Goal: Task Accomplishment & Management: Manage account settings

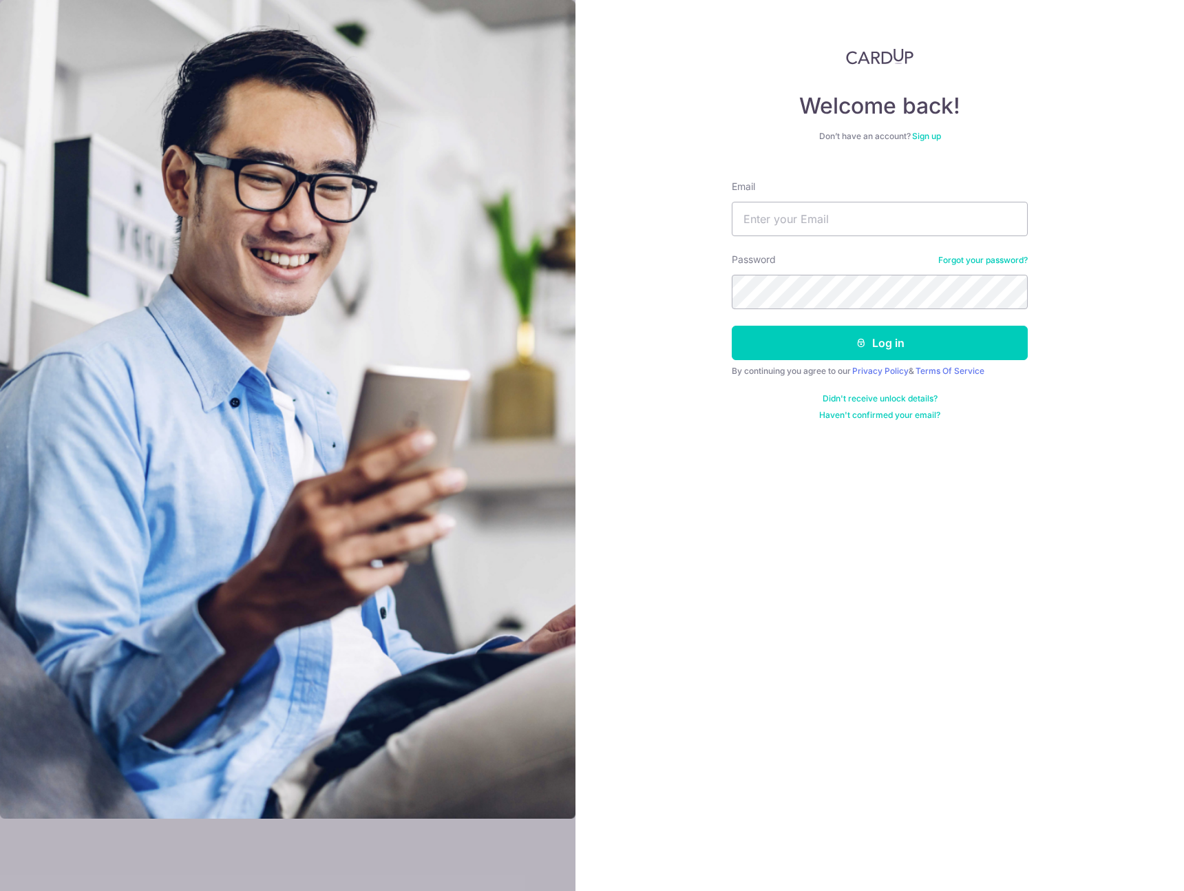
click at [0, 890] on com-1password-button at bounding box center [0, 891] width 0 height 0
type input "[PERSON_NAME][EMAIL_ADDRESS][DOMAIN_NAME]"
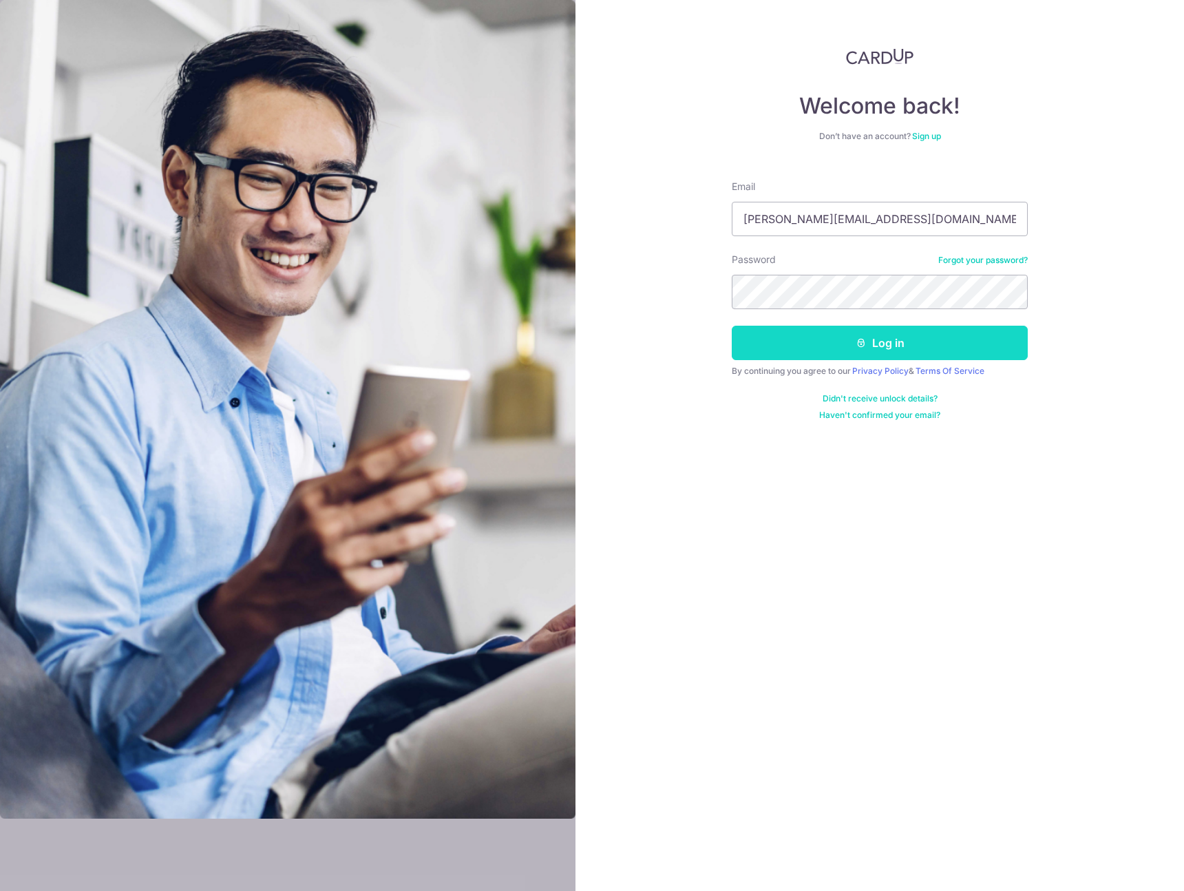
click at [839, 335] on button "Log in" at bounding box center [880, 343] width 296 height 34
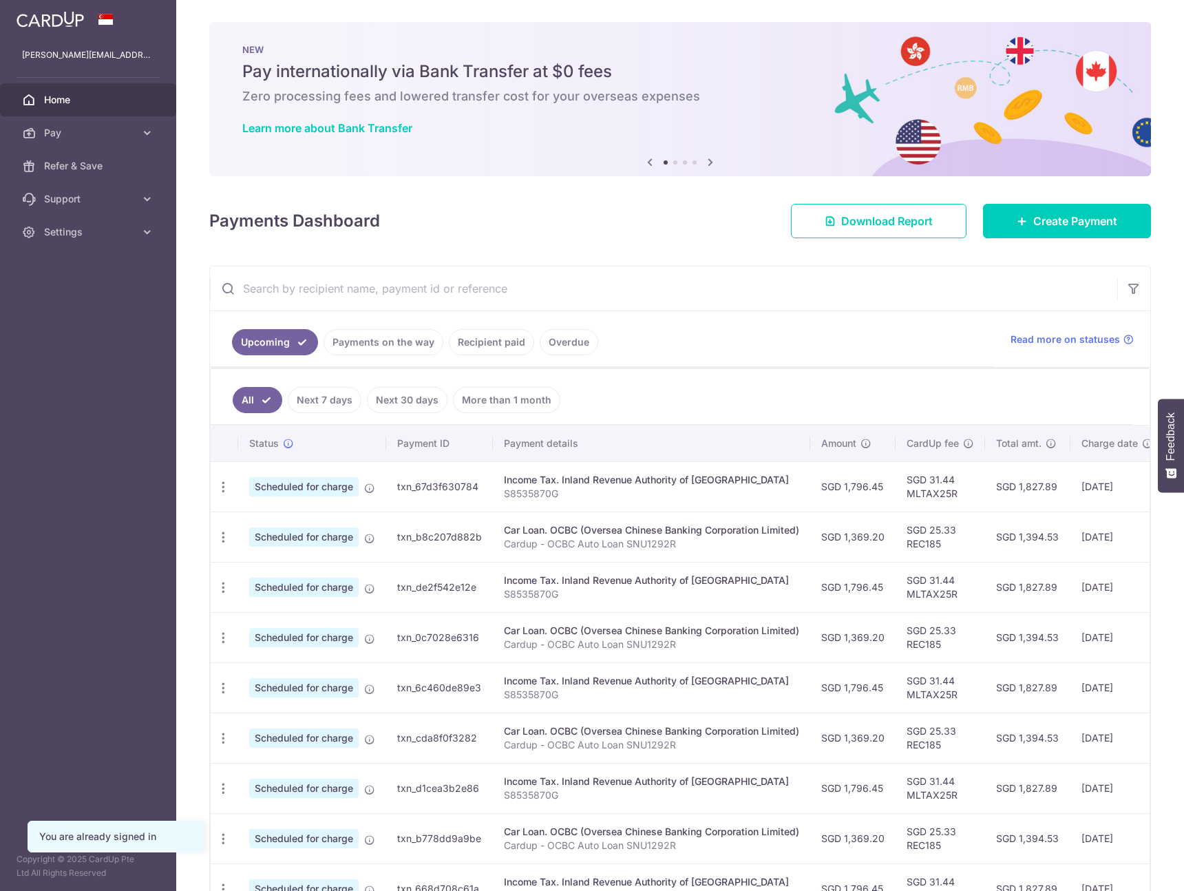
click at [433, 341] on link "Payments on the way" at bounding box center [383, 342] width 120 height 26
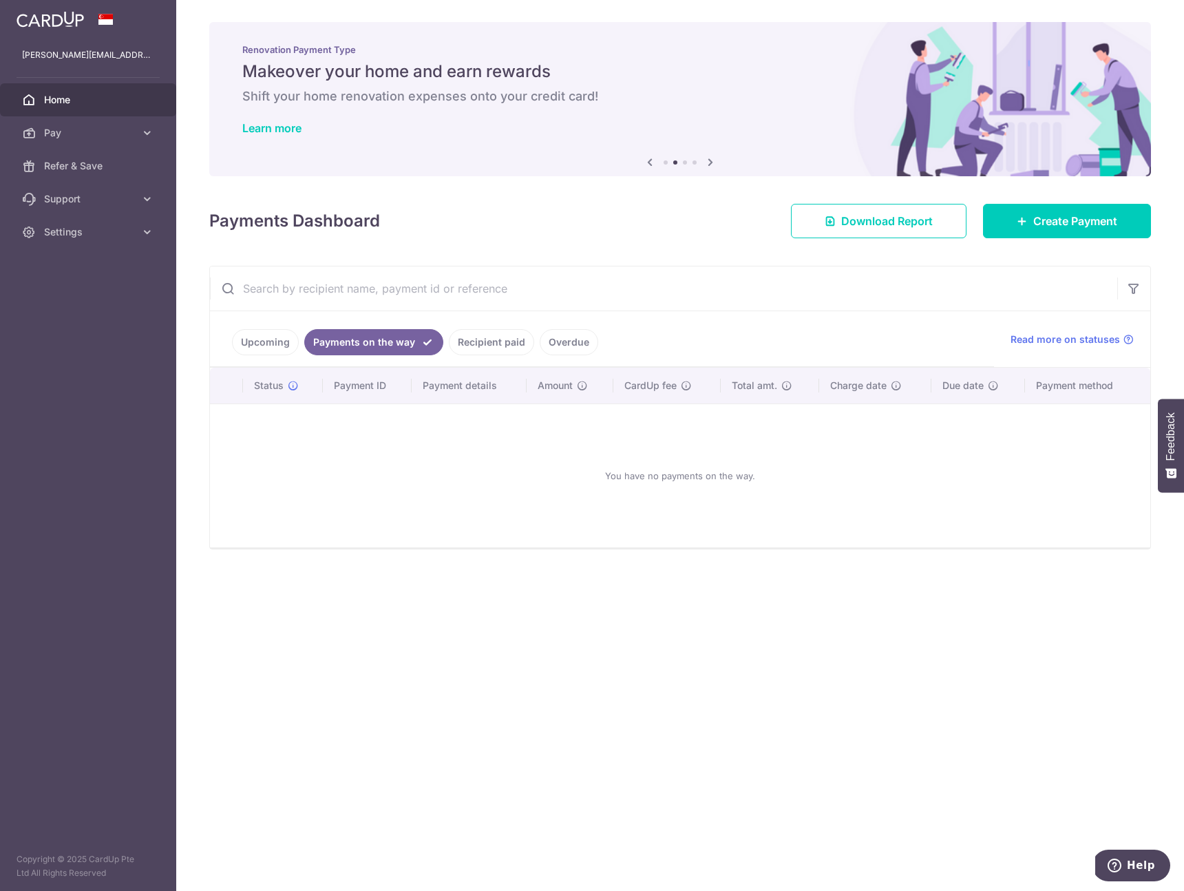
click at [261, 343] on link "Upcoming" at bounding box center [265, 342] width 67 height 26
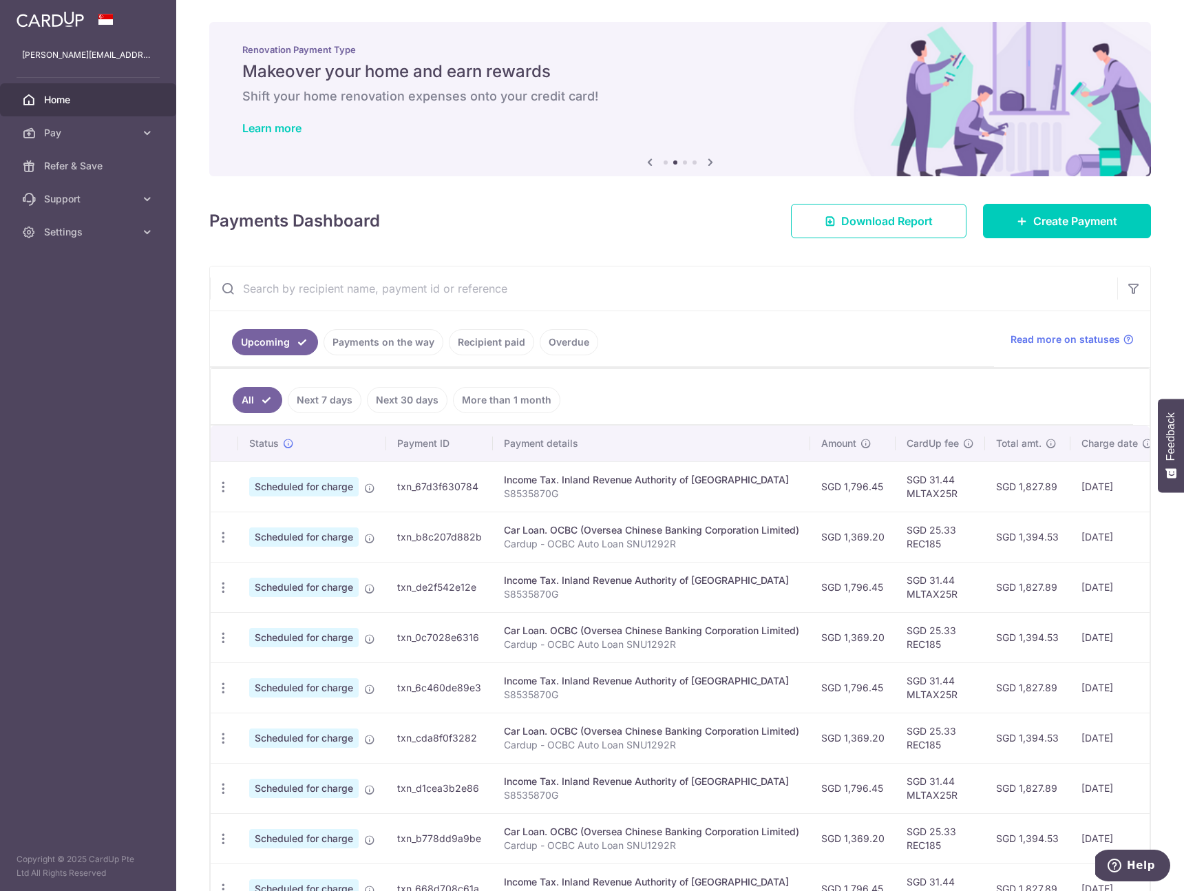
click at [432, 491] on td "txn_67d3f630784" at bounding box center [439, 486] width 107 height 50
click at [568, 332] on link "Overdue" at bounding box center [569, 342] width 59 height 26
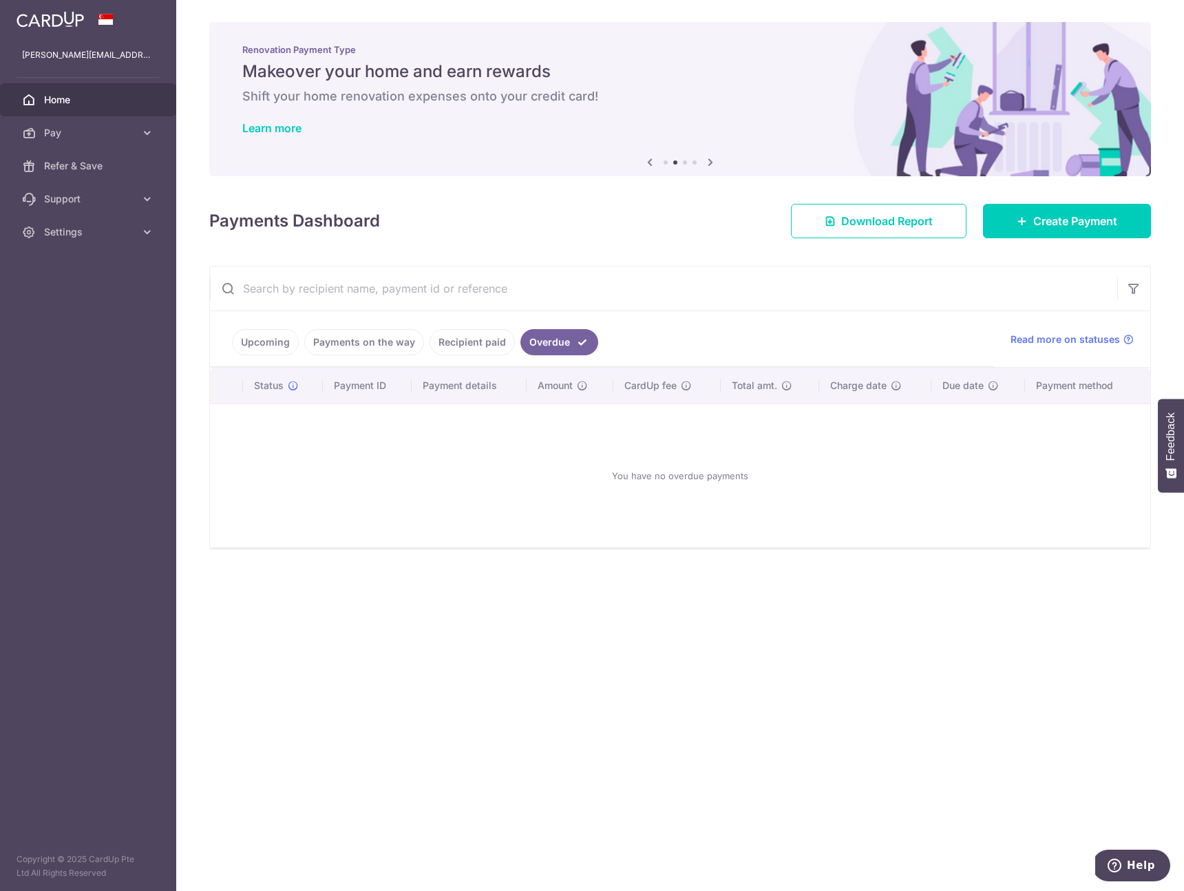
click at [456, 339] on link "Recipient paid" at bounding box center [471, 342] width 85 height 26
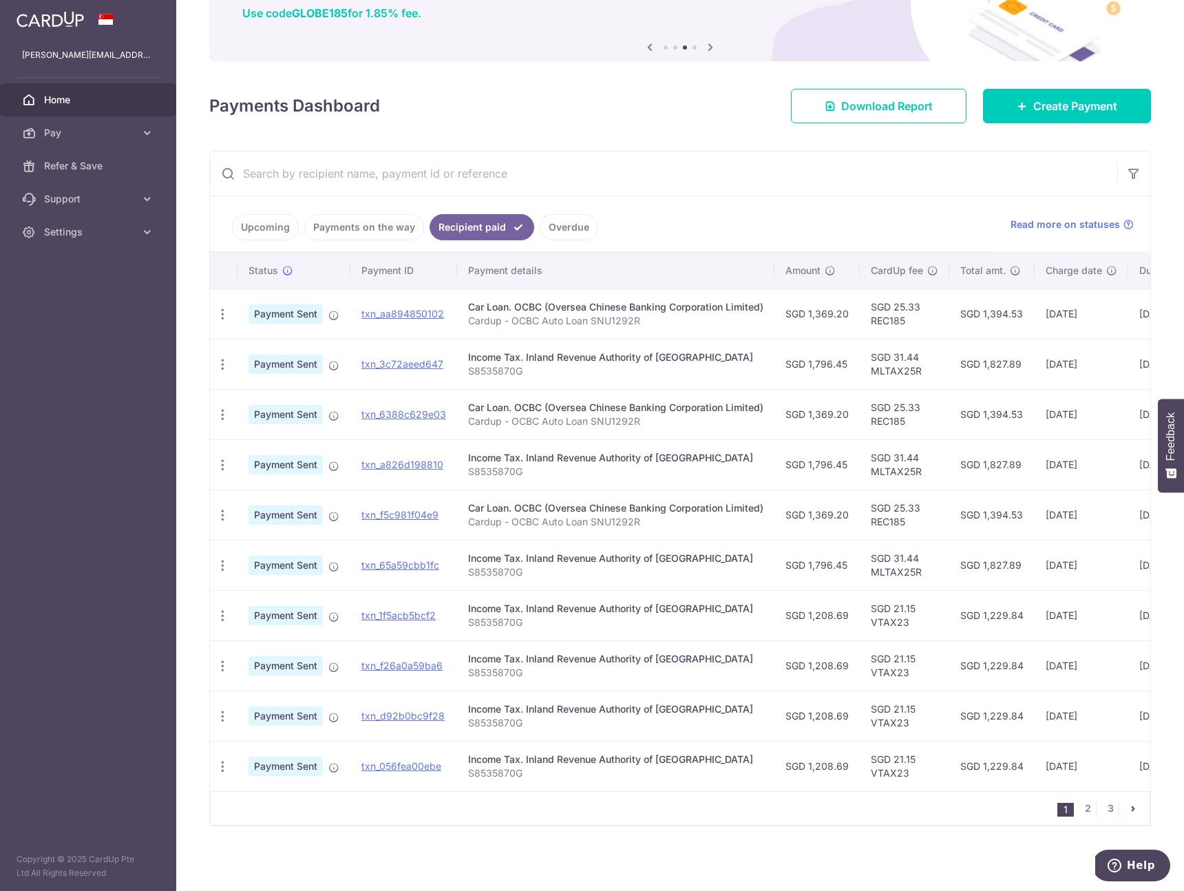
scroll to position [0, 161]
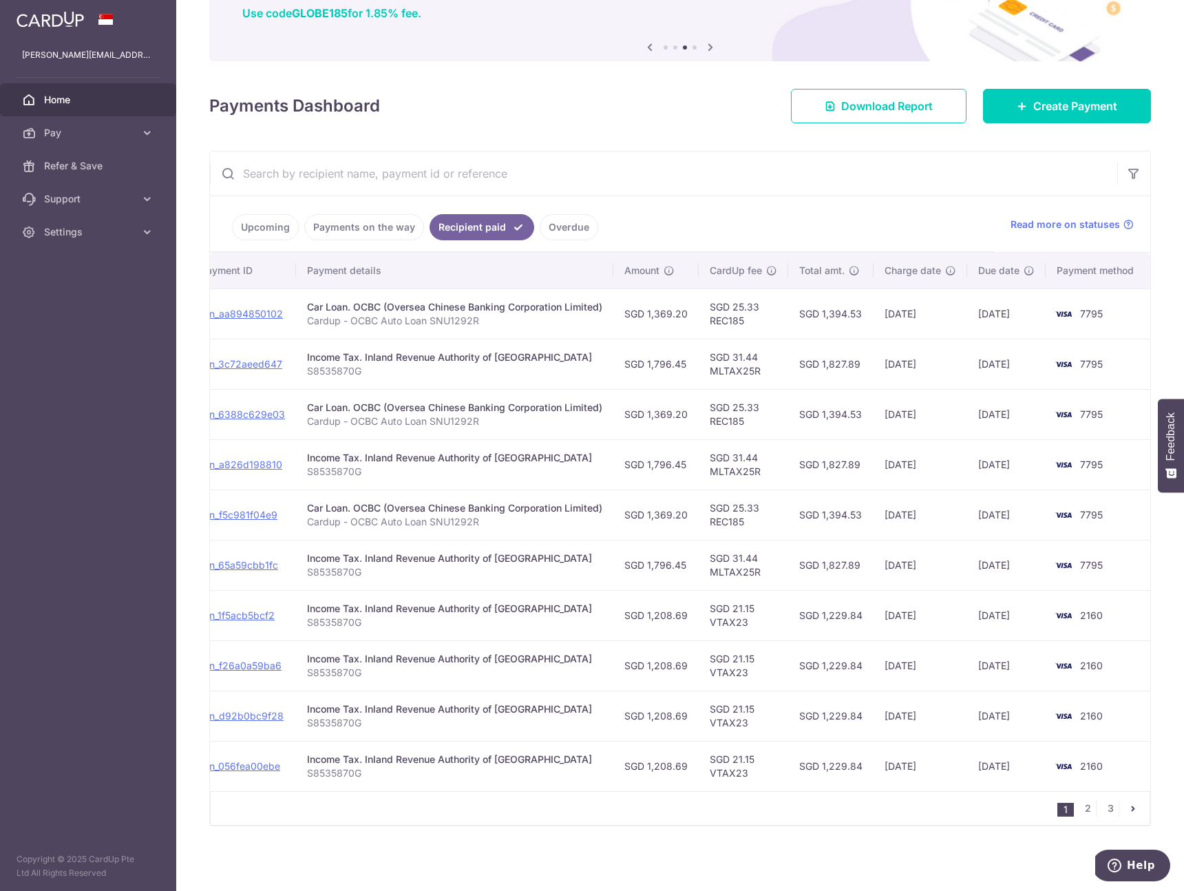
drag, startPoint x: 995, startPoint y: 313, endPoint x: 1051, endPoint y: 318, distance: 56.6
click at [1051, 318] on tr "PDF Receipt Payment Sent txn_aa894850102 Car Loan. OCBC (Oversea Chinese Bankin…" at bounding box center [599, 313] width 1101 height 50
click at [891, 317] on td "[DATE]" at bounding box center [920, 313] width 94 height 50
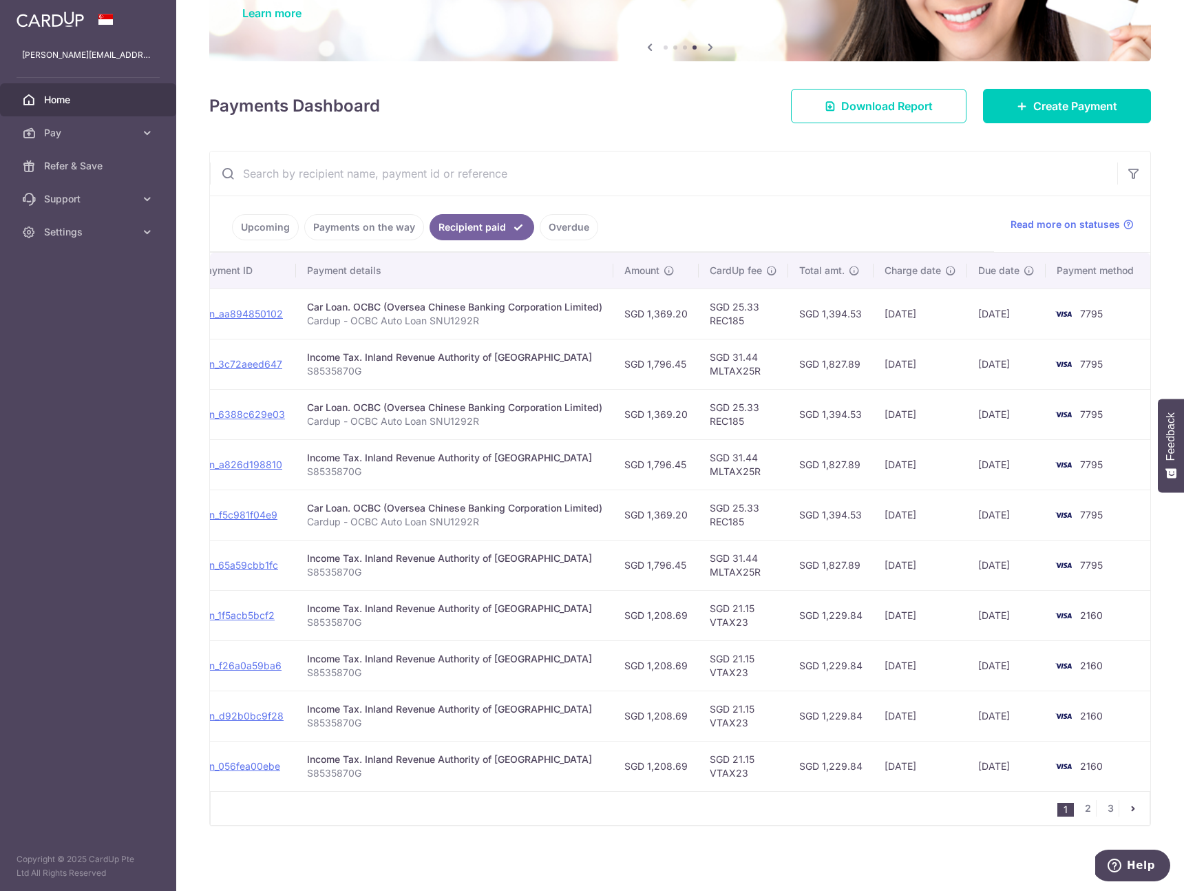
drag, startPoint x: 683, startPoint y: 332, endPoint x: 668, endPoint y: 327, distance: 16.1
click at [668, 327] on tbody "PDF Receipt Payment Sent txn_aa894850102 Car Loan. OCBC (Oversea Chinese Bankin…" at bounding box center [599, 539] width 1101 height 502
click at [675, 327] on td "SGD 1,369.20" at bounding box center [655, 313] width 85 height 50
click at [1001, 310] on td "[DATE]" at bounding box center [1006, 313] width 78 height 50
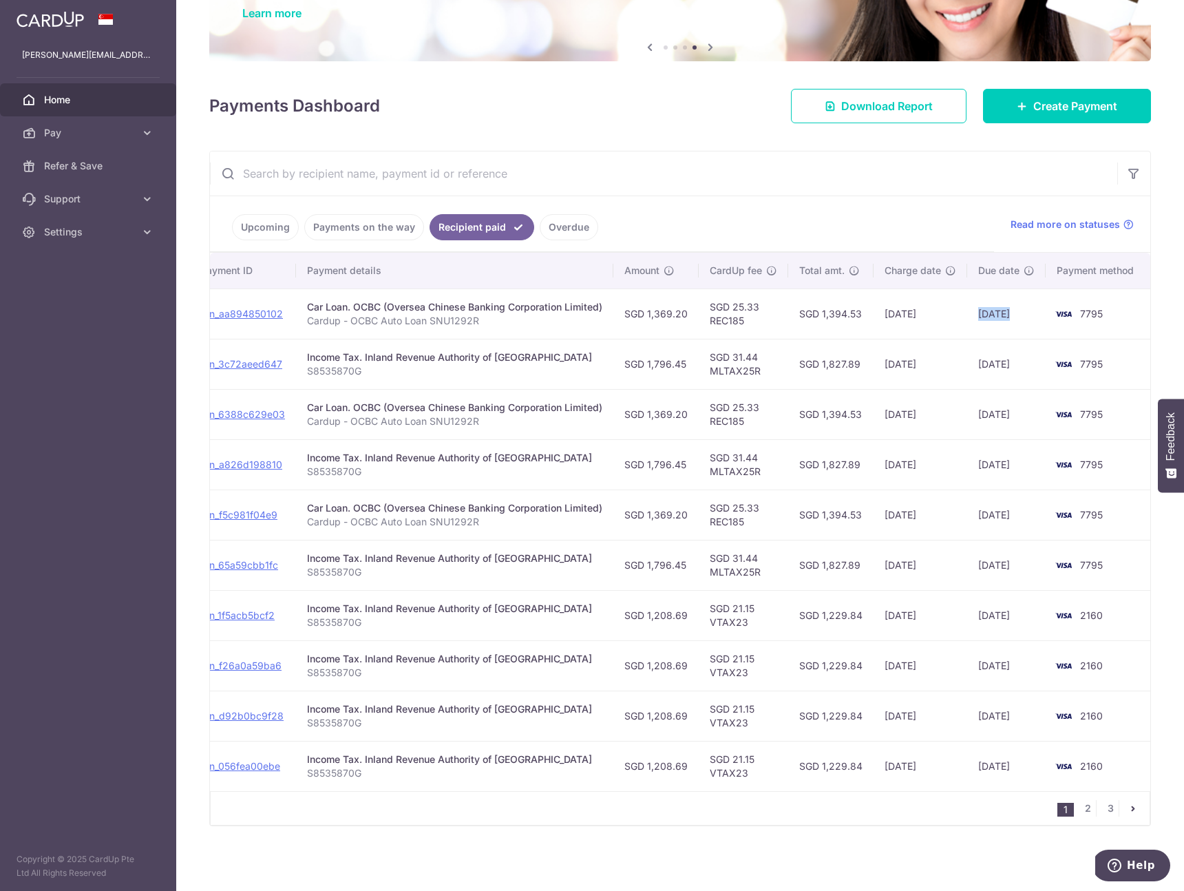
click at [1001, 310] on td "[DATE]" at bounding box center [1006, 313] width 78 height 50
click at [916, 313] on td "[DATE]" at bounding box center [920, 313] width 94 height 50
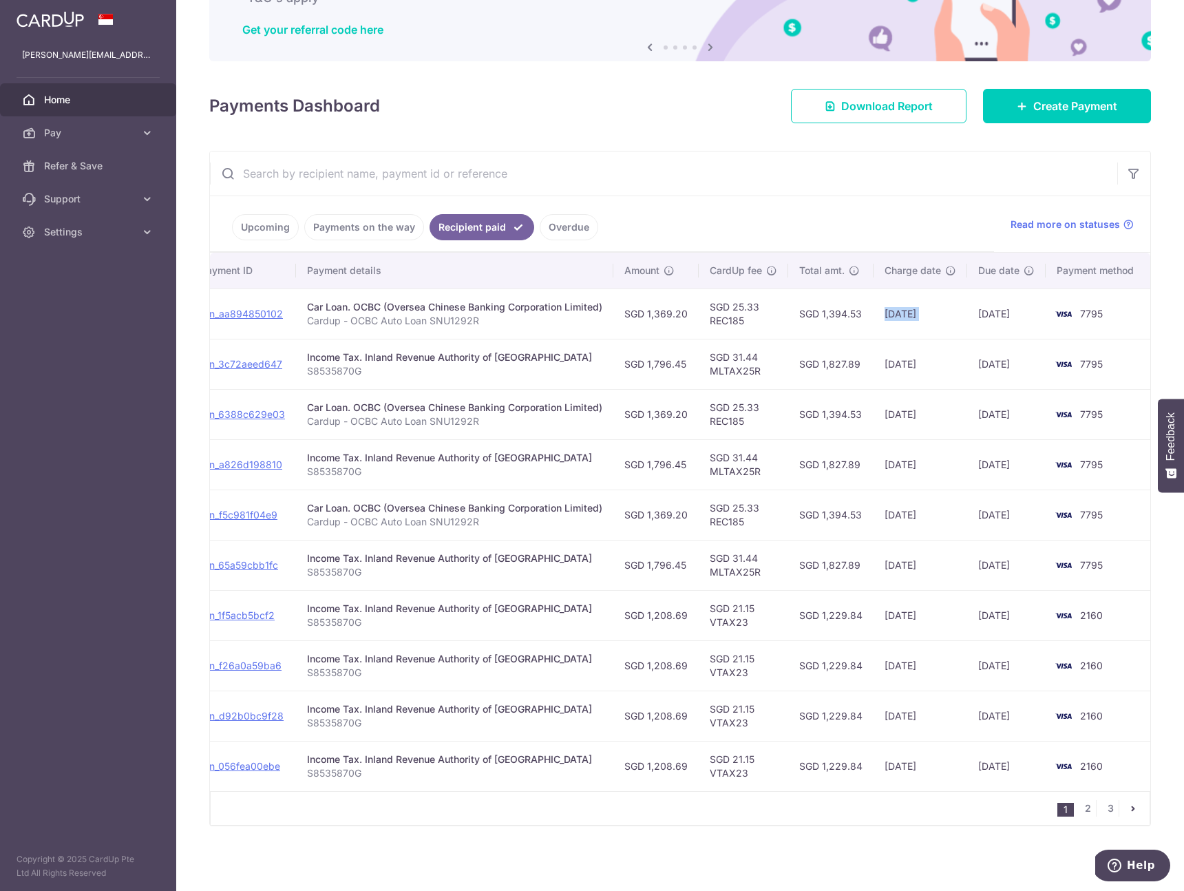
click at [950, 310] on td "[DATE]" at bounding box center [920, 313] width 94 height 50
click at [919, 308] on td "[DATE]" at bounding box center [920, 313] width 94 height 50
copy tr "[DATE]"
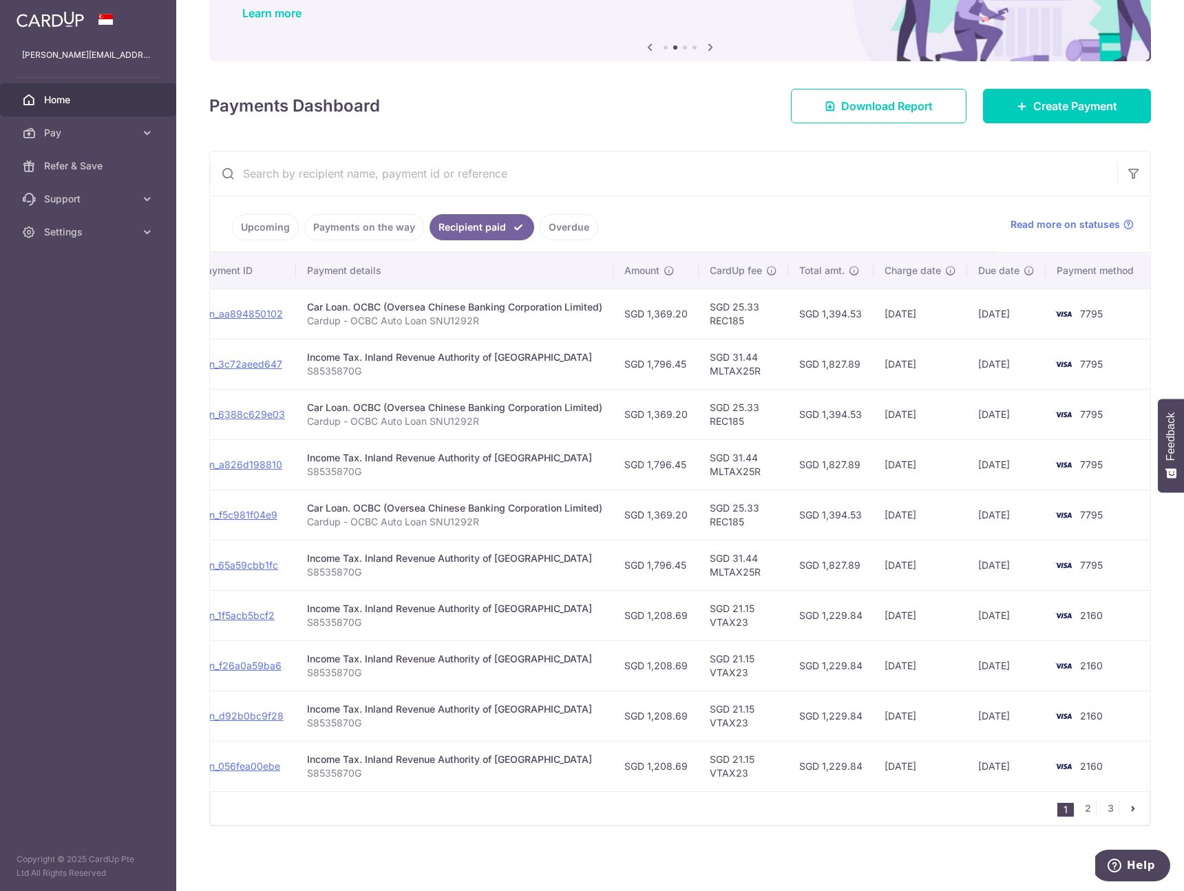
click at [463, 364] on p "S8535870G" at bounding box center [454, 371] width 295 height 14
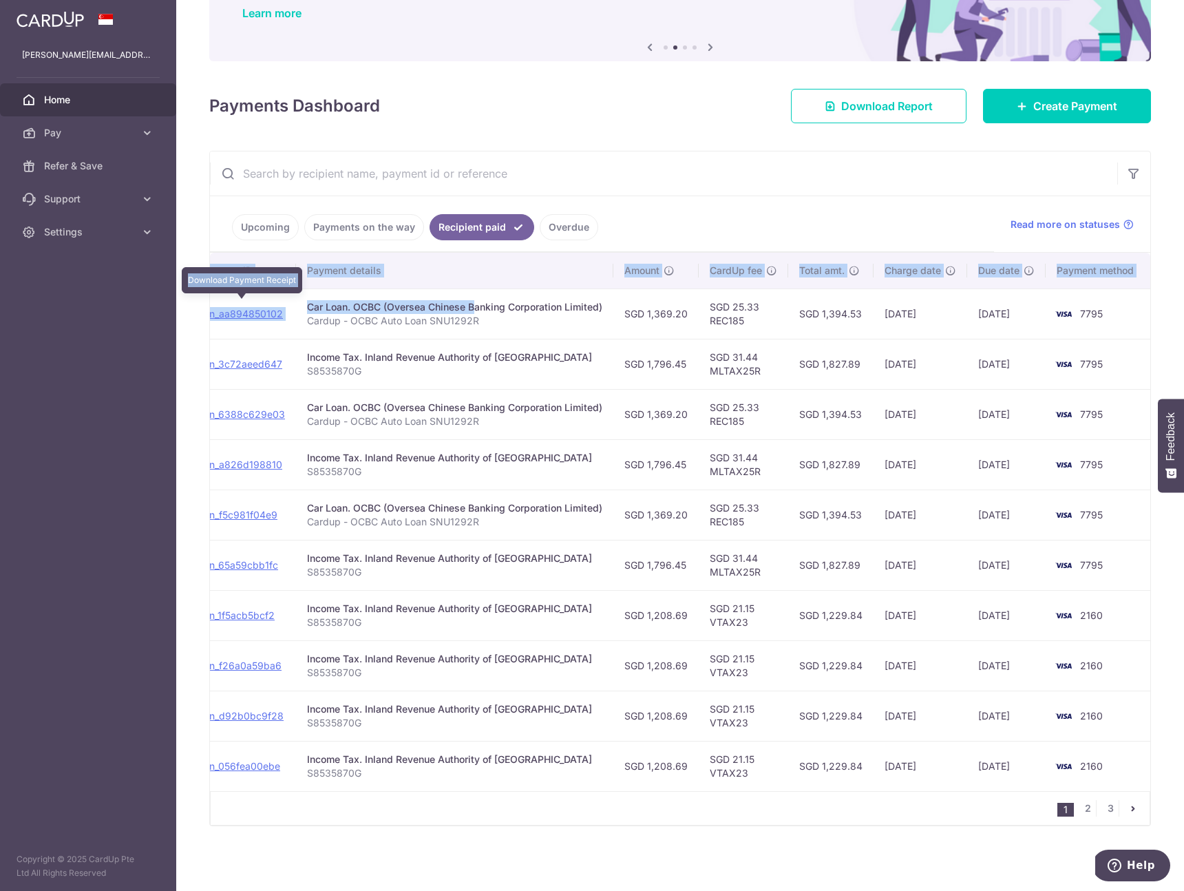
scroll to position [0, 0]
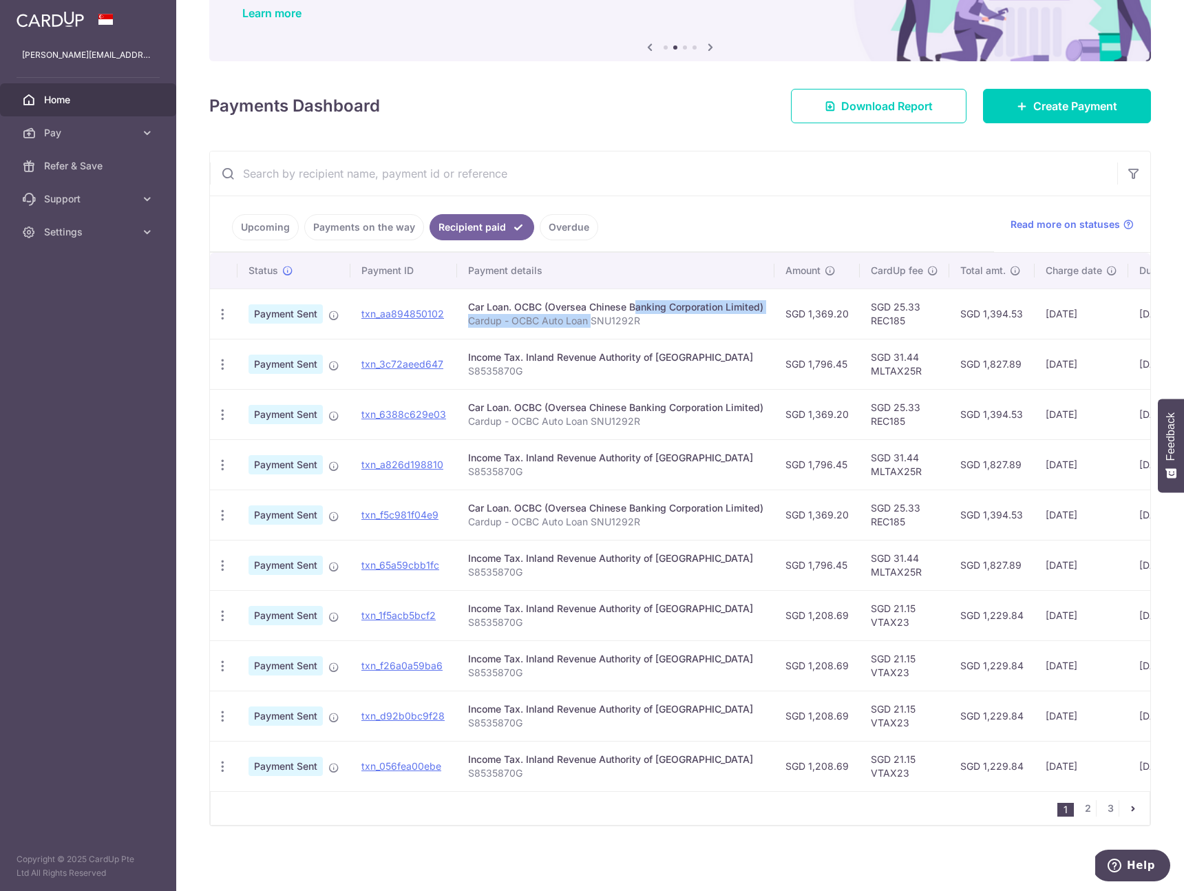
drag, startPoint x: 429, startPoint y: 303, endPoint x: 604, endPoint y: 315, distance: 175.2
click at [592, 317] on td "Car Loan. OCBC (Oversea Chinese Banking Corporation Limited) Cardup - OCBC Auto…" at bounding box center [615, 313] width 317 height 50
click at [606, 314] on p "Cardup - OCBC Auto Loan SNU1292R" at bounding box center [615, 321] width 295 height 14
click at [668, 323] on td "Car Loan. OCBC (Oversea Chinese Banking Corporation Limited) Cardup - OCBC Auto…" at bounding box center [615, 313] width 317 height 50
click at [672, 465] on p "S8535870G" at bounding box center [615, 472] width 295 height 14
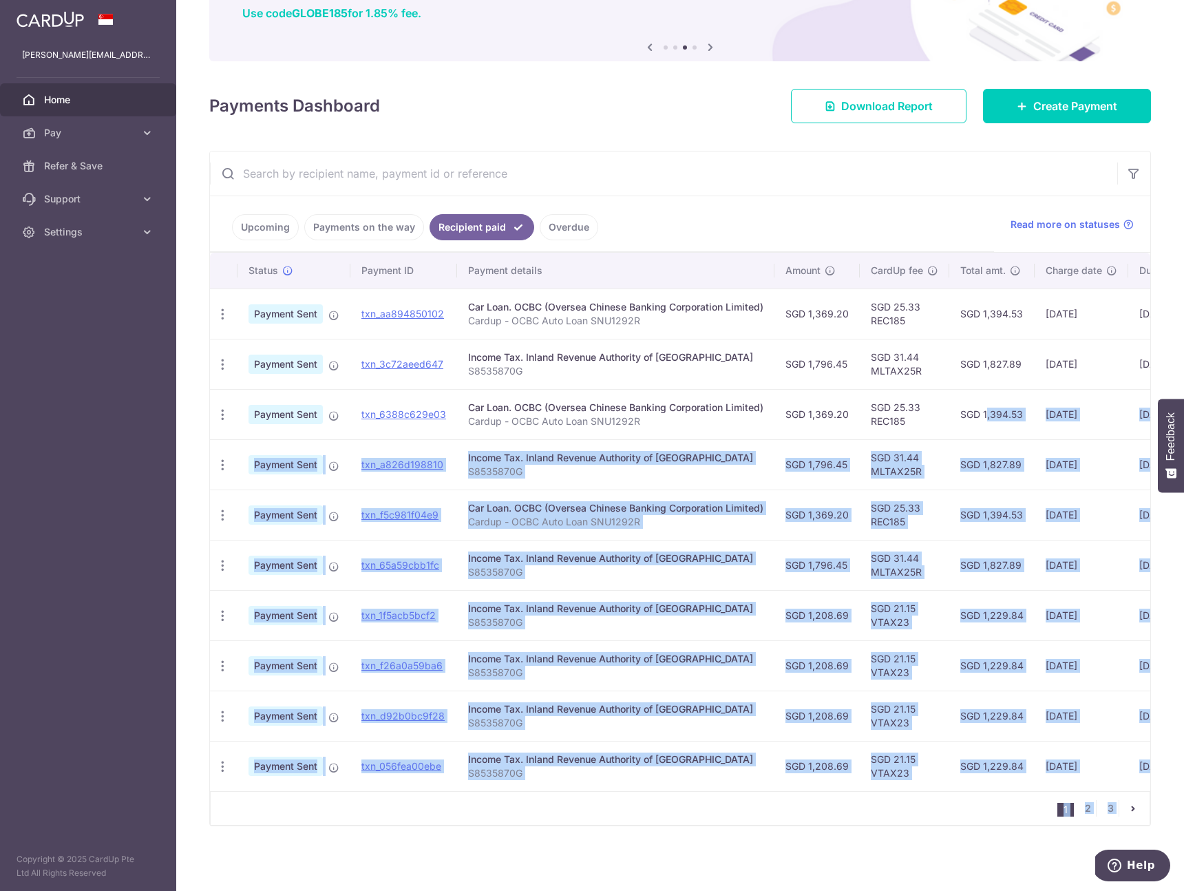
scroll to position [0, 161]
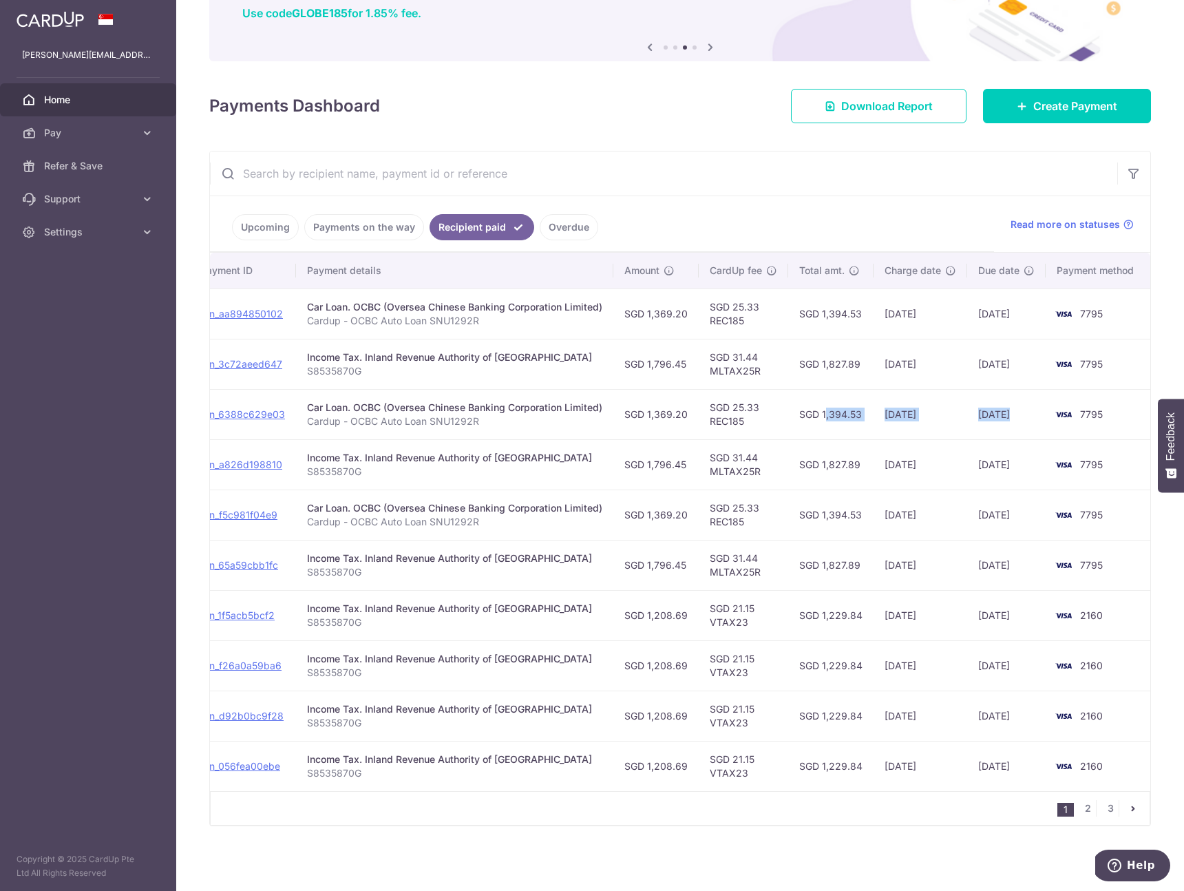
drag, startPoint x: 988, startPoint y: 396, endPoint x: 960, endPoint y: 404, distance: 29.4
click at [1039, 407] on tr "PDF Receipt Payment Sent txn_6388c629e03 Car Loan. OCBC (Oversea Chinese Bankin…" at bounding box center [599, 414] width 1101 height 50
click at [945, 403] on td "[DATE]" at bounding box center [920, 414] width 94 height 50
click at [669, 304] on td "SGD 1,369.20" at bounding box center [655, 313] width 85 height 50
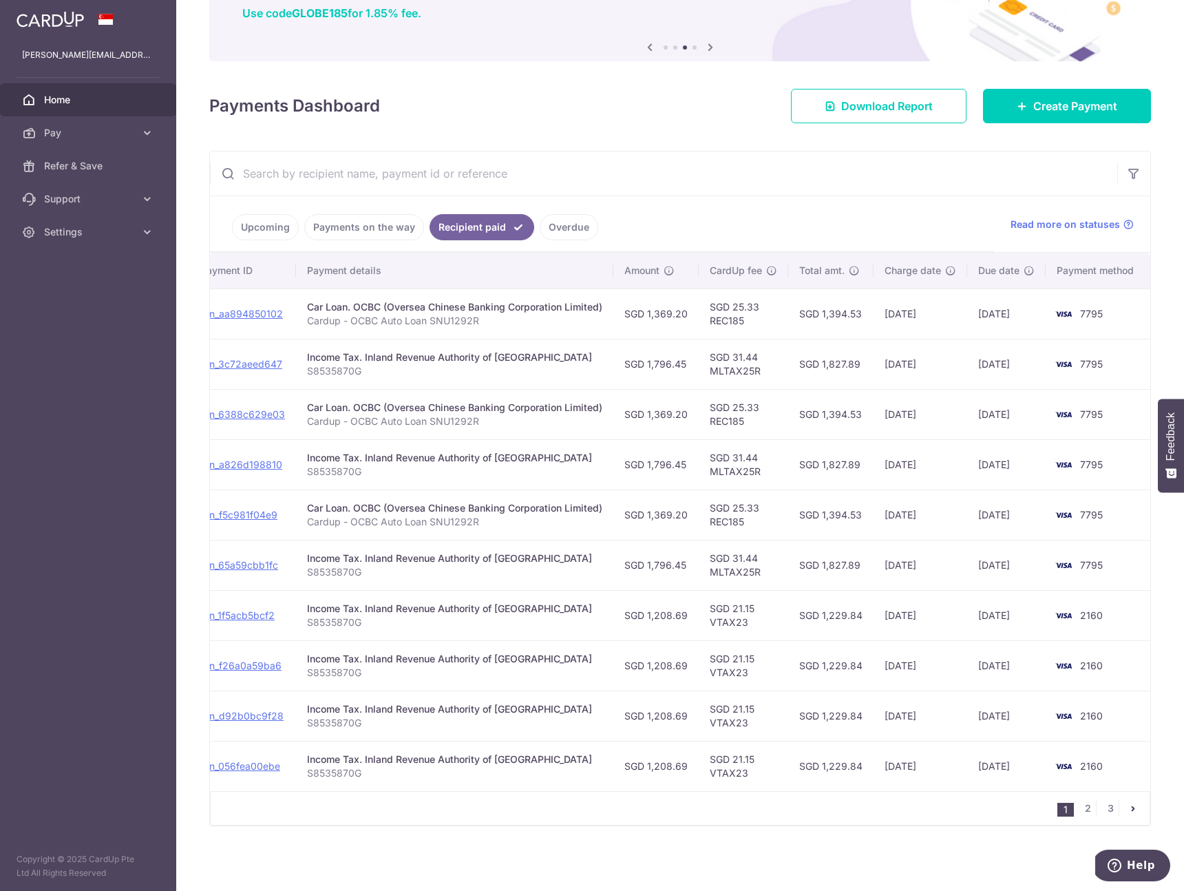
click at [607, 371] on td "Income Tax. Inland Revenue Authority of Singapore S8535870G" at bounding box center [454, 364] width 317 height 50
click at [679, 298] on td "SGD 1,369.20" at bounding box center [655, 313] width 85 height 50
click at [670, 306] on td "SGD 1,369.20" at bounding box center [655, 313] width 85 height 50
copy td "1,369.20"
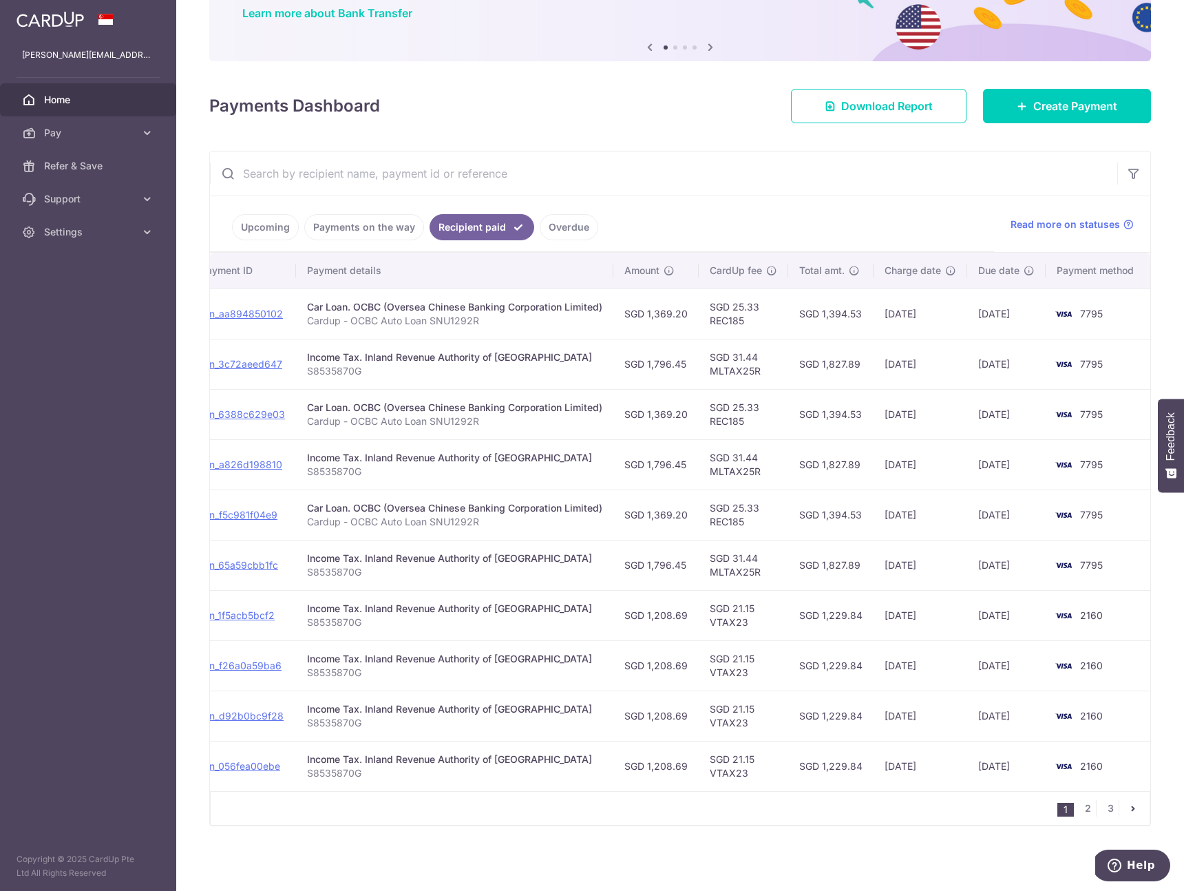
click at [668, 358] on td "SGD 1,796.45" at bounding box center [655, 364] width 85 height 50
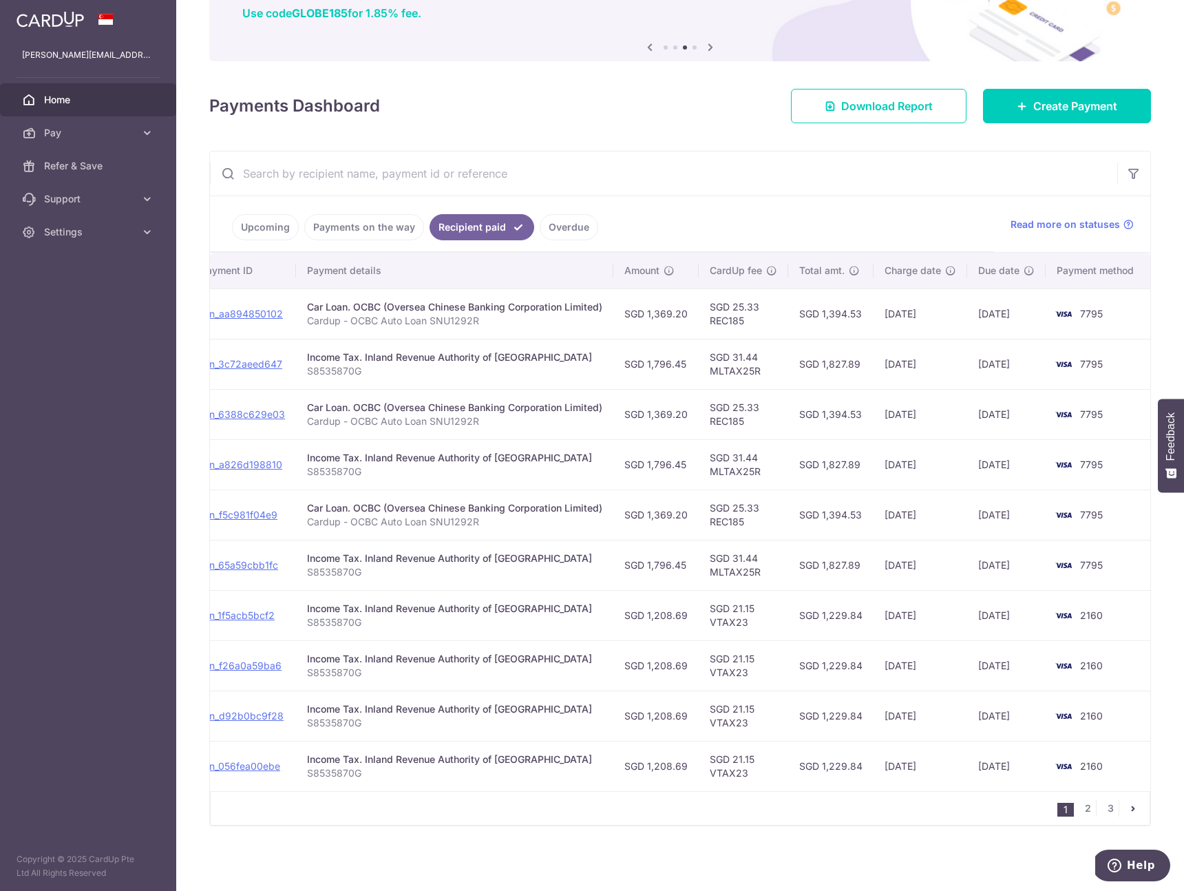
click at [669, 440] on td "SGD 1,796.45" at bounding box center [655, 464] width 85 height 50
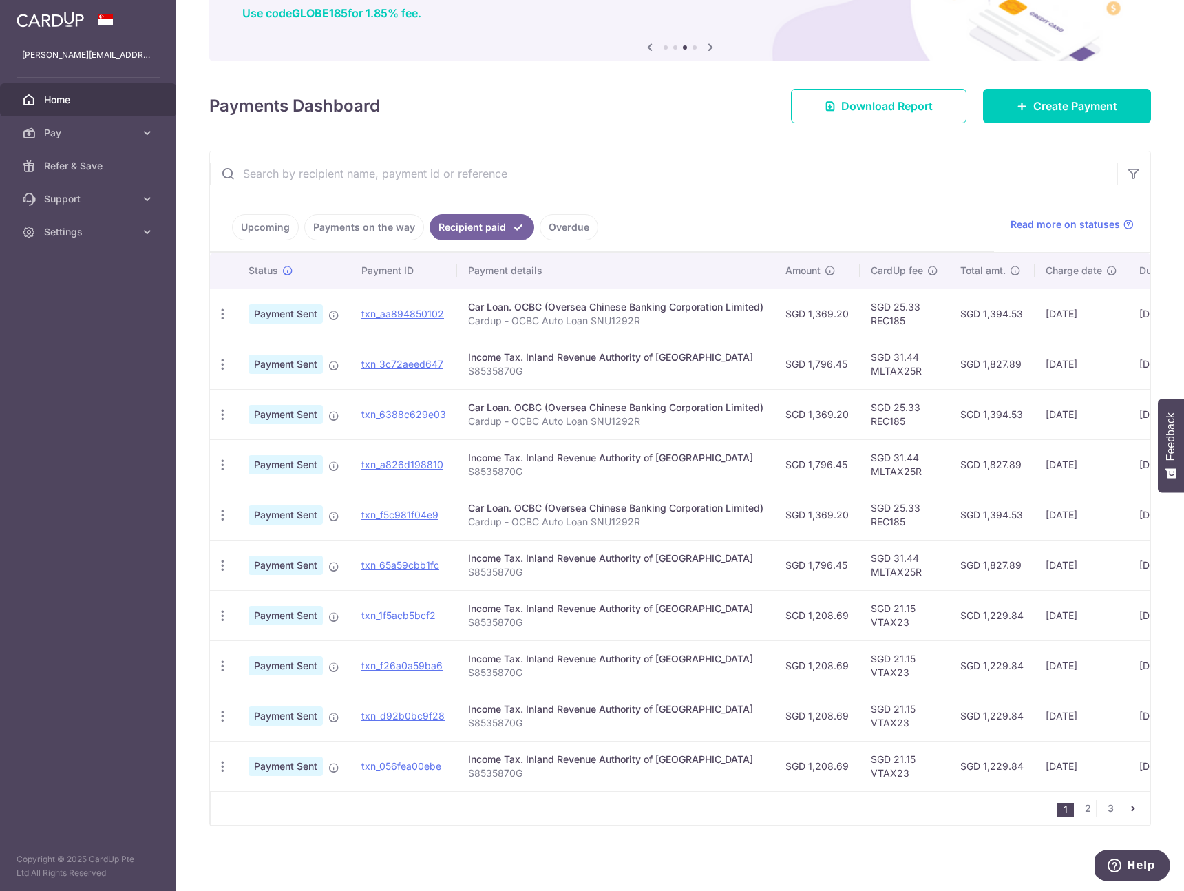
drag, startPoint x: 622, startPoint y: 421, endPoint x: 670, endPoint y: 432, distance: 48.7
click at [670, 432] on tbody "PDF Receipt Payment Sent txn_aa894850102 Car Loan. OCBC (Oversea Chinese Bankin…" at bounding box center [760, 539] width 1101 height 502
click at [675, 439] on td "Income Tax. Inland Revenue Authority of Singapore S8535870G" at bounding box center [615, 464] width 317 height 50
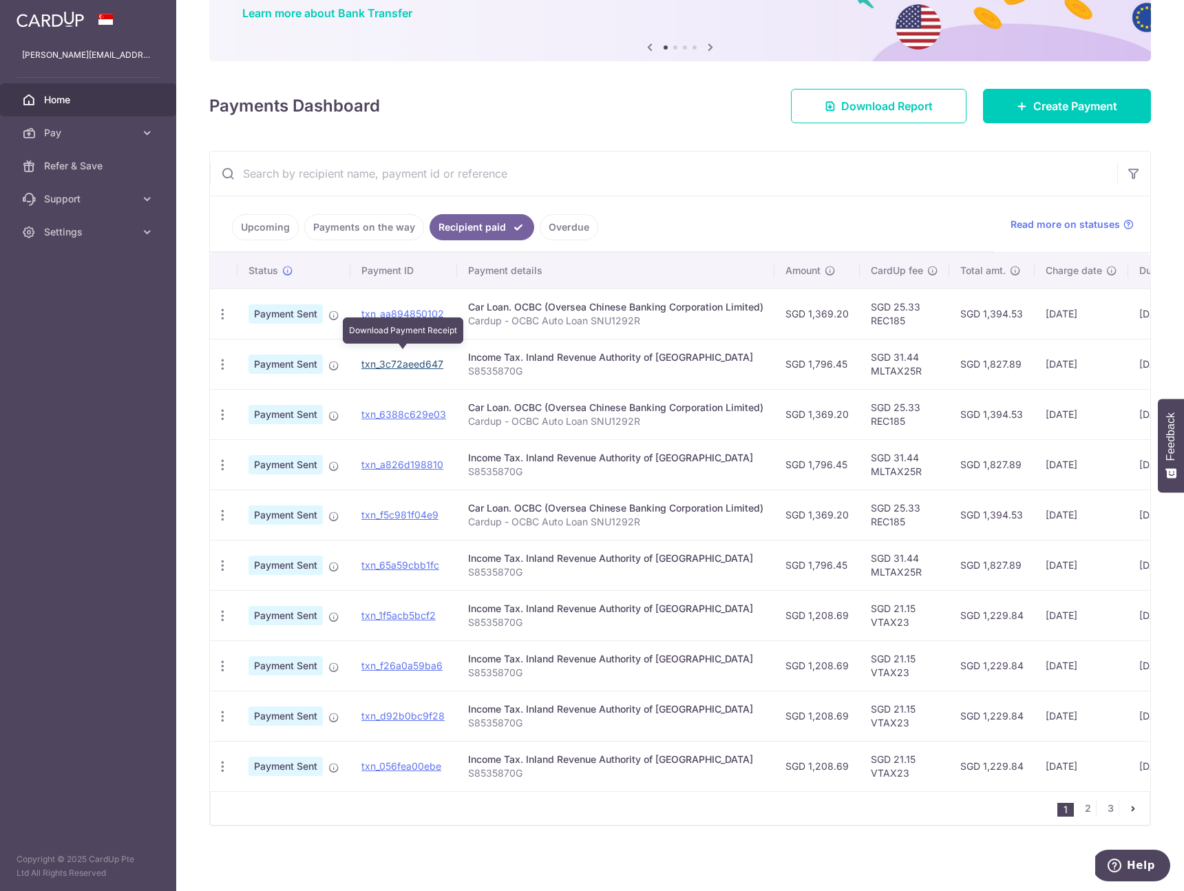
click at [418, 358] on link "txn_3c72aeed647" at bounding box center [402, 364] width 82 height 12
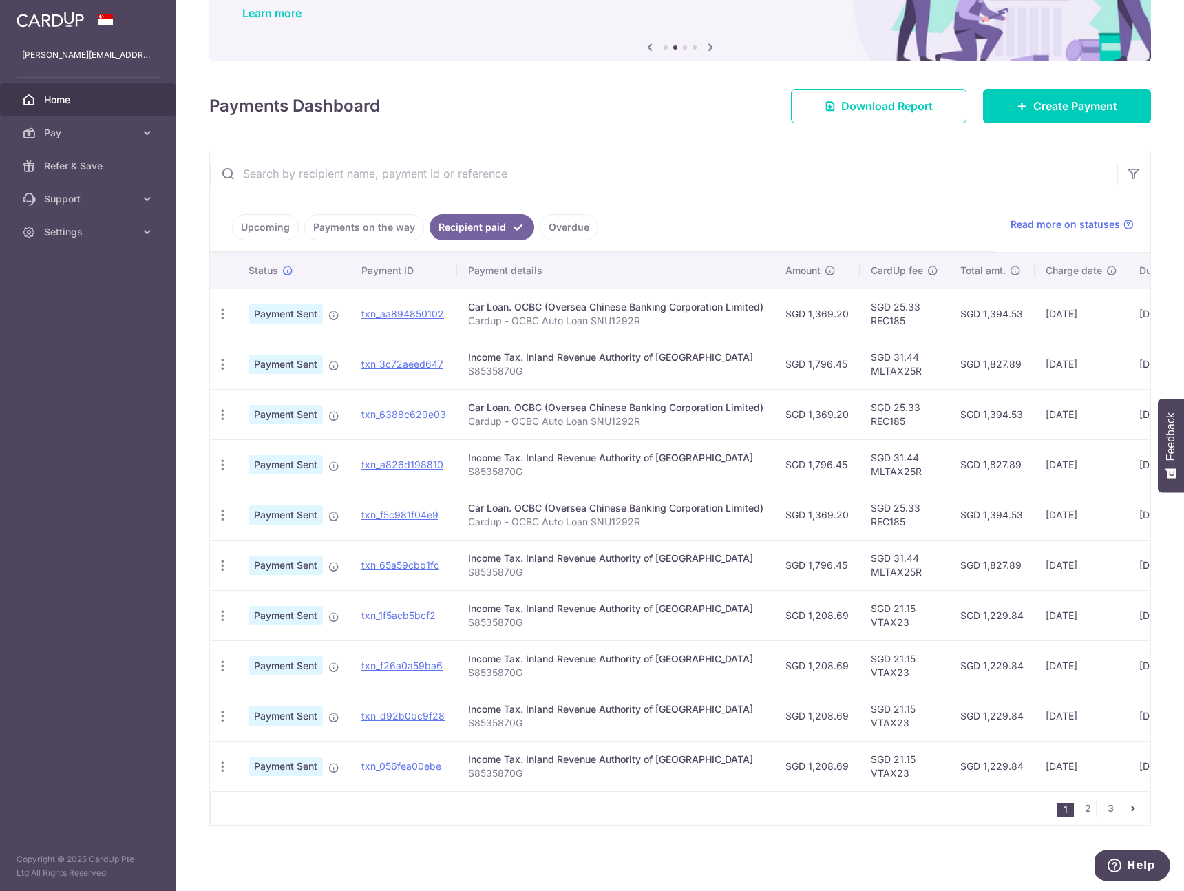
click at [737, 364] on p "S8535870G" at bounding box center [615, 371] width 295 height 14
click at [989, 354] on td "SGD 1,827.89" at bounding box center [991, 364] width 85 height 50
click at [1040, 389] on td "[DATE]" at bounding box center [1081, 414] width 94 height 50
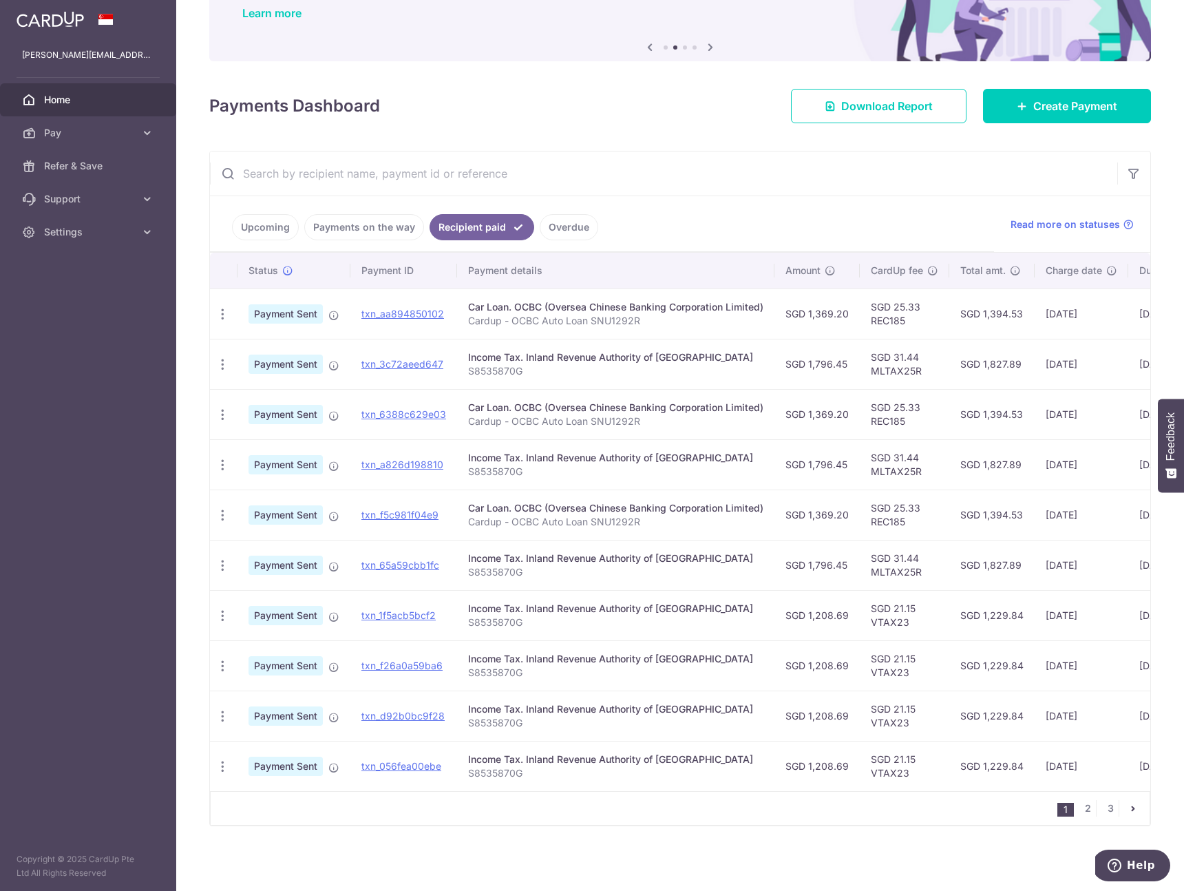
drag, startPoint x: 1072, startPoint y: 379, endPoint x: 840, endPoint y: 389, distance: 232.2
click at [840, 389] on tbody "PDF Receipt Payment Sent txn_aa894850102 Car Loan. OCBC (Oversea Chinese Bankin…" at bounding box center [760, 539] width 1101 height 502
click at [845, 389] on td "SGD 1,369.20" at bounding box center [816, 414] width 85 height 50
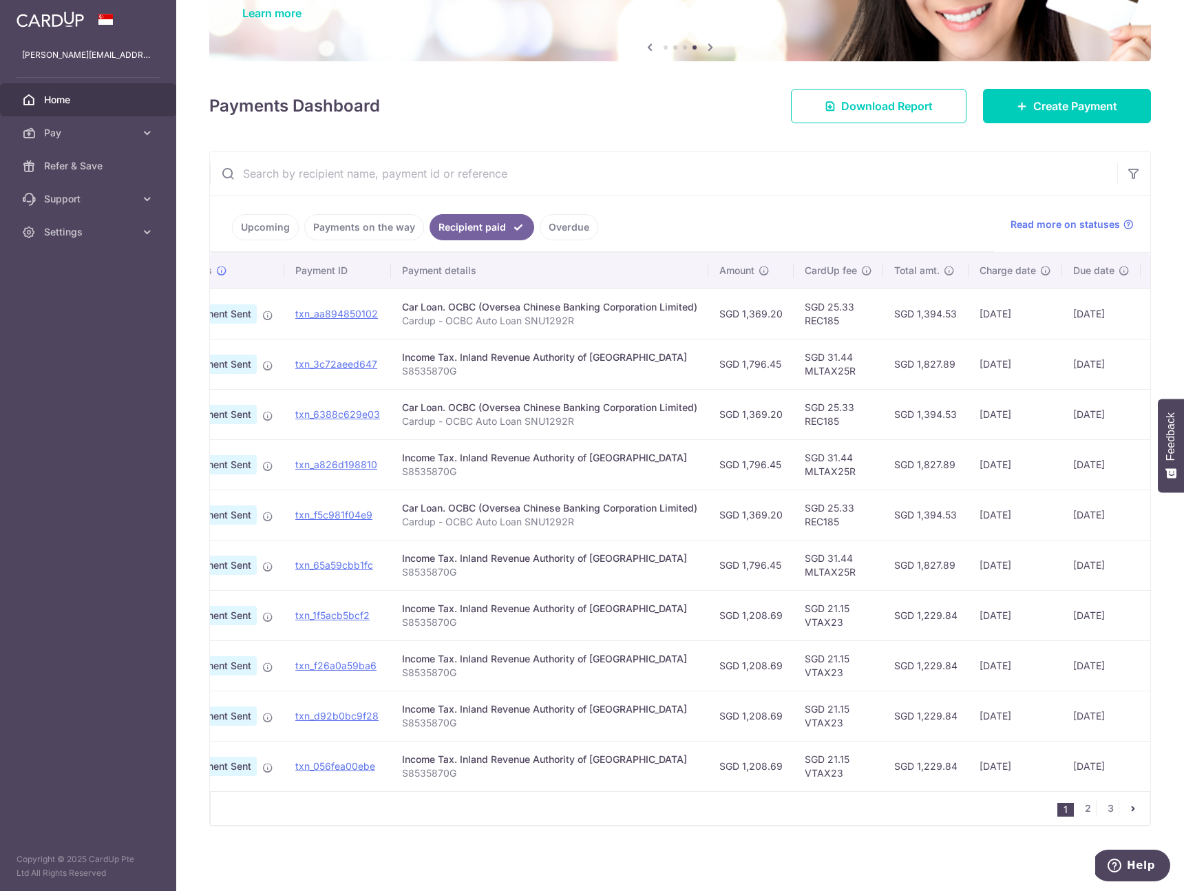
scroll to position [0, 23]
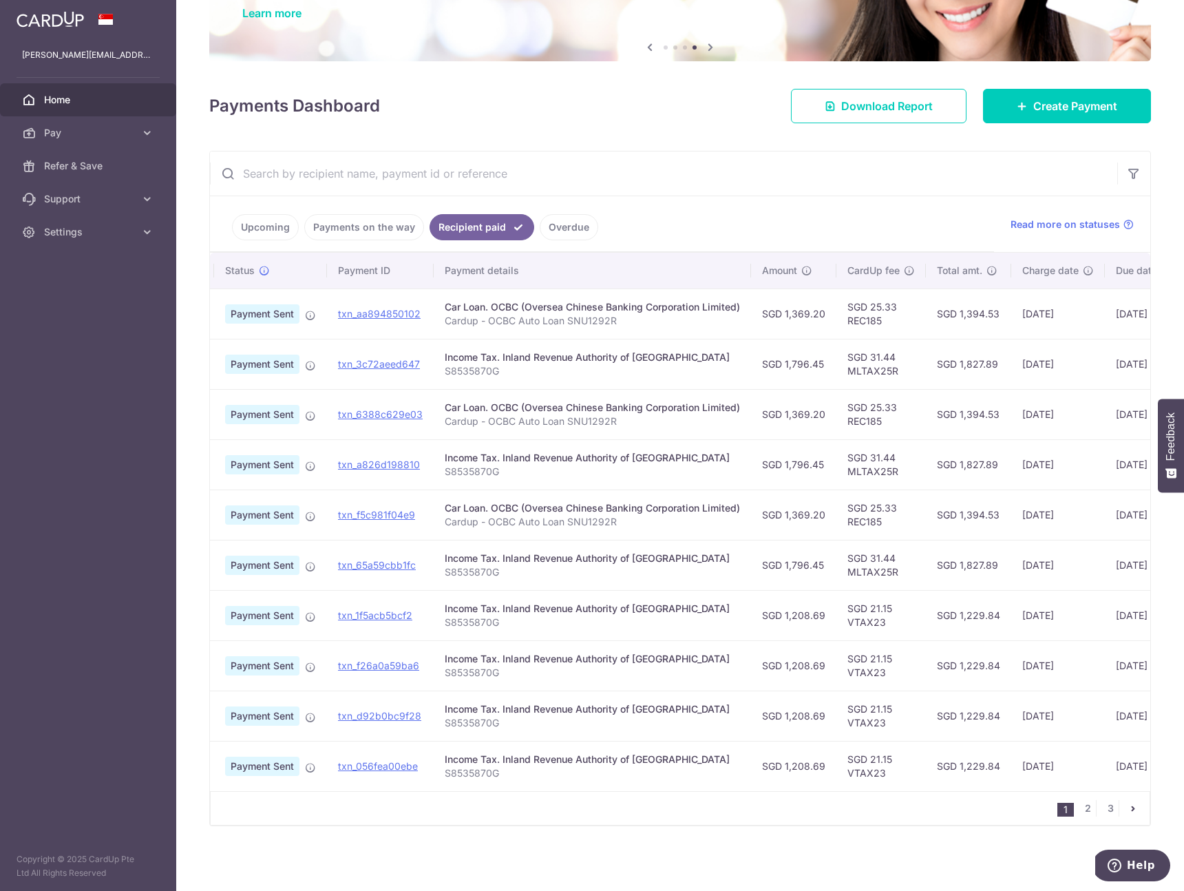
click at [990, 758] on td "SGD 1,229.84" at bounding box center [968, 766] width 85 height 50
click at [1127, 172] on icon "button" at bounding box center [1134, 174] width 14 height 14
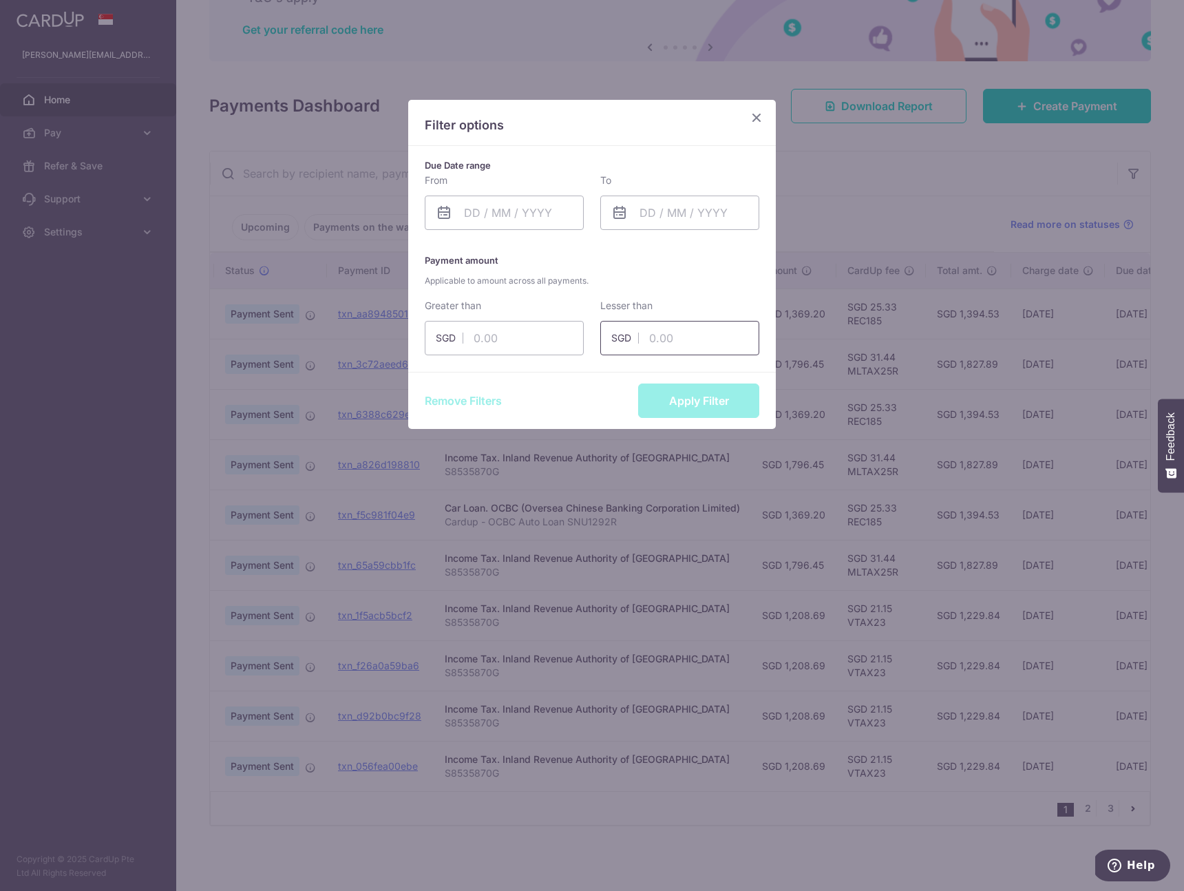
click at [660, 341] on input "text" at bounding box center [679, 338] width 159 height 34
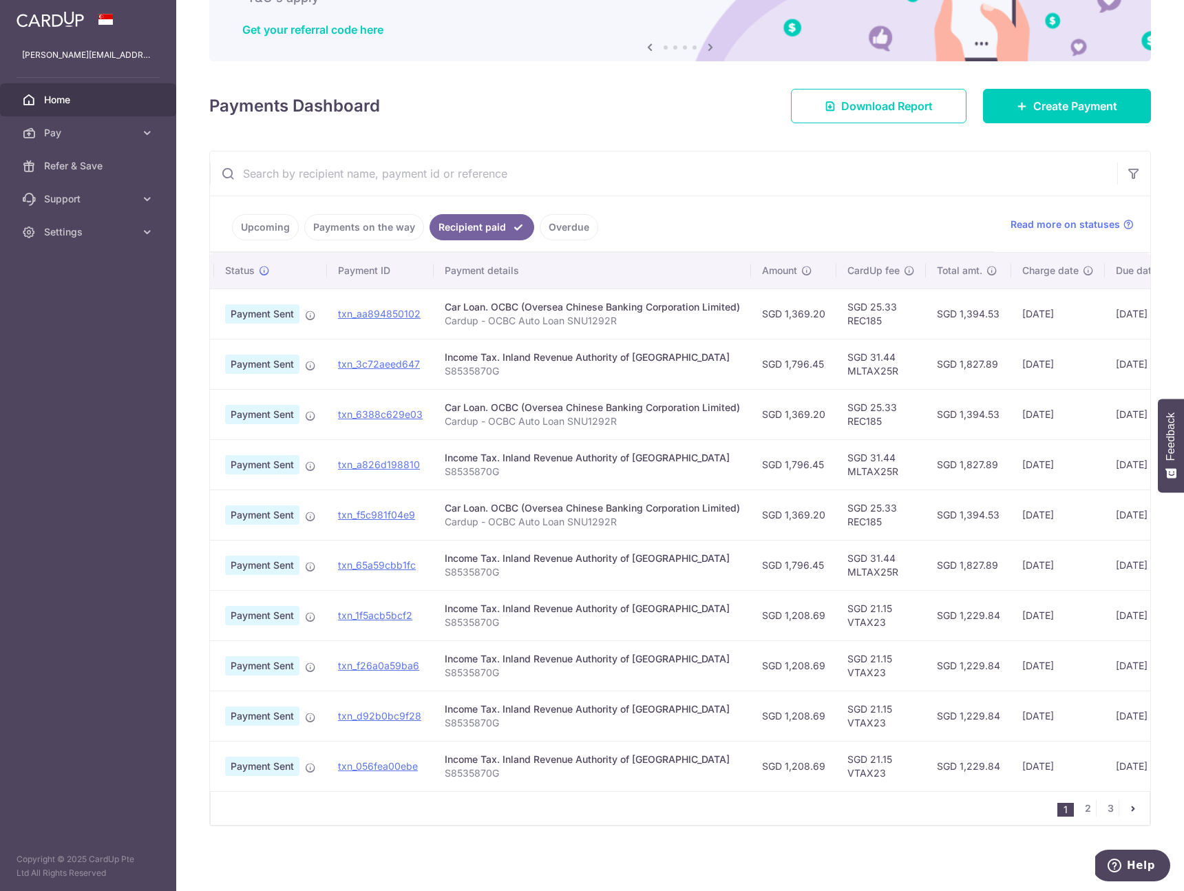
click at [981, 458] on td "SGD 1,827.89" at bounding box center [968, 464] width 85 height 50
copy td "1,827.89"
click at [531, 451] on div "Income Tax. Inland Revenue Authority of [GEOGRAPHIC_DATA]" at bounding box center [592, 458] width 295 height 14
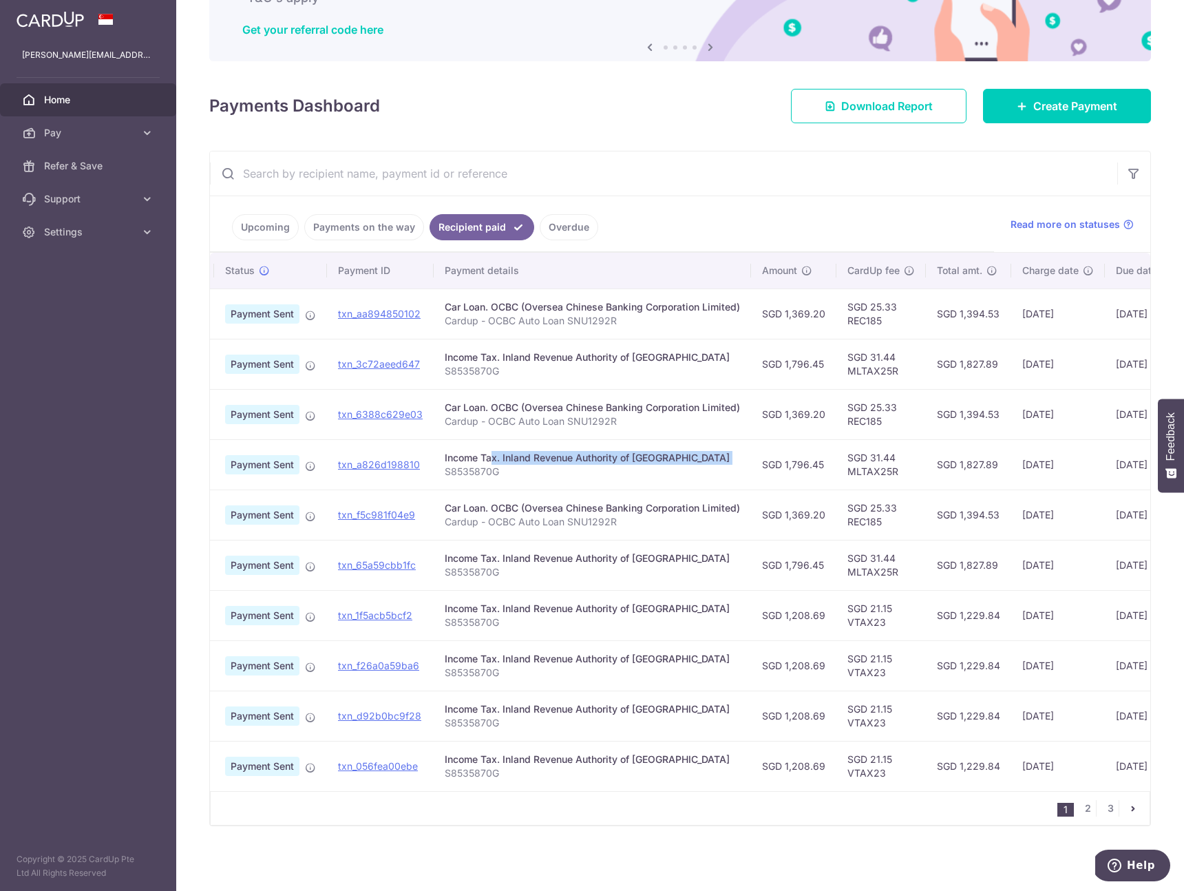
click at [531, 451] on div "Income Tax. Inland Revenue Authority of [GEOGRAPHIC_DATA]" at bounding box center [592, 458] width 295 height 14
copy td "Income Tax. Inland Revenue Authority of [GEOGRAPHIC_DATA]"
click at [1127, 167] on icon "button" at bounding box center [1134, 174] width 14 height 14
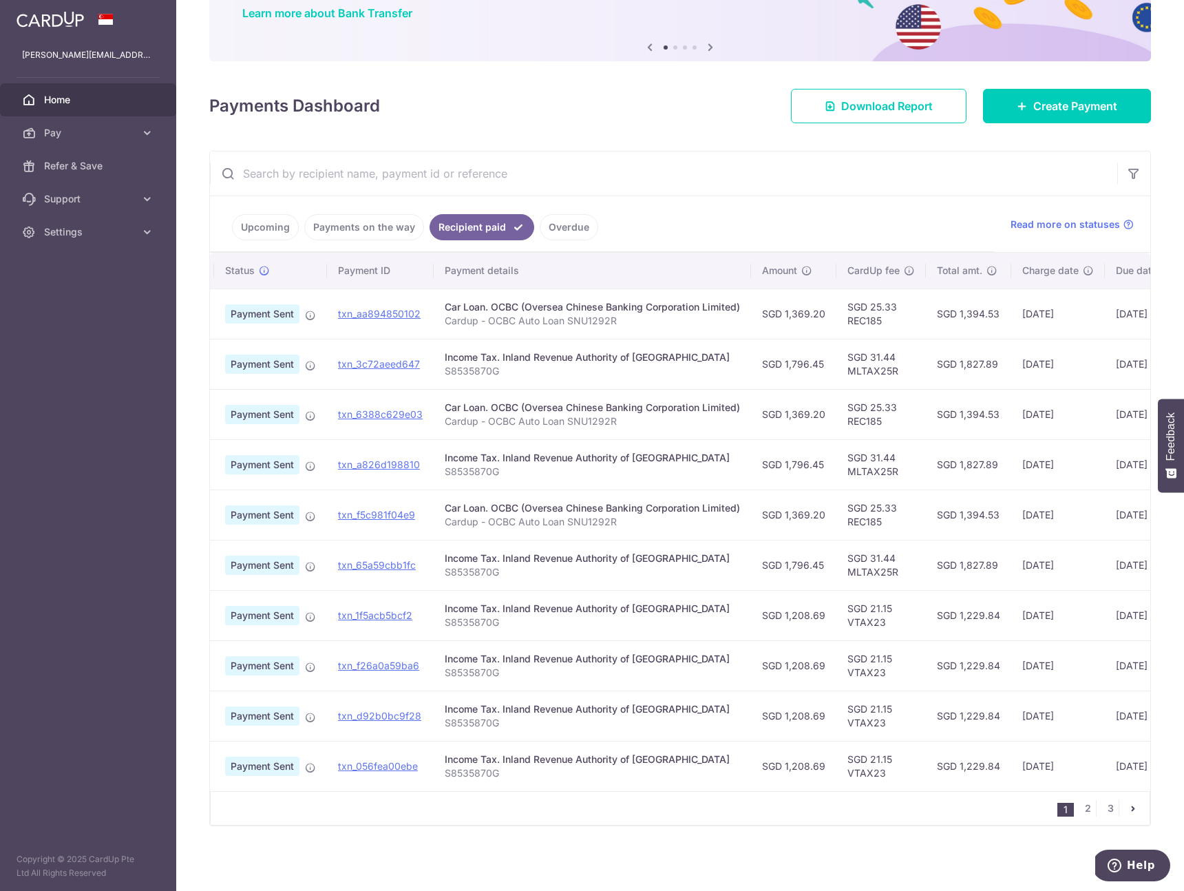
click at [937, 540] on td "SGD 1,827.89" at bounding box center [968, 565] width 85 height 50
click at [885, 513] on td "SGD 25.33 REC185" at bounding box center [880, 514] width 89 height 50
click at [877, 464] on td "SGD 31.44 MLTAX25R" at bounding box center [880, 464] width 89 height 50
click at [887, 524] on td "SGD 25.33 REC185" at bounding box center [880, 514] width 89 height 50
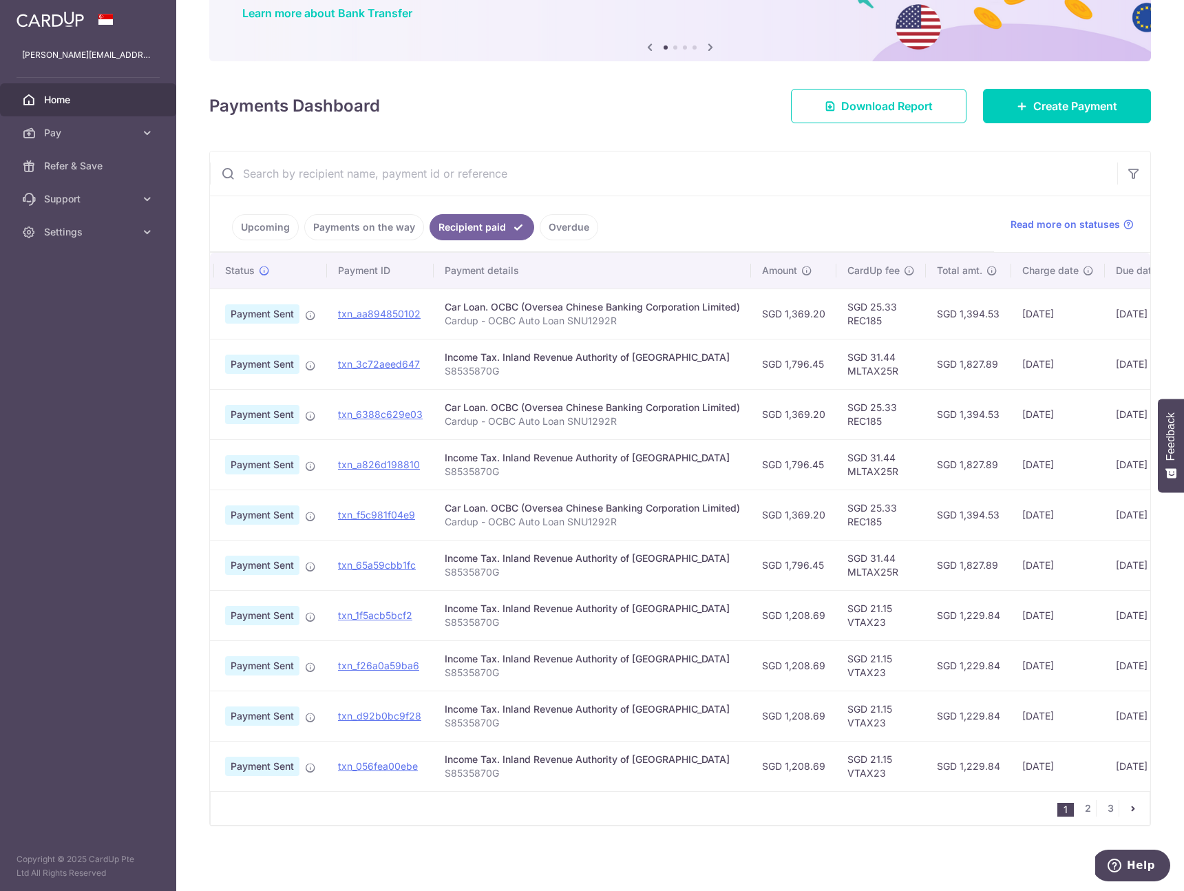
click at [880, 563] on td "SGD 31.44 MLTAX25R" at bounding box center [880, 565] width 89 height 50
copy td "MLTAX25R"
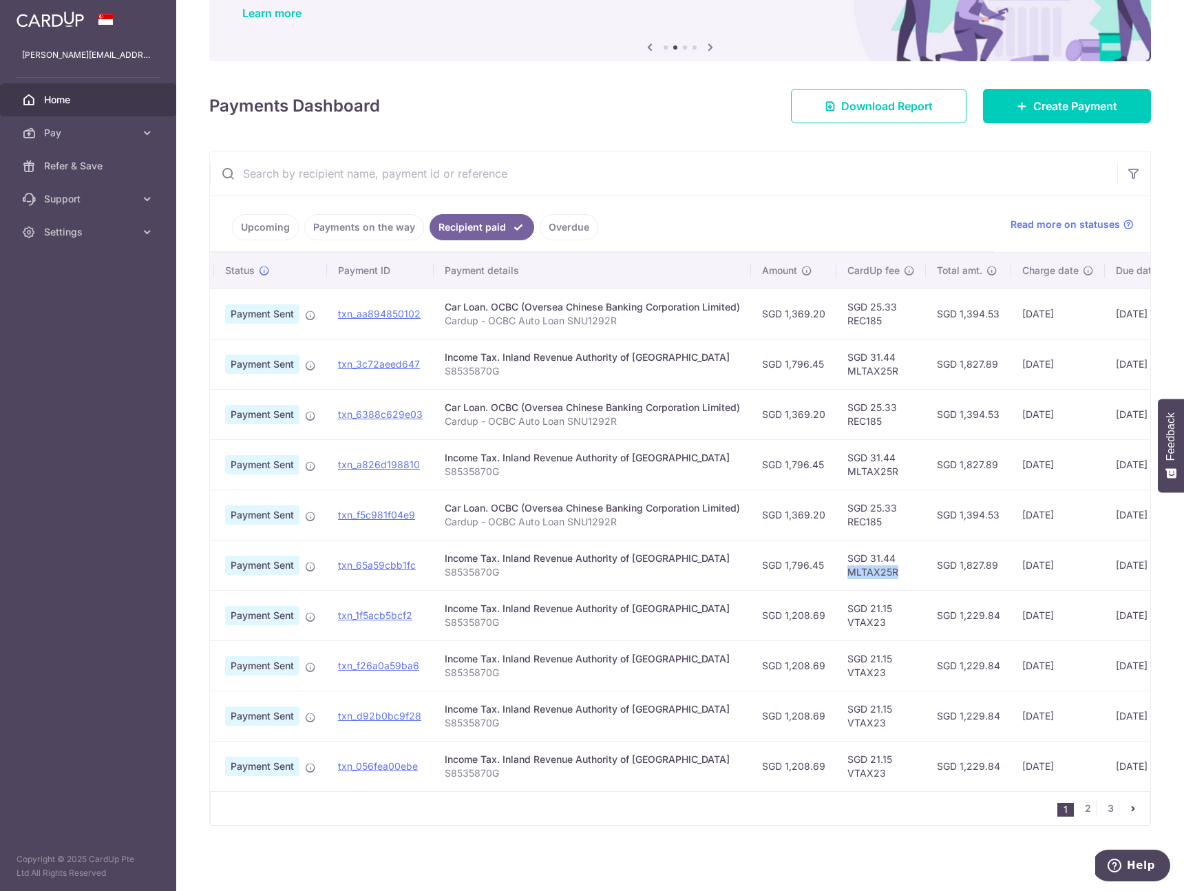
drag, startPoint x: 1083, startPoint y: 560, endPoint x: 981, endPoint y: 555, distance: 102.7
click at [964, 551] on tr "PDF Receipt Payment Sent txn_65a59cbb1fc Income Tax. Inland Revenue Authority o…" at bounding box center [737, 565] width 1101 height 50
click at [981, 555] on td "SGD 1,827.89" at bounding box center [968, 565] width 85 height 50
click at [972, 562] on td "SGD 1,827.89" at bounding box center [968, 565] width 85 height 50
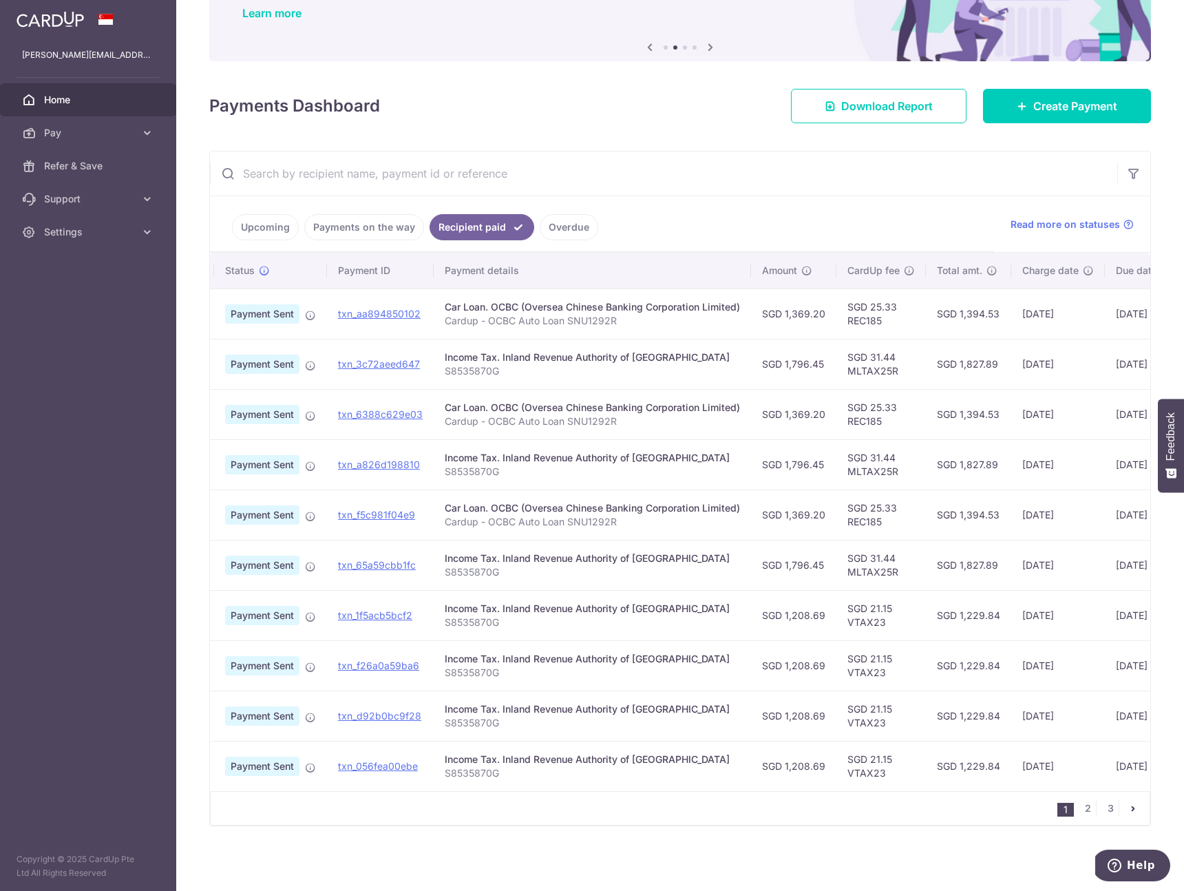
copy td "1,827.89"
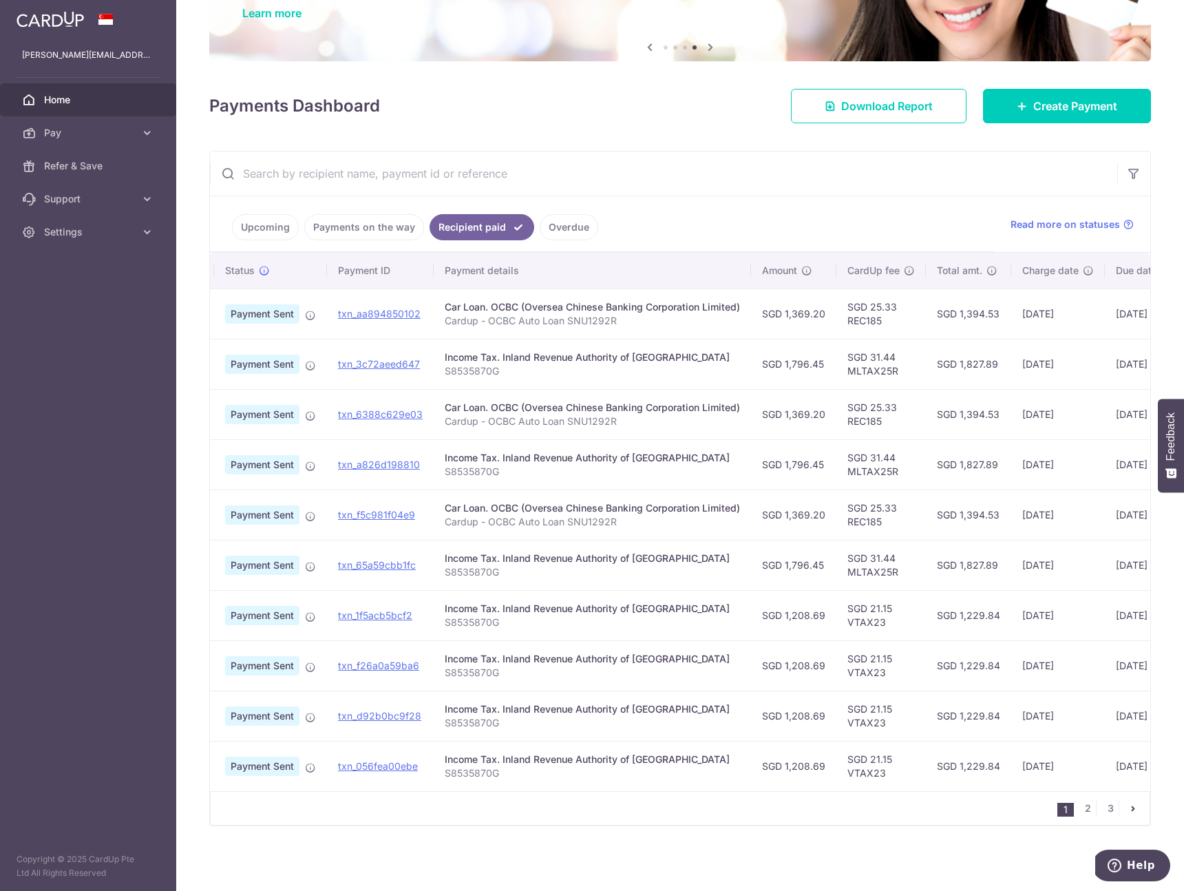
click at [738, 563] on td "Income Tax. Inland Revenue Authority of Singapore S8535870G" at bounding box center [592, 565] width 317 height 50
click at [894, 565] on td "SGD 31.44 MLTAX25R" at bounding box center [880, 565] width 89 height 50
click at [821, 564] on td "SGD 1,796.45" at bounding box center [793, 565] width 85 height 50
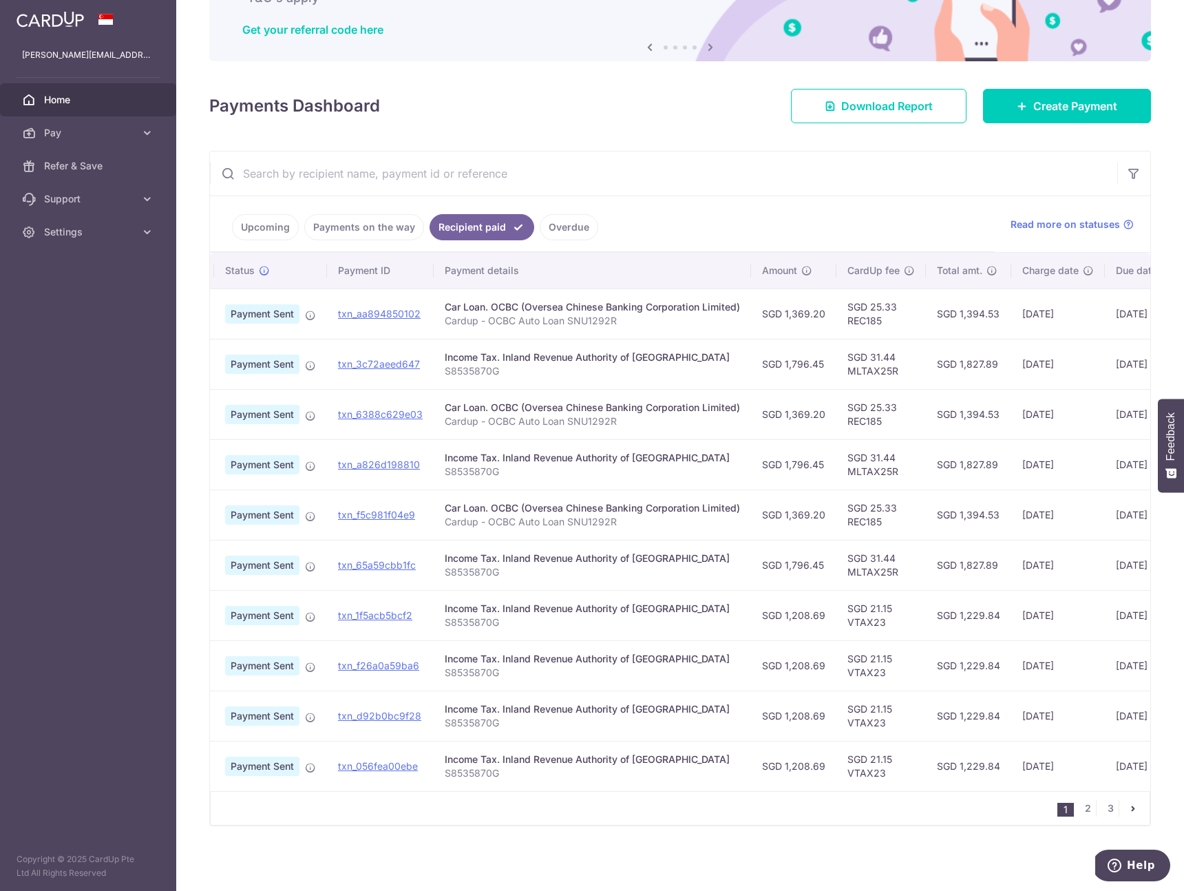
click at [821, 564] on td "SGD 1,796.45" at bounding box center [793, 565] width 85 height 50
click at [814, 564] on td "SGD 1,796.45" at bounding box center [793, 565] width 85 height 50
click at [812, 557] on td "SGD 1,796.45" at bounding box center [793, 565] width 85 height 50
copy td "1,796.45"
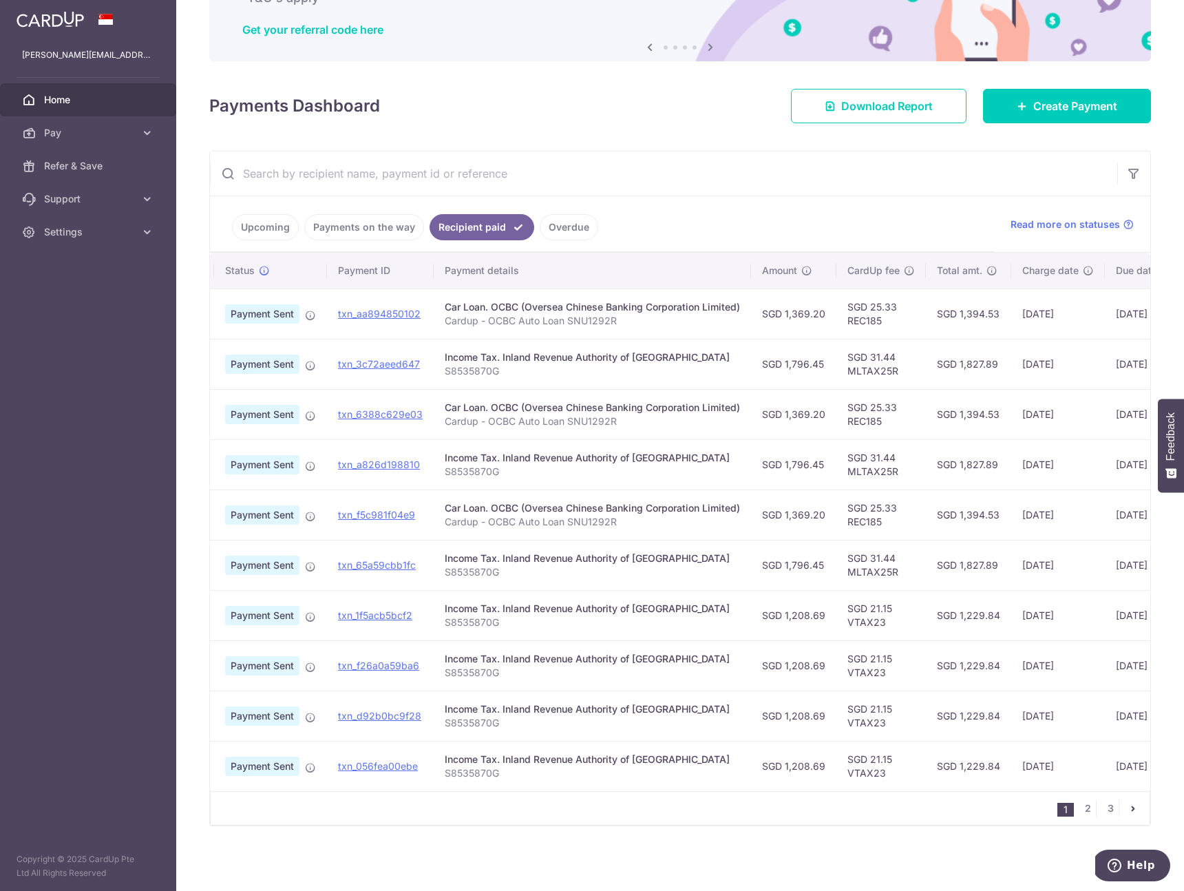
click at [916, 563] on td "SGD 31.44 MLTAX25R" at bounding box center [880, 565] width 89 height 50
click at [983, 553] on td "SGD 1,827.89" at bounding box center [968, 565] width 85 height 50
copy td "1,827.89"
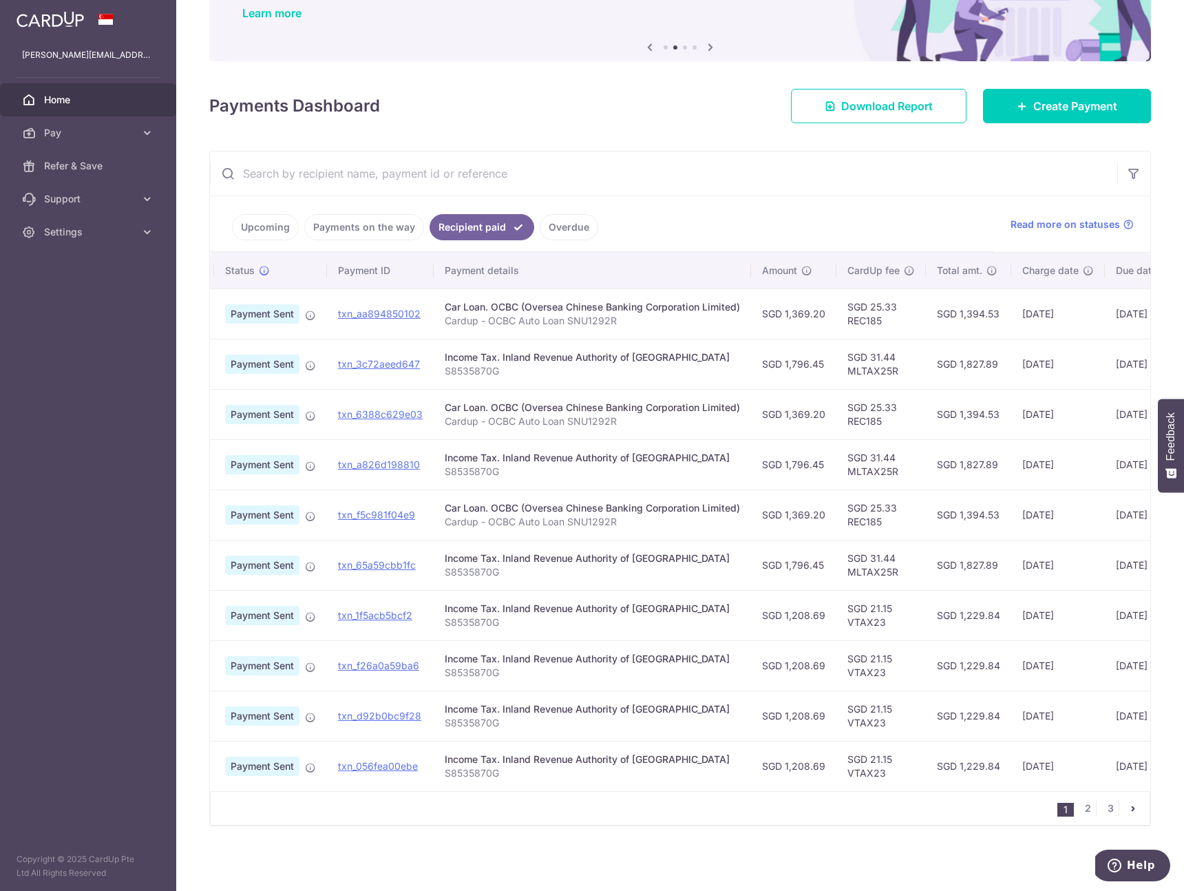
drag, startPoint x: 732, startPoint y: 480, endPoint x: 598, endPoint y: 401, distance: 154.9
click at [731, 480] on td "Income Tax. Inland Revenue Authority of Singapore S8535870G" at bounding box center [592, 464] width 317 height 50
click at [78, 95] on span "Home" at bounding box center [89, 100] width 91 height 14
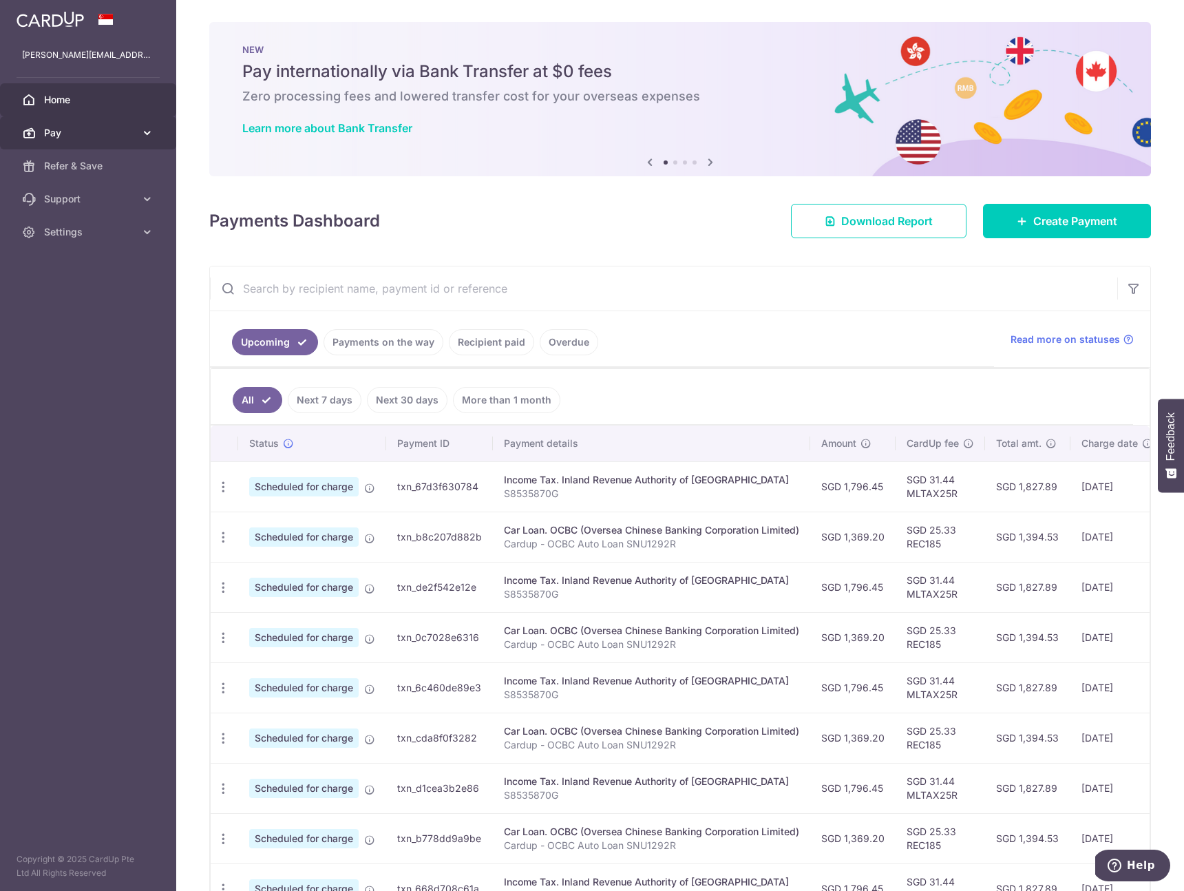
click at [72, 138] on span "Pay" at bounding box center [89, 133] width 91 height 14
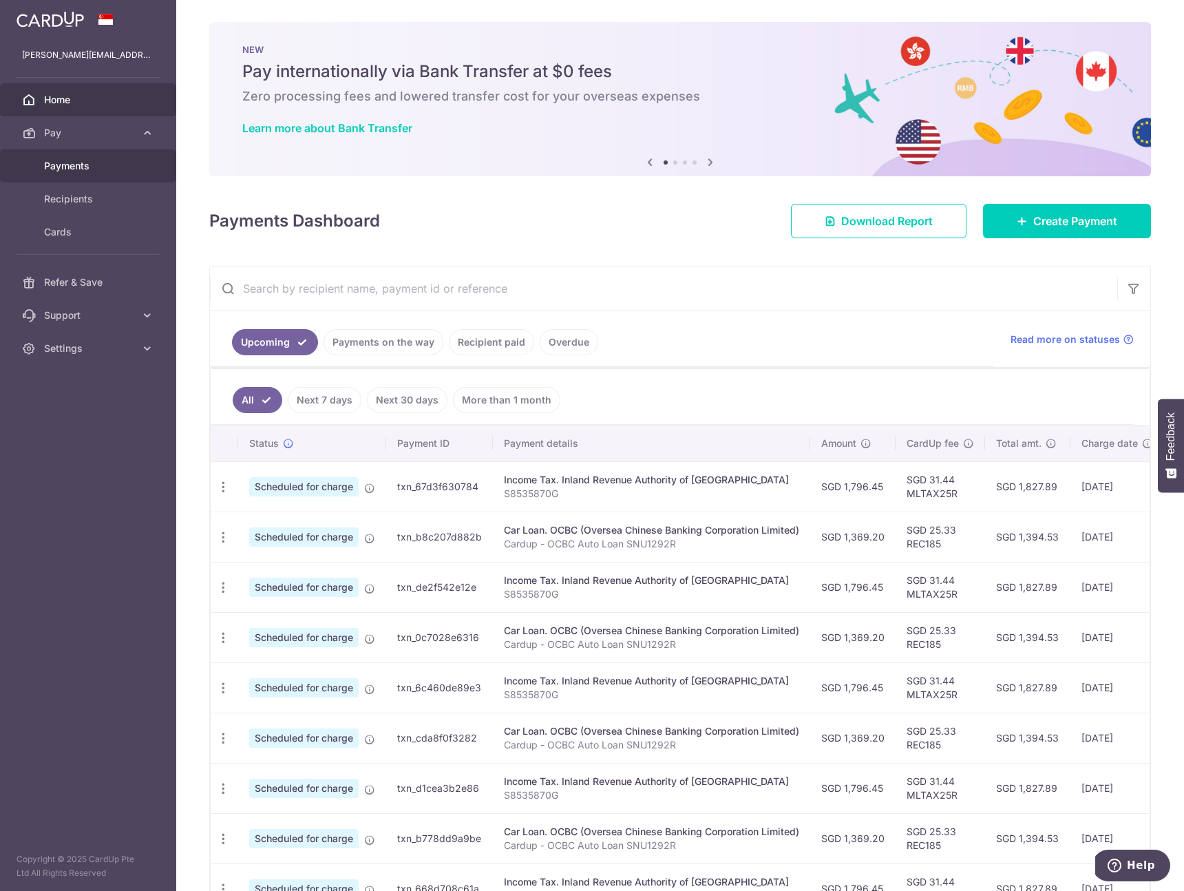
click at [78, 167] on span "Payments" at bounding box center [89, 166] width 91 height 14
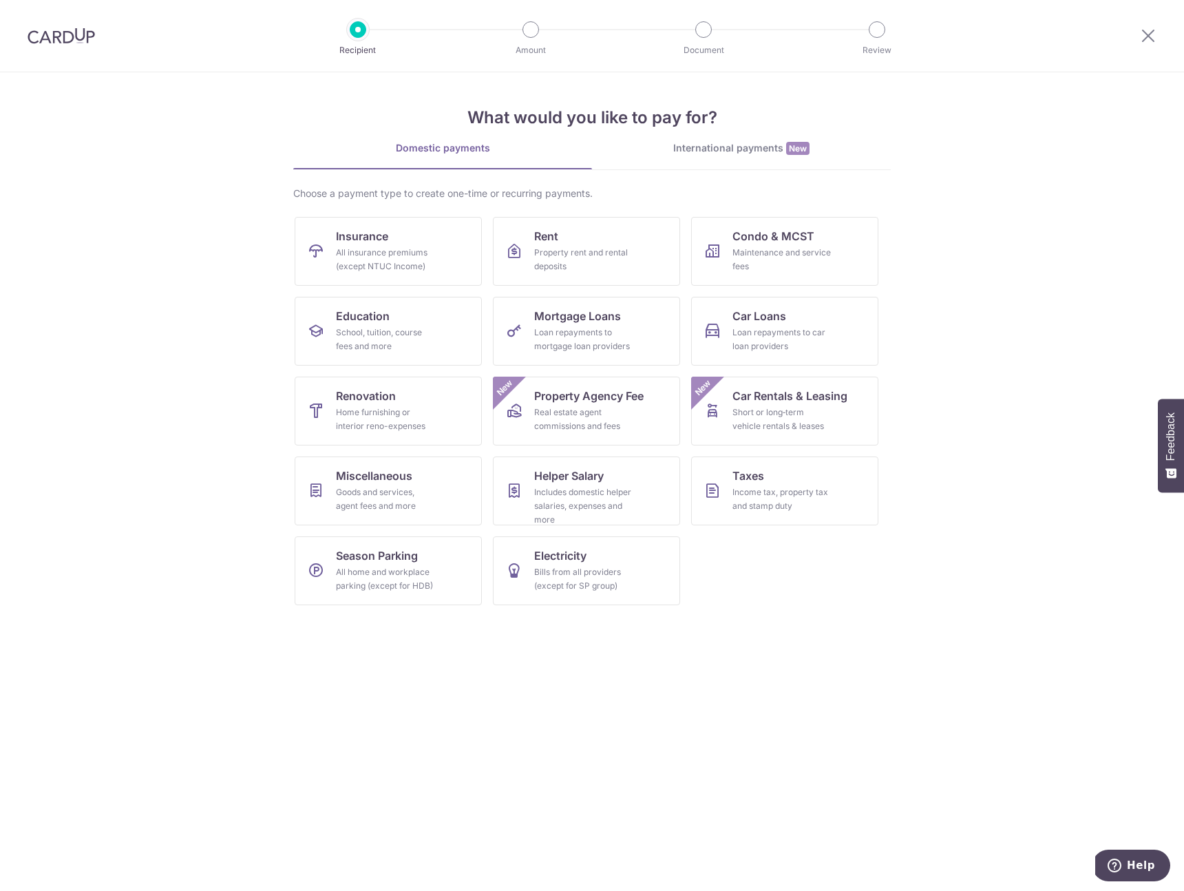
click at [50, 30] on img at bounding box center [61, 36] width 67 height 17
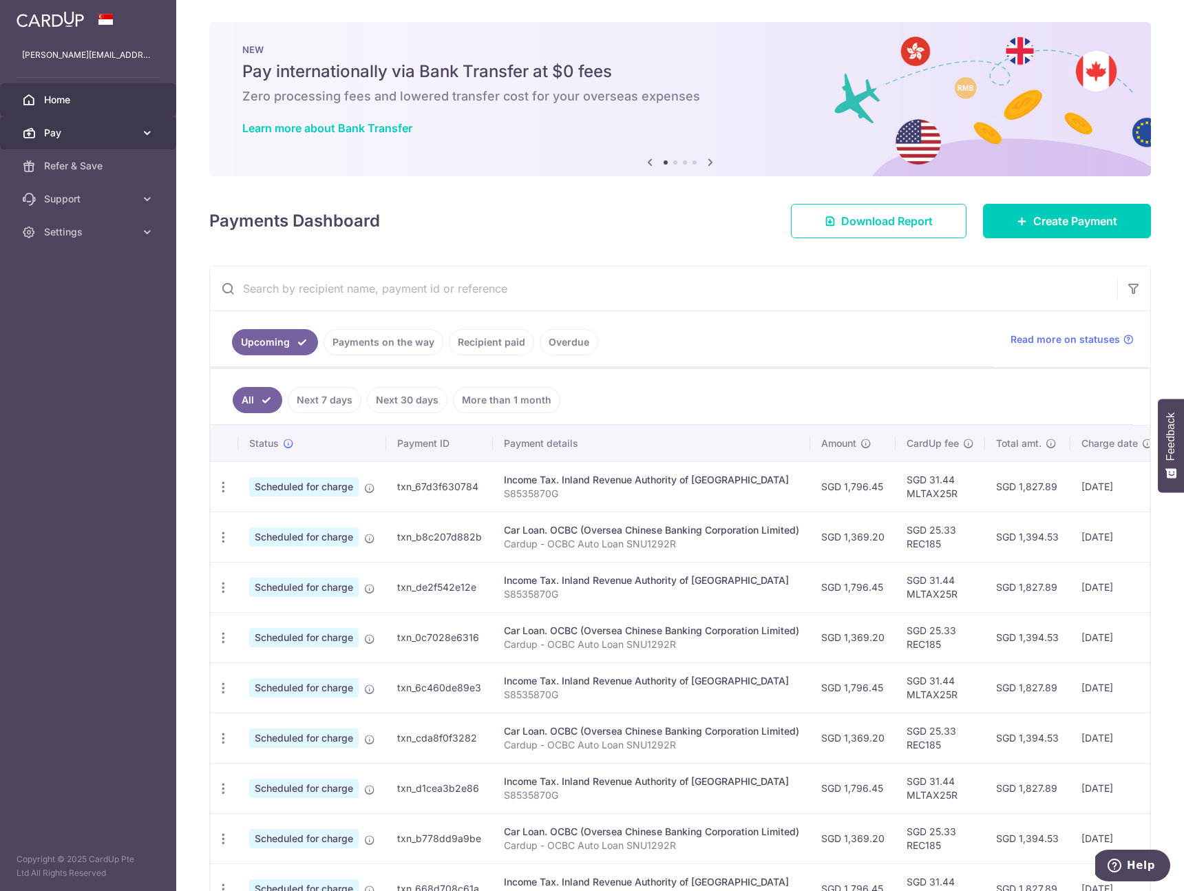
click at [110, 135] on span "Pay" at bounding box center [89, 133] width 91 height 14
click at [96, 202] on span "Recipients" at bounding box center [89, 199] width 91 height 14
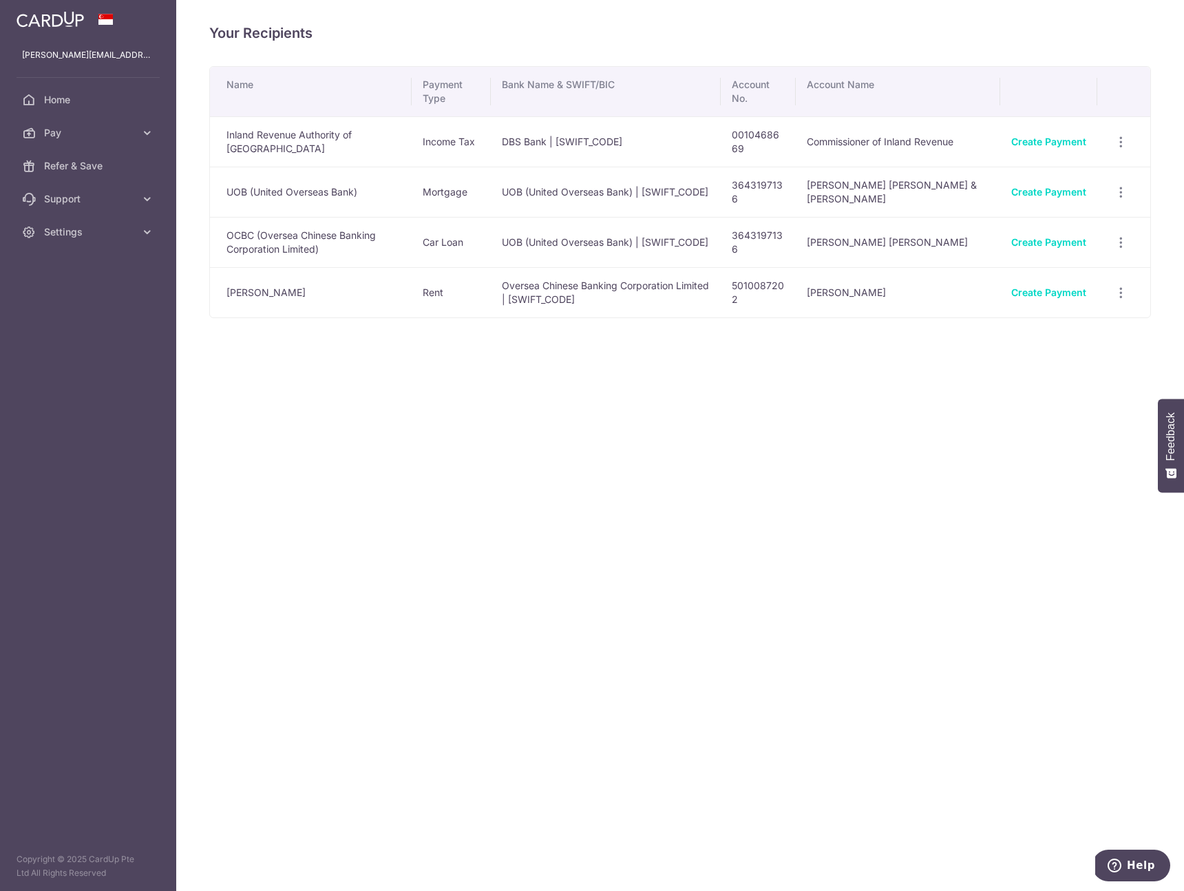
click at [663, 200] on td "UOB (United Overseas Bank) | UOVBSGSGXXX" at bounding box center [606, 192] width 230 height 50
click at [761, 433] on div "Your Recipients Name Payment Type Bank Name & SWIFT/BIC Account No. Account Nam…" at bounding box center [680, 445] width 1008 height 891
click at [1119, 293] on icon "button" at bounding box center [1121, 293] width 14 height 14
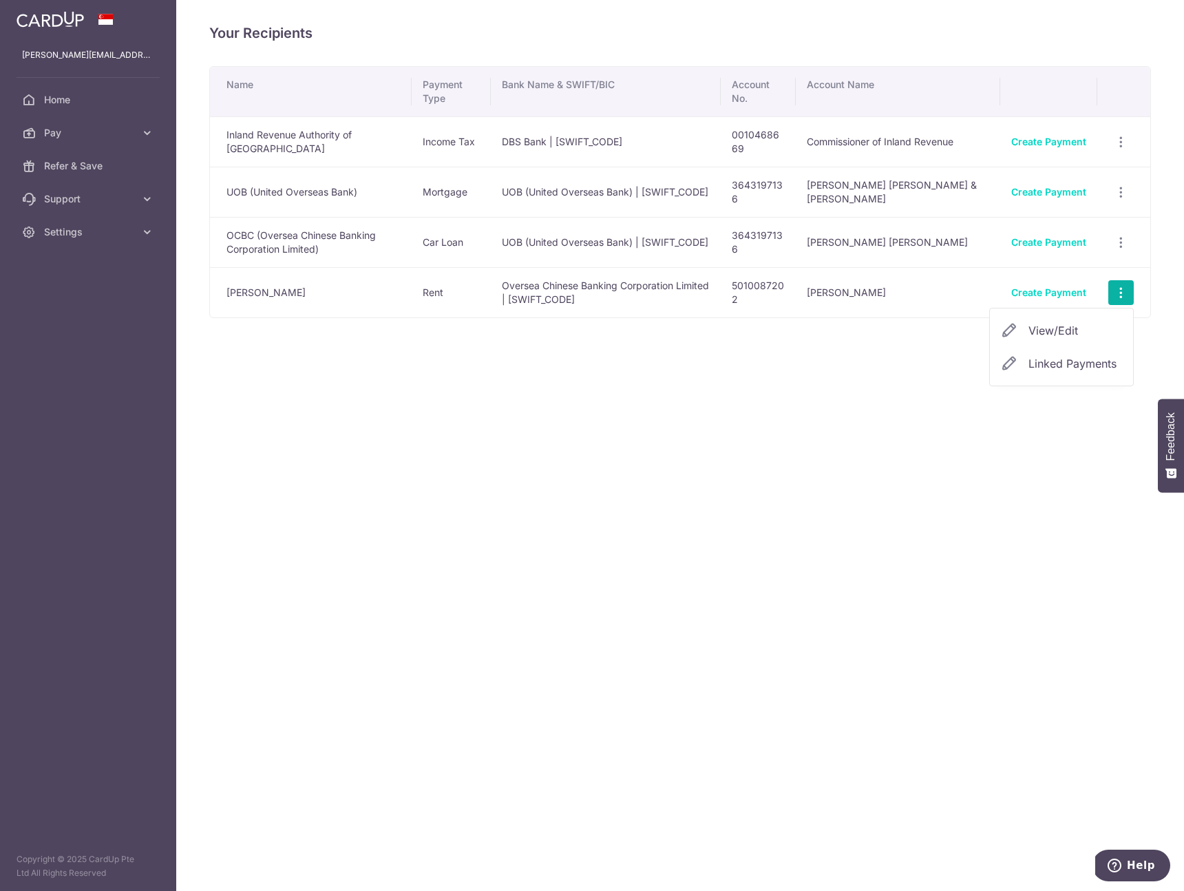
click at [1061, 335] on span "View/Edit" at bounding box center [1075, 330] width 94 height 17
click at [598, 139] on td "DBS Bank | DBSSSGSGXXX" at bounding box center [606, 141] width 230 height 50
drag, startPoint x: 626, startPoint y: 151, endPoint x: 633, endPoint y: 150, distance: 7.0
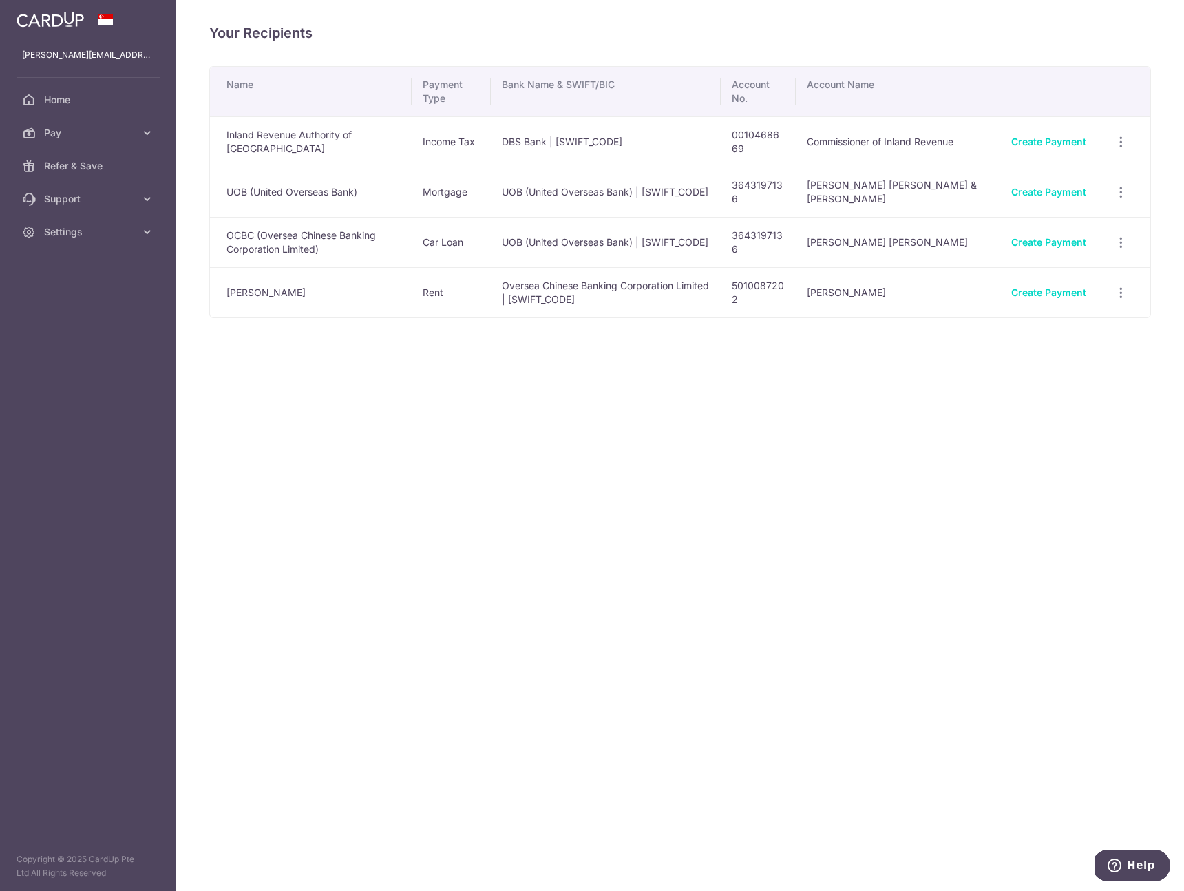
click at [627, 151] on td "DBS Bank | DBSSSGSGXXX" at bounding box center [606, 141] width 230 height 50
click at [1118, 147] on icon "button" at bounding box center [1121, 142] width 14 height 14
click at [1075, 186] on span "View/Edit" at bounding box center [1075, 179] width 94 height 17
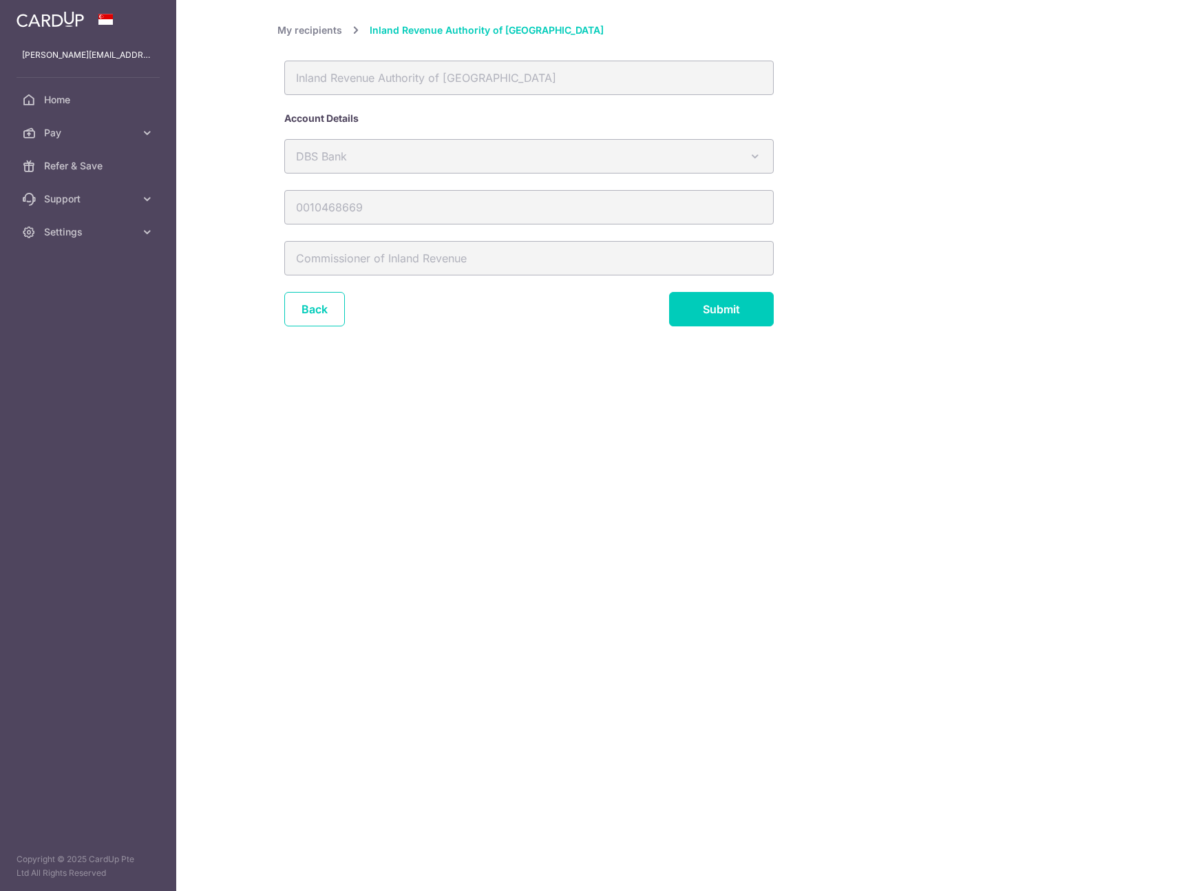
click at [436, 72] on div "Inland Revenue Authority of Singapore" at bounding box center [528, 78] width 489 height 34
click at [380, 179] on div "DBS Bank Australia & New Zealand Banking Group Bank of China BNP Paribas CIMB D…" at bounding box center [528, 164] width 503 height 51
click at [118, 100] on span "Home" at bounding box center [89, 100] width 91 height 14
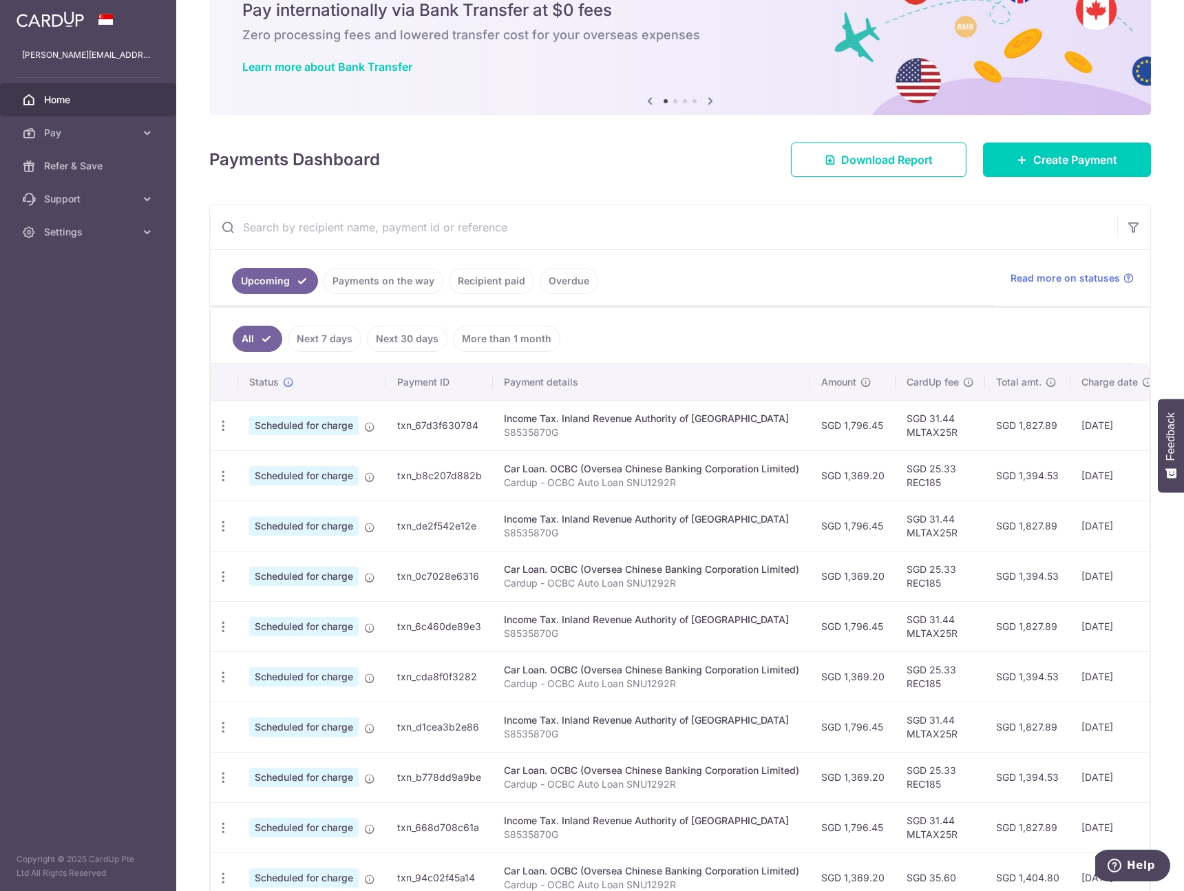
scroll to position [120, 0]
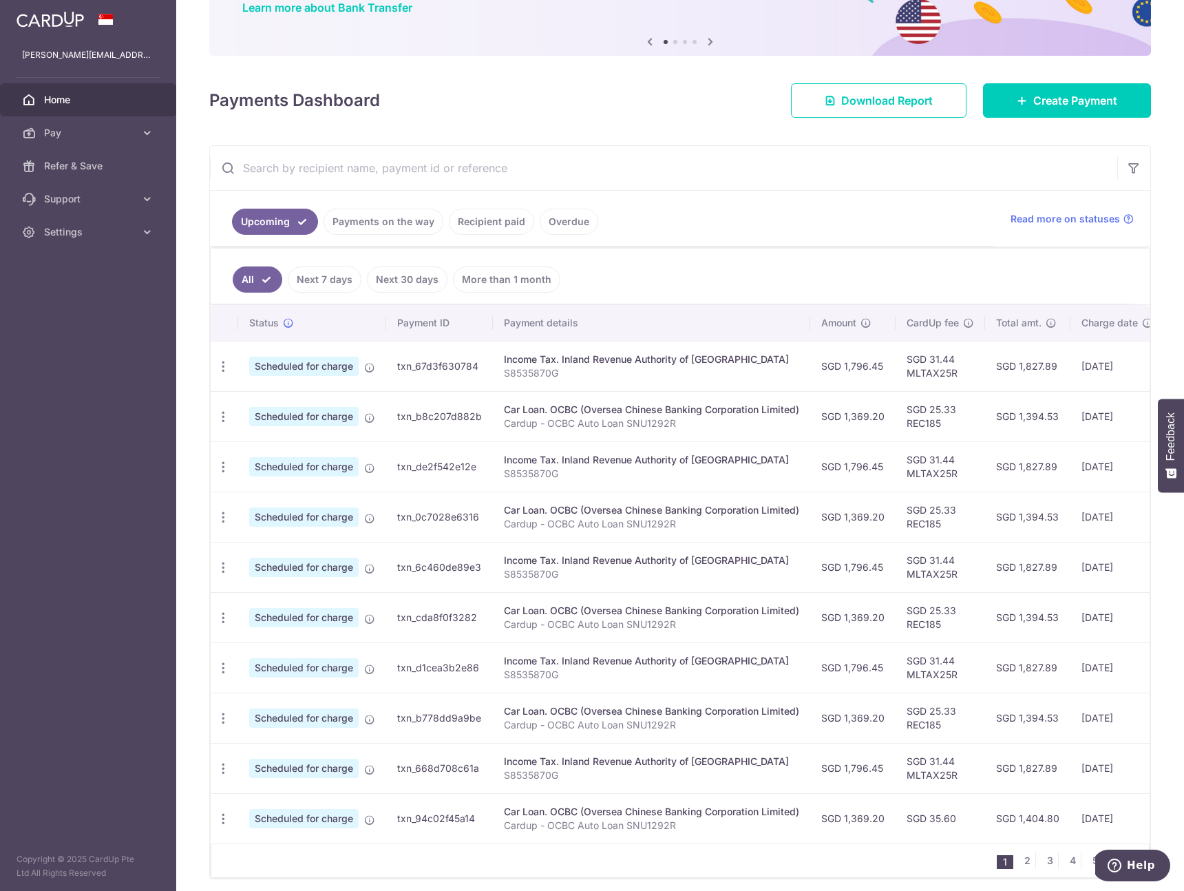
click at [614, 281] on ul "All Next 7 days Next 30 days More than 1 month" at bounding box center [672, 276] width 922 height 56
click at [505, 222] on link "Recipient paid" at bounding box center [491, 222] width 85 height 26
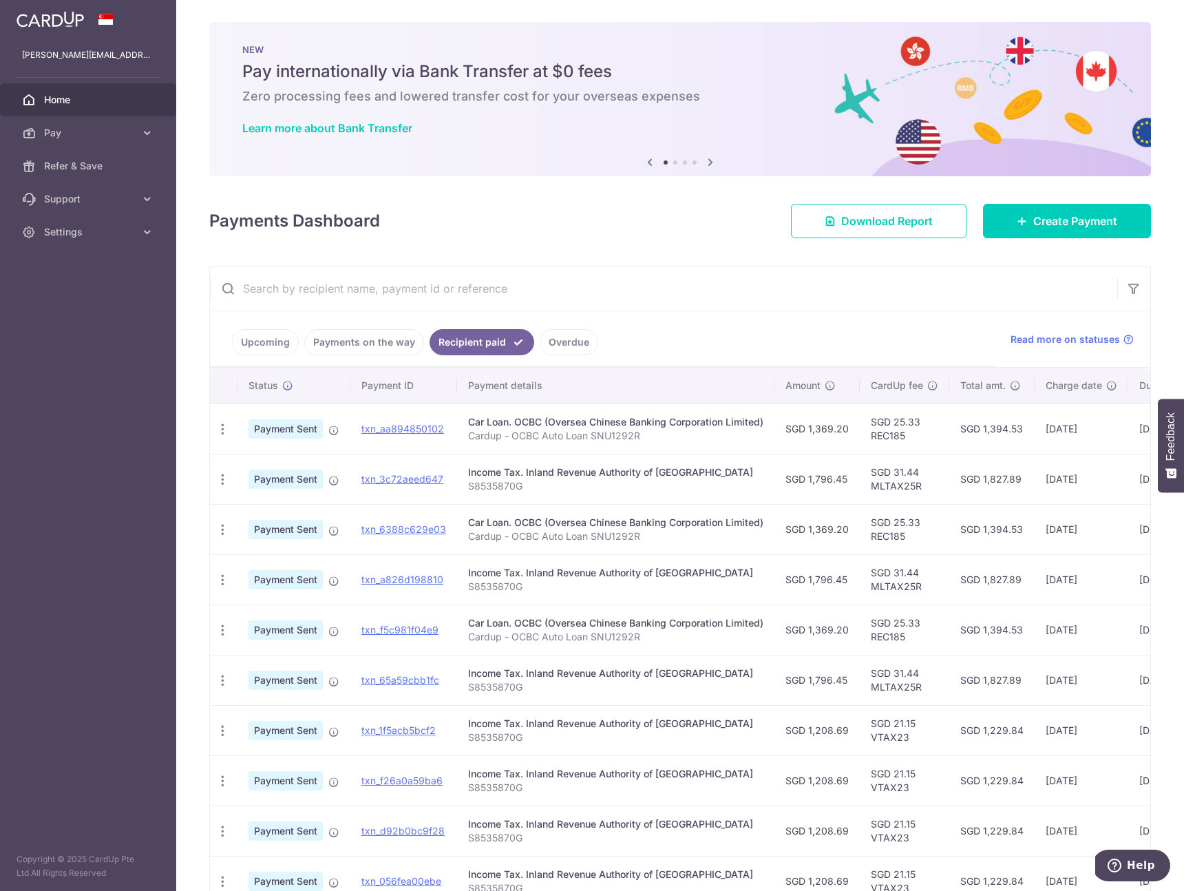
scroll to position [123, 0]
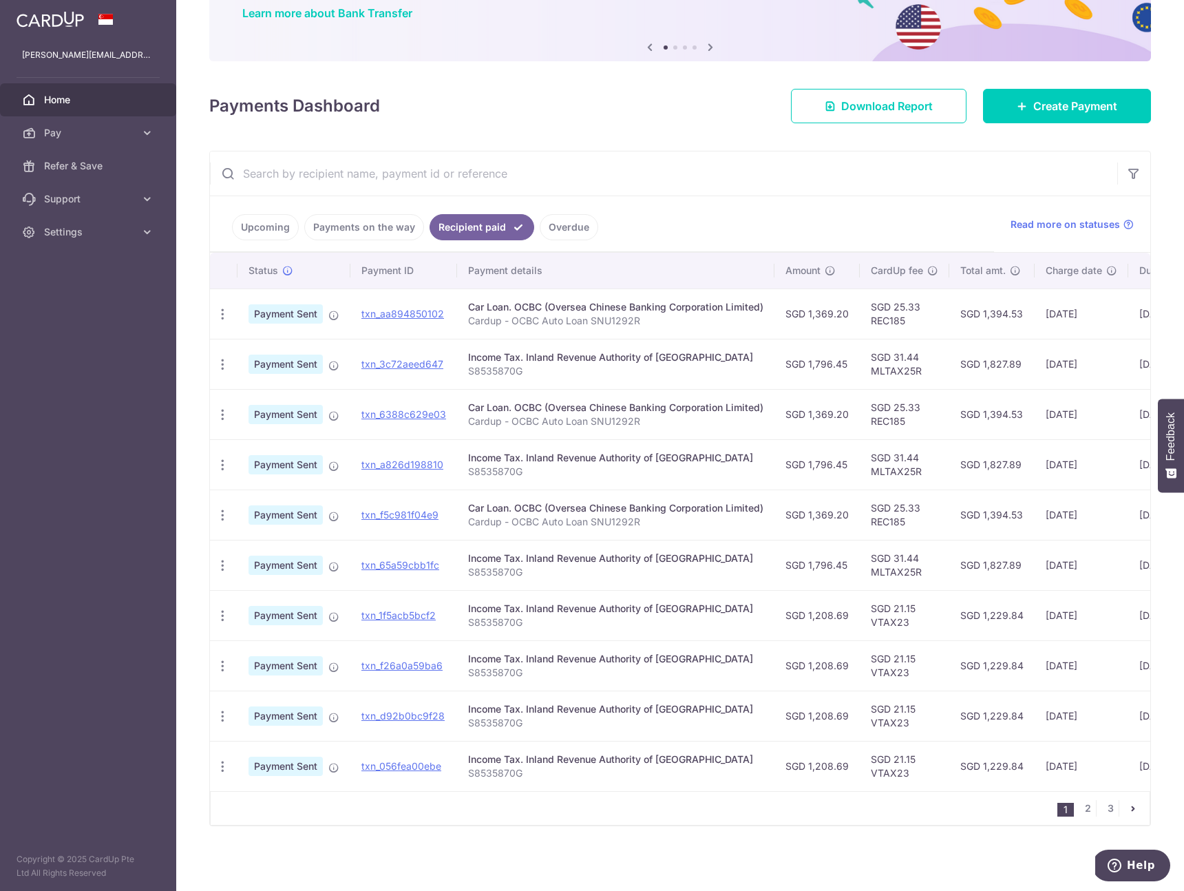
click at [665, 350] on div "Income Tax. Inland Revenue Authority of [GEOGRAPHIC_DATA]" at bounding box center [615, 357] width 295 height 14
click at [731, 414] on p "Cardup - OCBC Auto Loan SNU1292R" at bounding box center [615, 421] width 295 height 14
click at [520, 451] on div "Income Tax. Inland Revenue Authority of [GEOGRAPHIC_DATA]" at bounding box center [615, 458] width 295 height 14
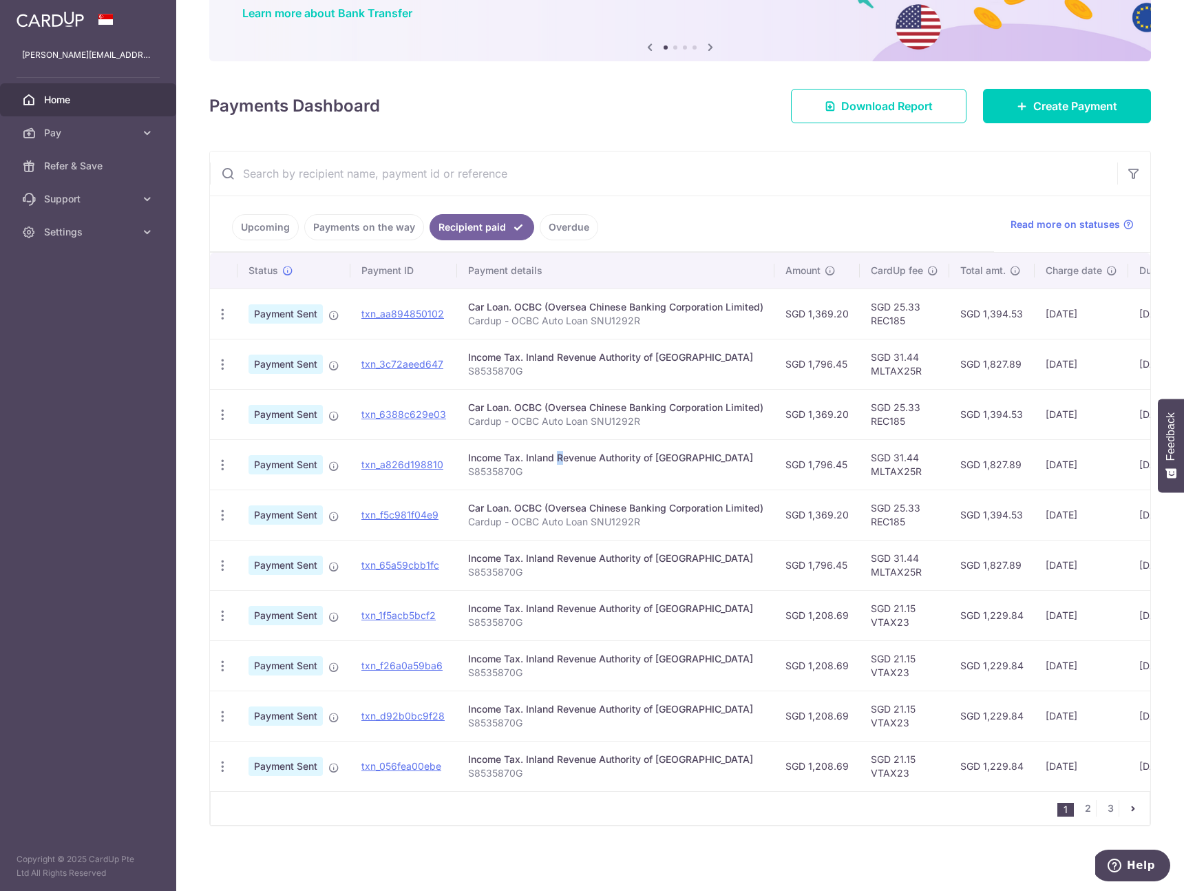
click at [520, 451] on div "Income Tax. Inland Revenue Authority of [GEOGRAPHIC_DATA]" at bounding box center [615, 458] width 295 height 14
copy td "Income Tax. Inland Revenue Authority of [GEOGRAPHIC_DATA]"
click at [1028, 478] on td "SGD 1,827.89" at bounding box center [991, 464] width 85 height 50
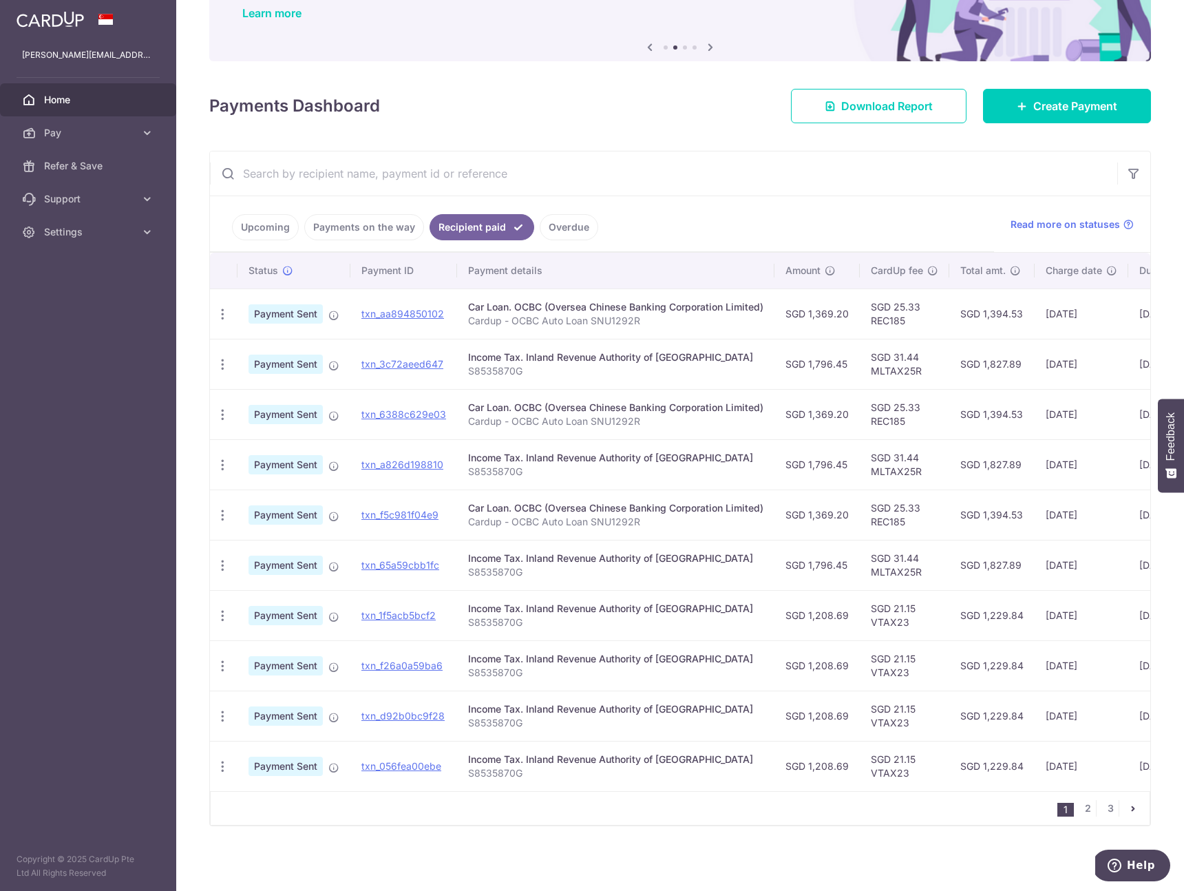
click at [1006, 460] on td "SGD 1,827.89" at bounding box center [991, 464] width 85 height 50
copy td "1,827.89"
click at [1011, 457] on td "SGD 1,827.89" at bounding box center [991, 464] width 85 height 50
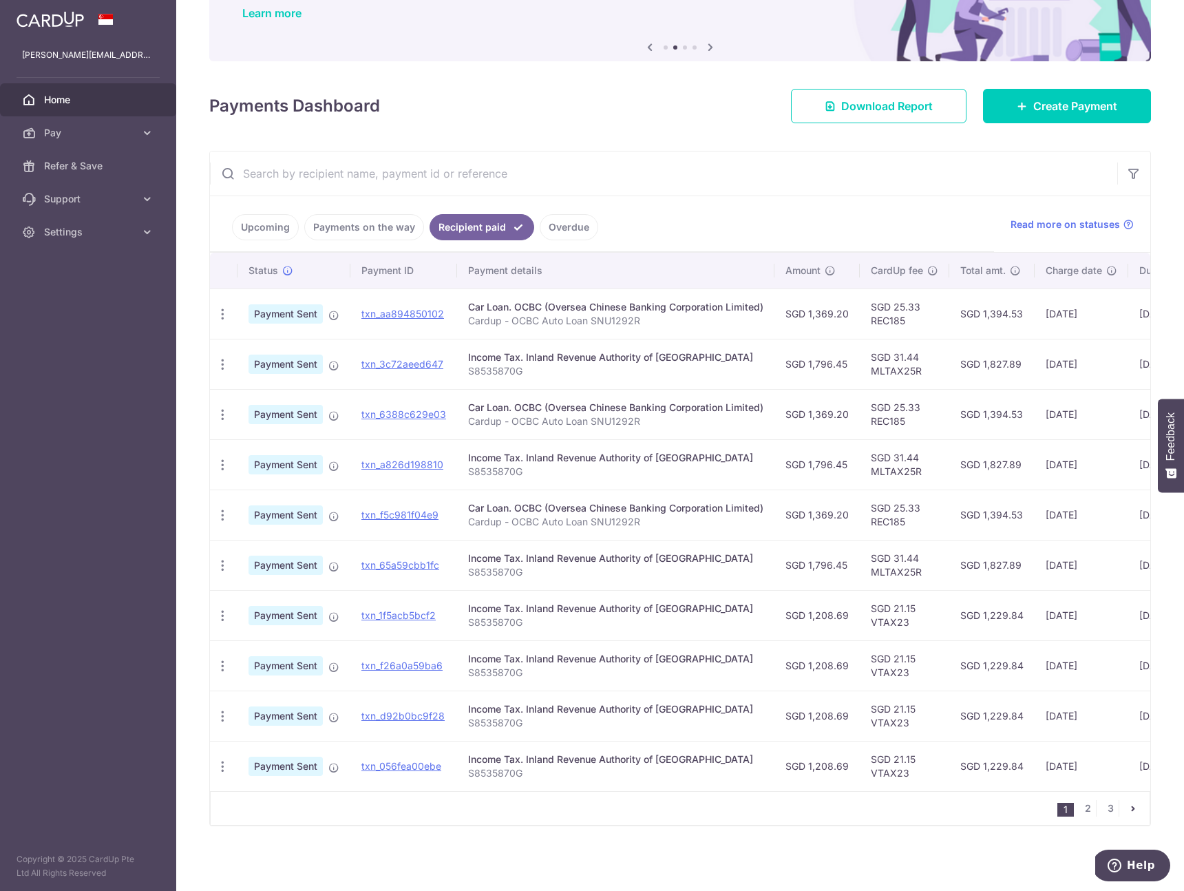
click at [1013, 478] on td "SGD 1,827.89" at bounding box center [991, 464] width 85 height 50
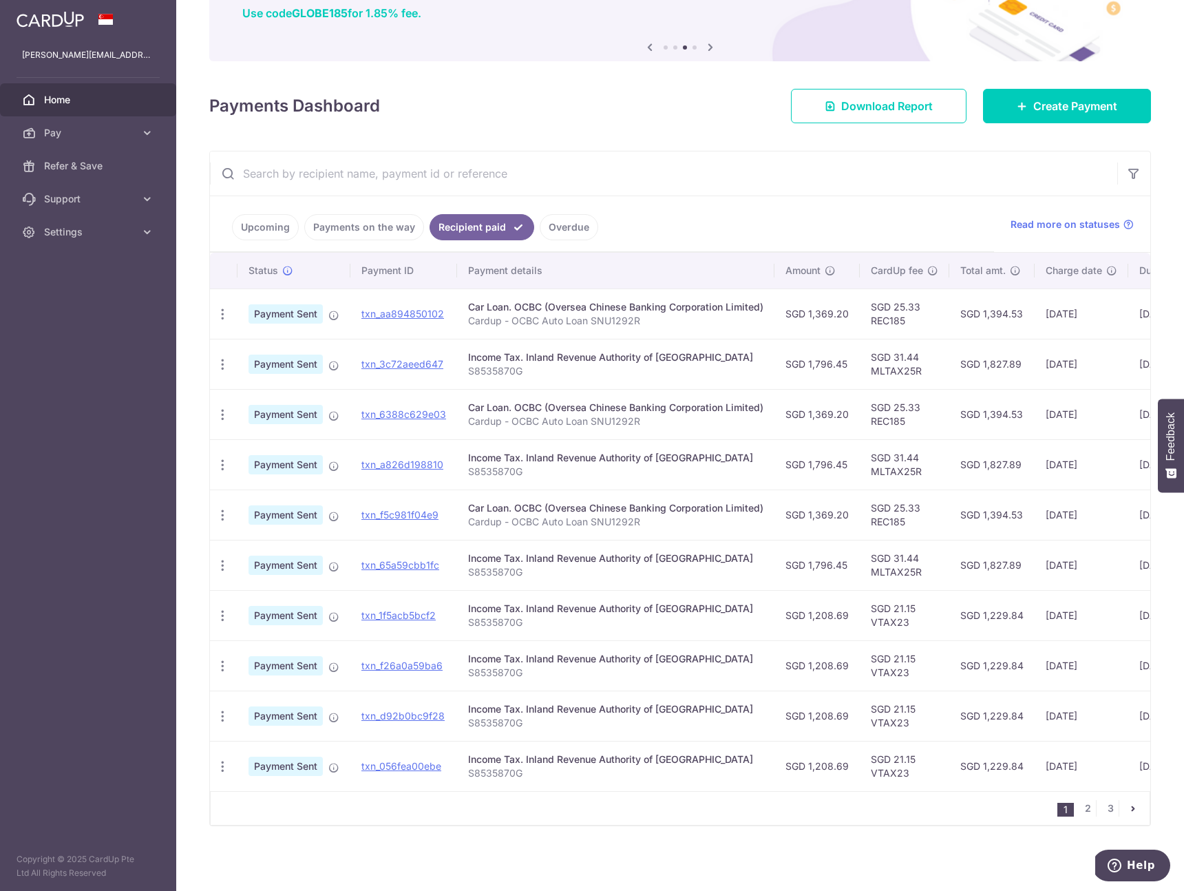
click at [1008, 560] on td "SGD 1,827.89" at bounding box center [991, 565] width 85 height 50
copy td "1,827.89"
click at [1010, 564] on td "SGD 1,827.89" at bounding box center [991, 565] width 85 height 50
click at [1002, 560] on td "SGD 1,827.89" at bounding box center [991, 565] width 85 height 50
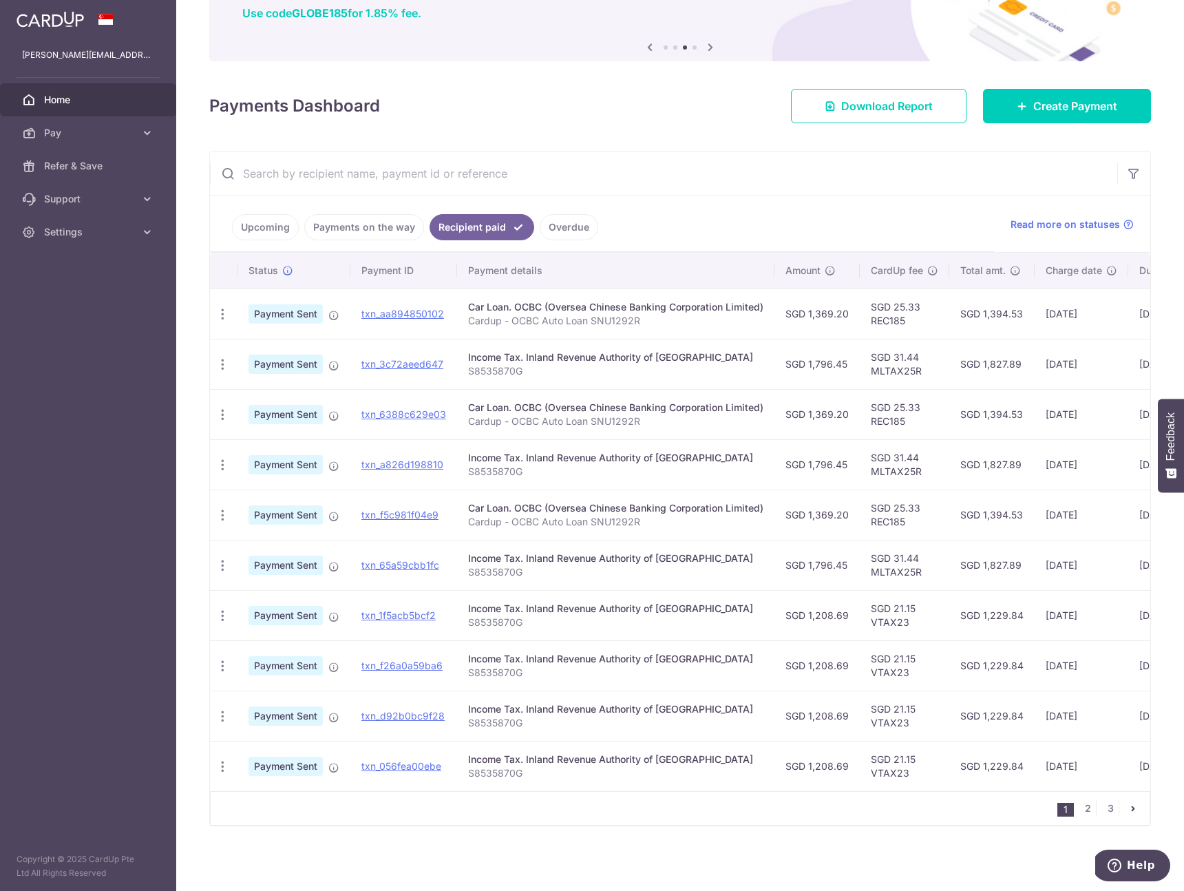
click at [1002, 560] on td "SGD 1,827.89" at bounding box center [991, 565] width 85 height 50
copy td "1,827.89"
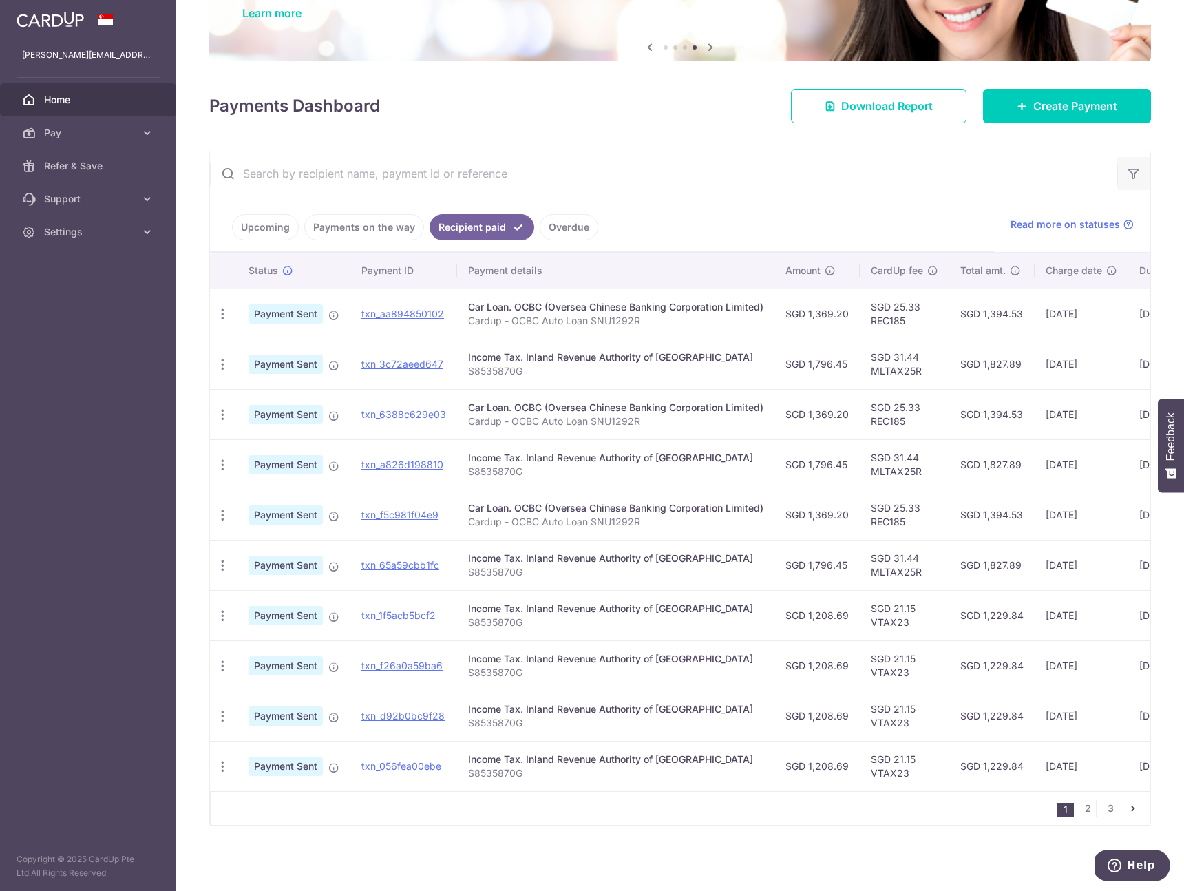
click at [1128, 167] on icon "button" at bounding box center [1134, 174] width 14 height 14
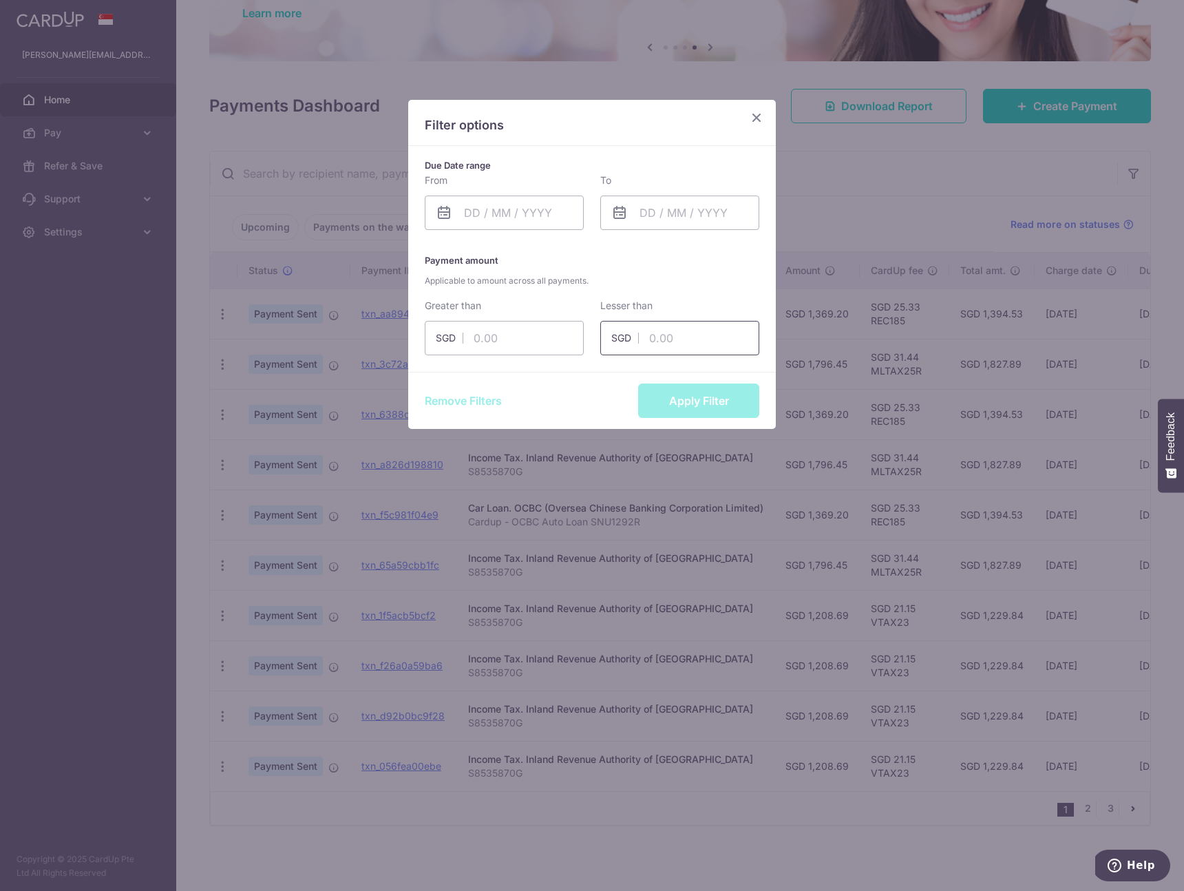
click at [674, 339] on input "text" at bounding box center [679, 338] width 159 height 34
click at [502, 342] on input "text" at bounding box center [504, 338] width 159 height 34
paste input "1,827.89"
click at [691, 403] on button "Apply Filter" at bounding box center [698, 400] width 121 height 34
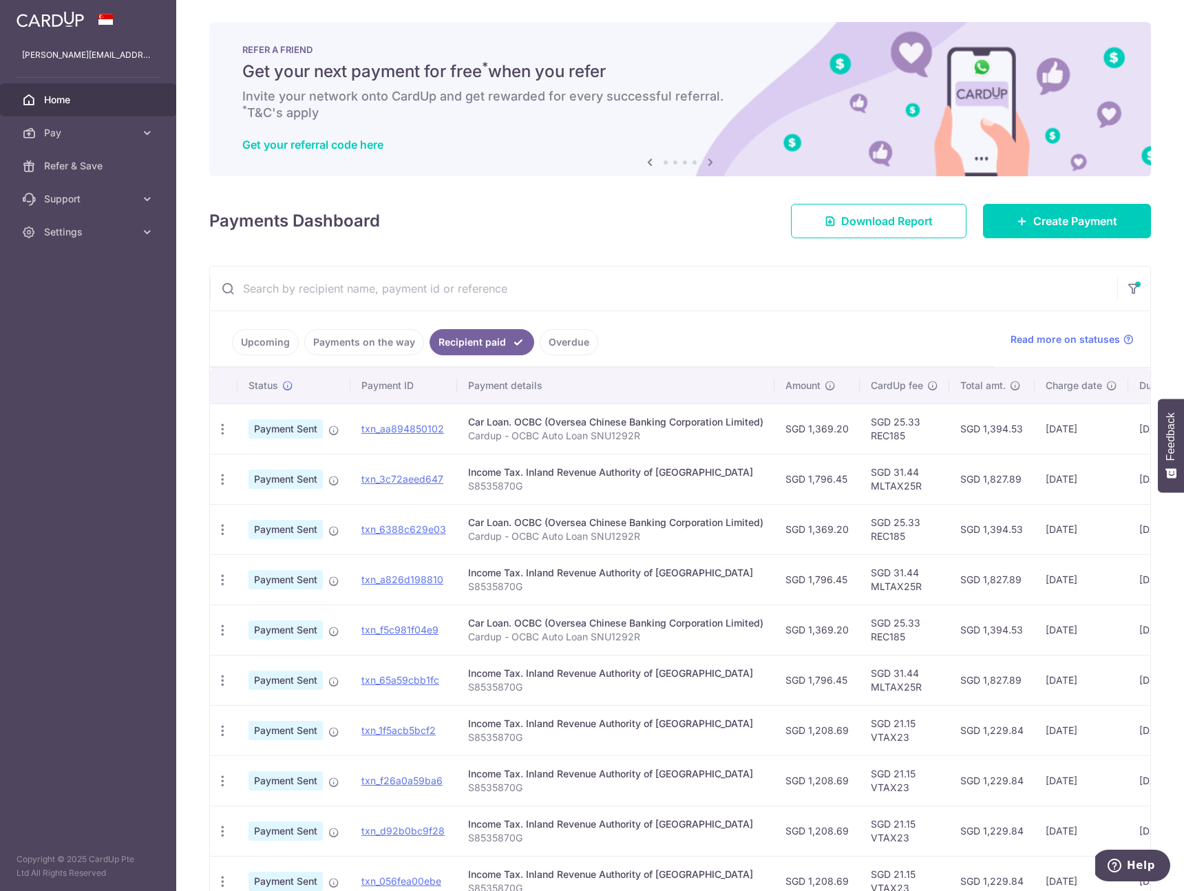
scroll to position [107, 0]
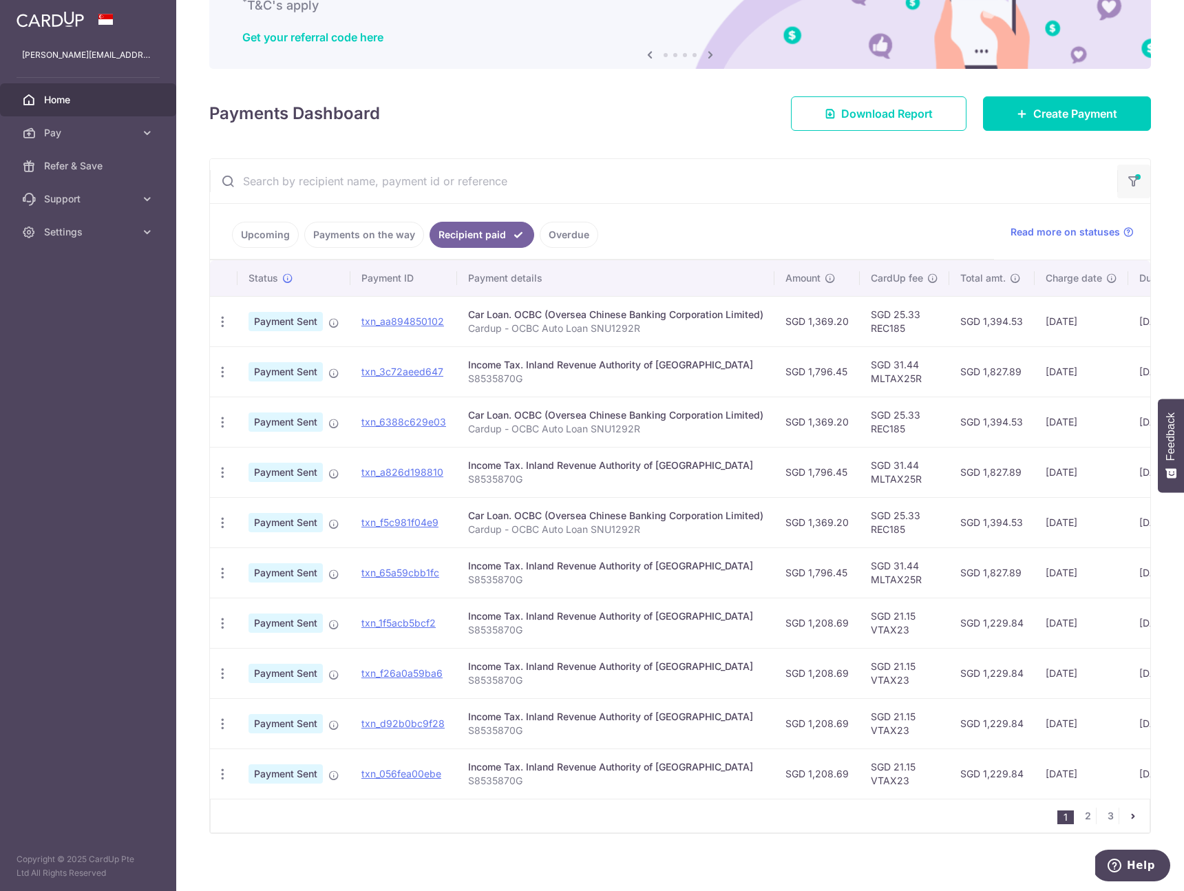
click at [1127, 180] on icon "button" at bounding box center [1134, 177] width 14 height 6
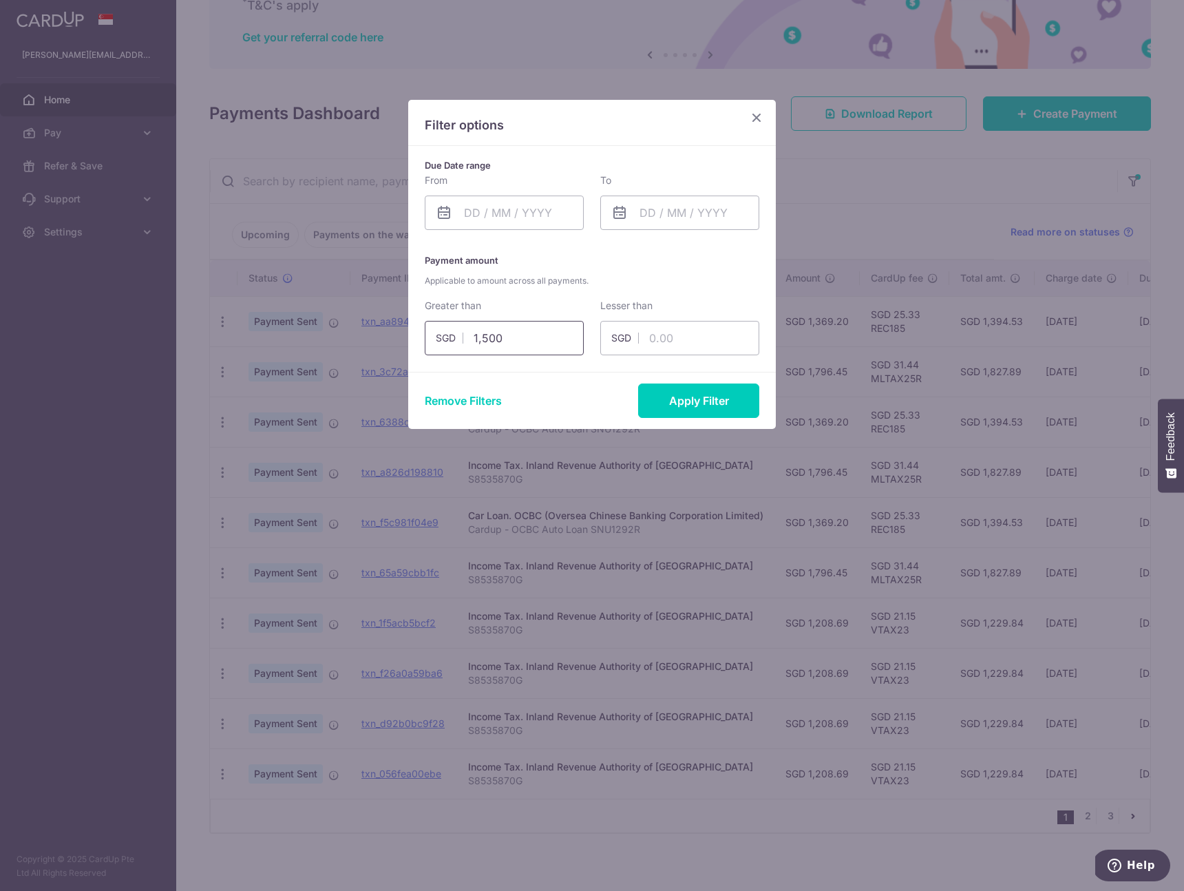
click at [520, 340] on input "1,500" at bounding box center [504, 338] width 159 height 34
click at [659, 345] on input "text" at bounding box center [679, 338] width 159 height 34
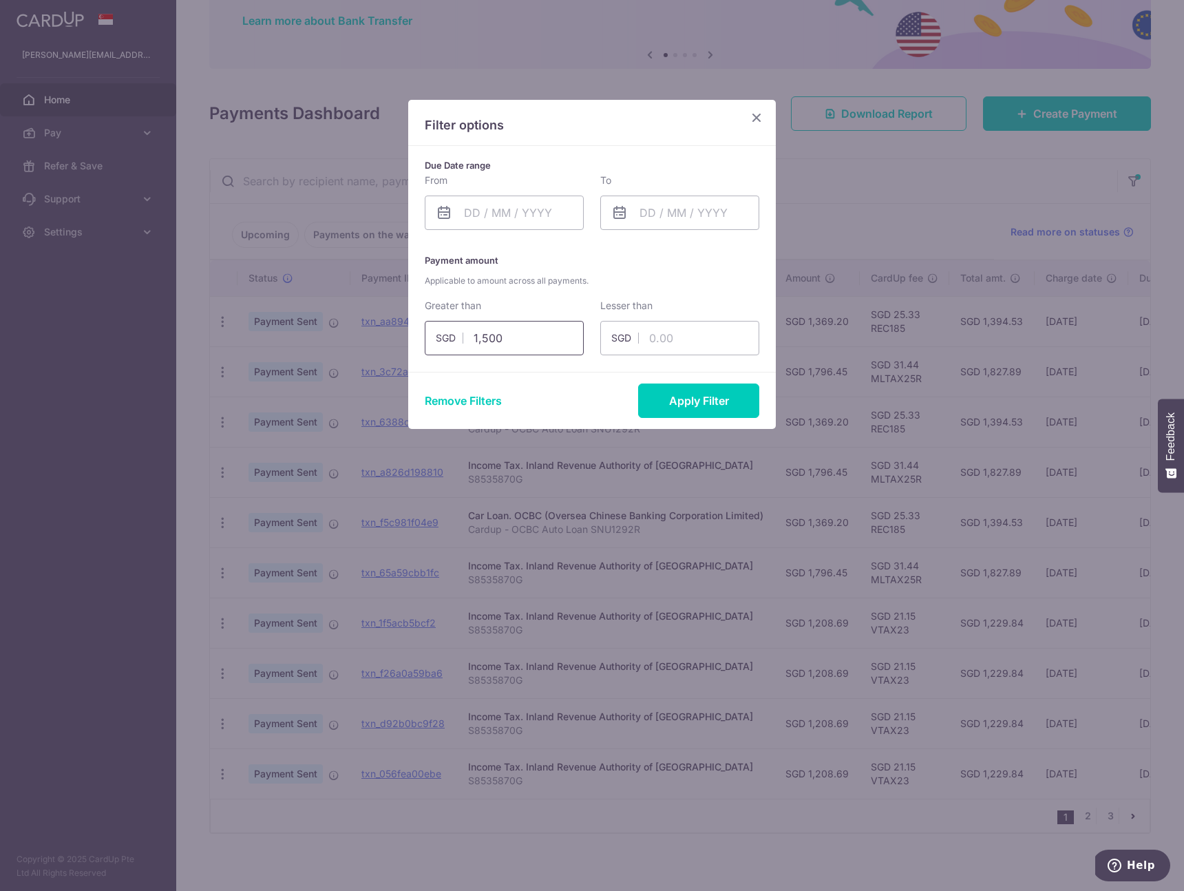
click at [513, 339] on input "1,500" at bounding box center [504, 338] width 159 height 34
type input "1827"
click at [668, 337] on input "text" at bounding box center [679, 338] width 159 height 34
paste input "1827"
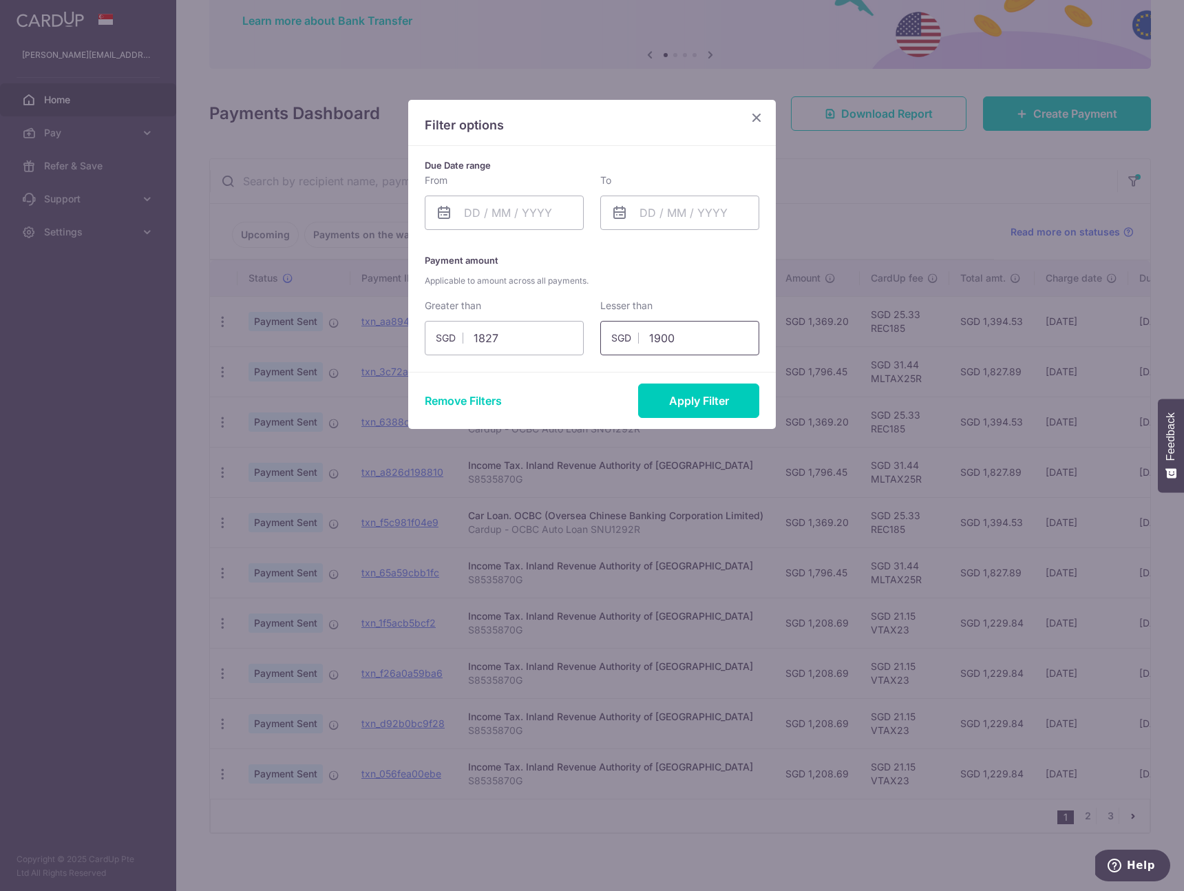
type input "1900"
click at [668, 393] on button "Apply Filter" at bounding box center [698, 400] width 121 height 34
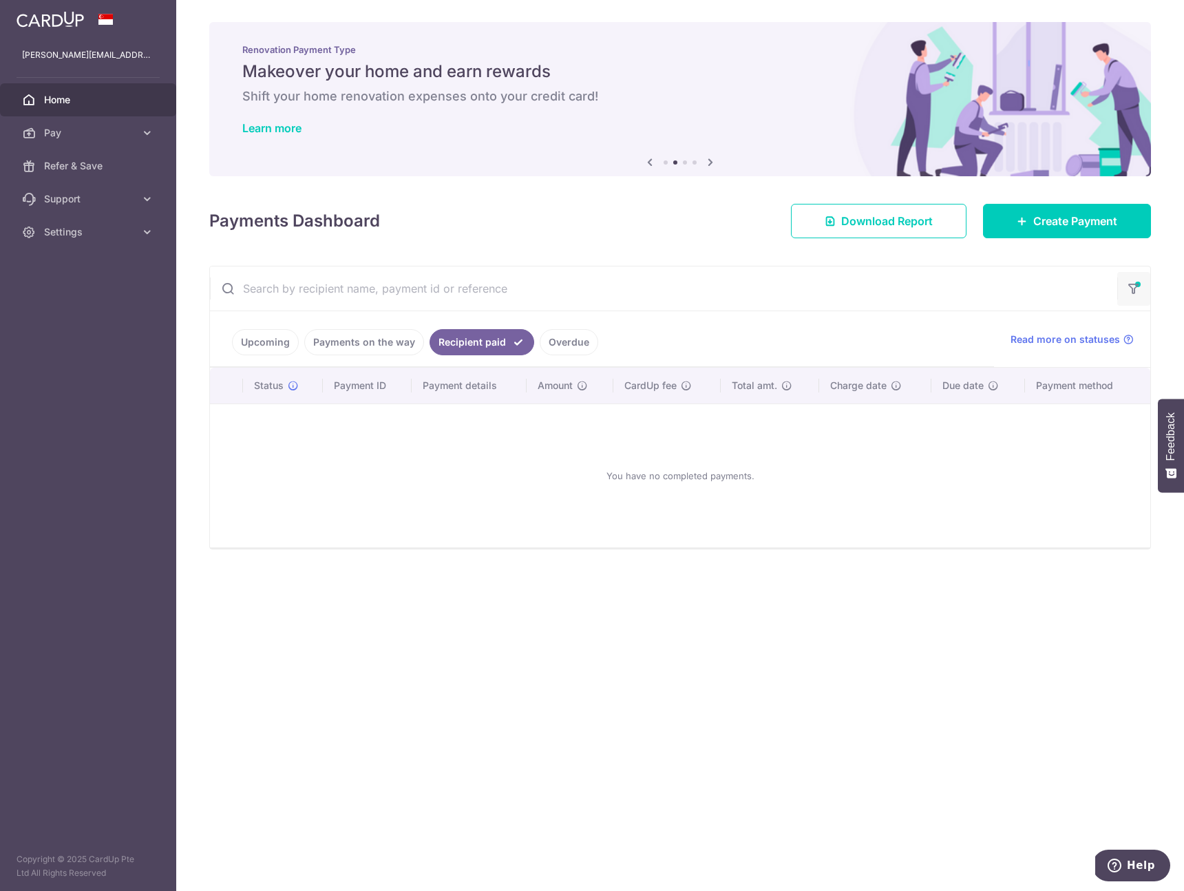
click at [1129, 283] on icon "button" at bounding box center [1134, 284] width 14 height 6
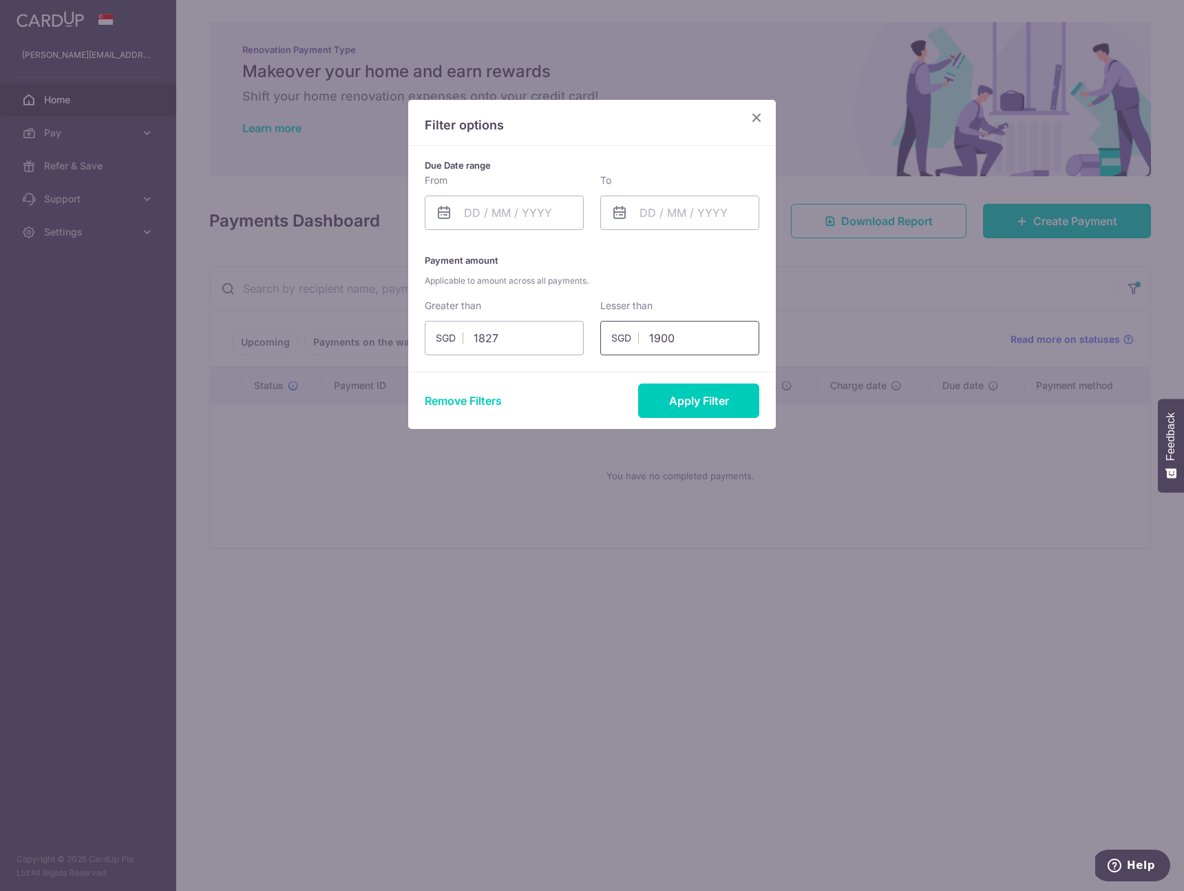
click at [664, 334] on input "1900" at bounding box center [679, 338] width 159 height 34
click at [504, 332] on input "1827" at bounding box center [504, 338] width 159 height 34
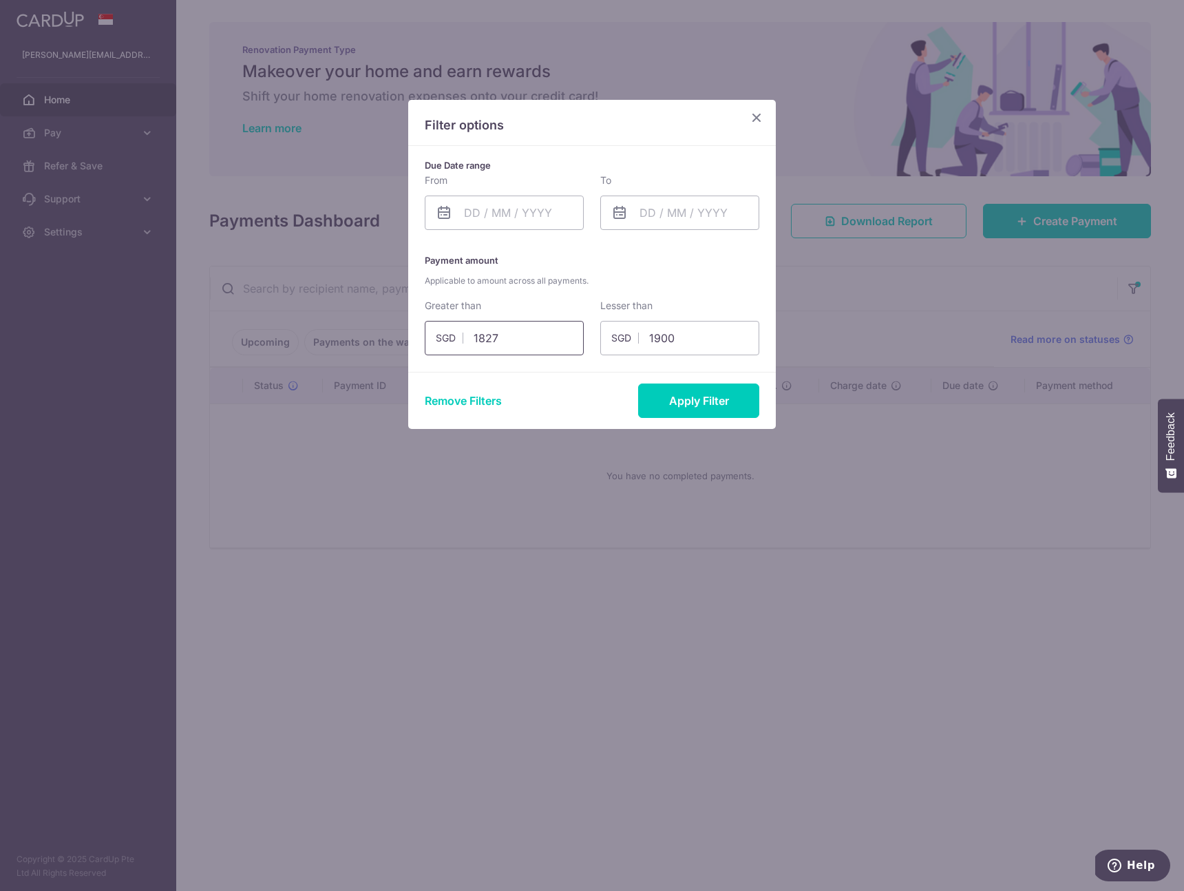
click at [504, 332] on input "1827" at bounding box center [504, 338] width 159 height 34
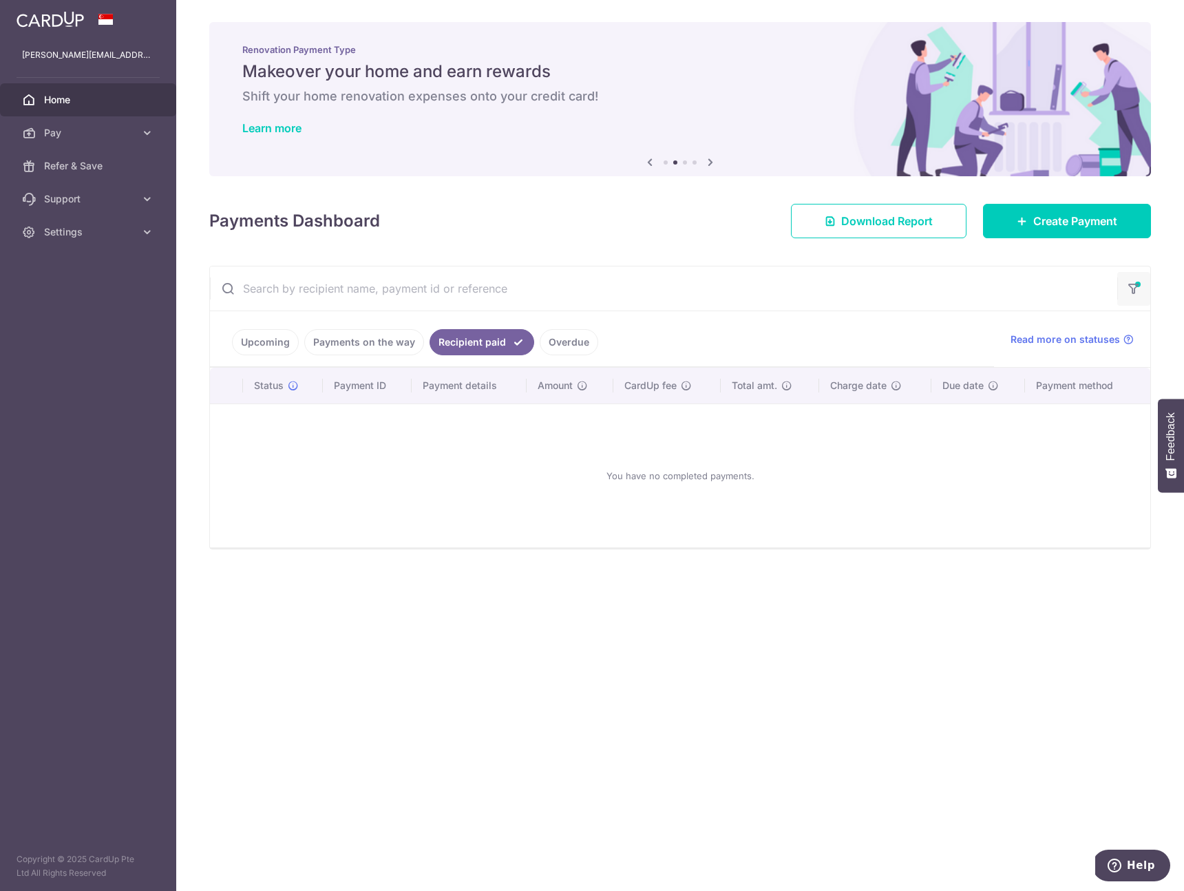
click at [1140, 285] on button "button" at bounding box center [1133, 289] width 33 height 34
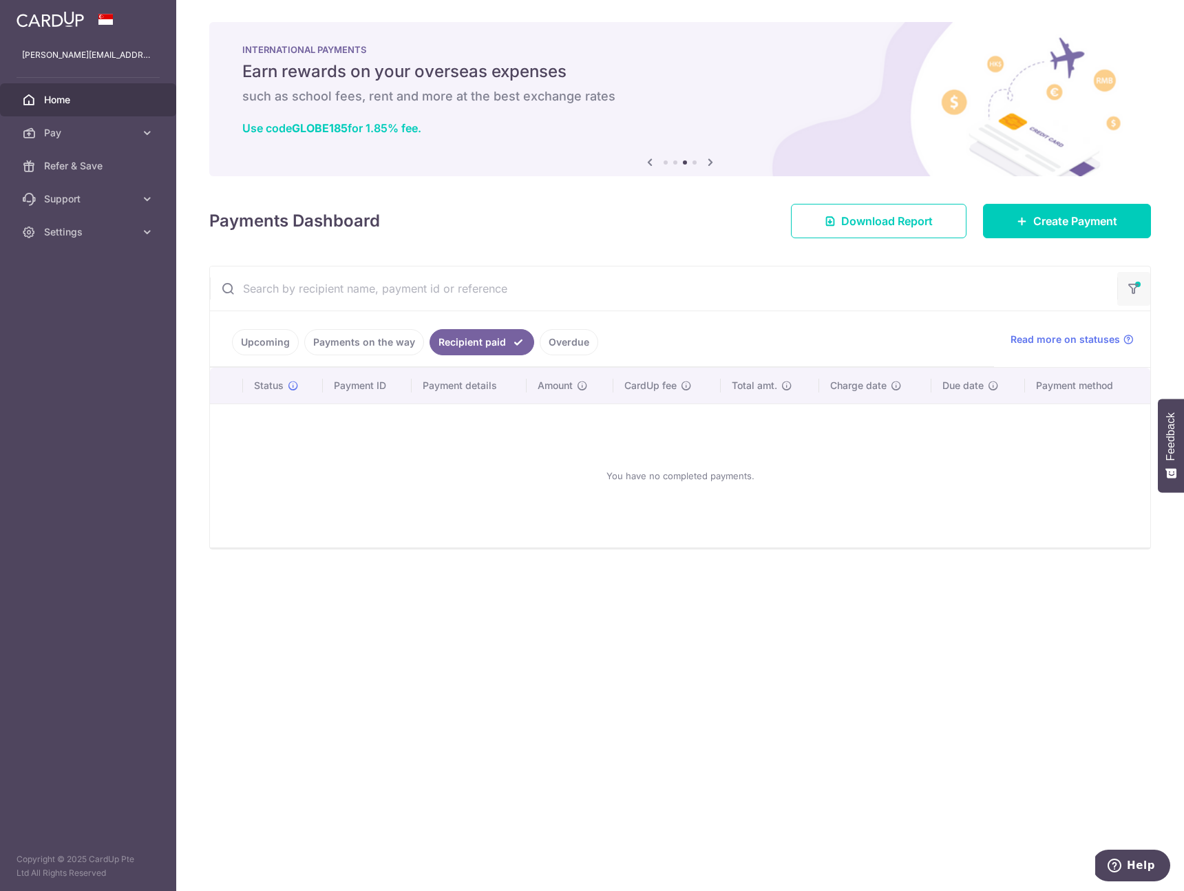
click at [1126, 299] on button "button" at bounding box center [1133, 289] width 33 height 34
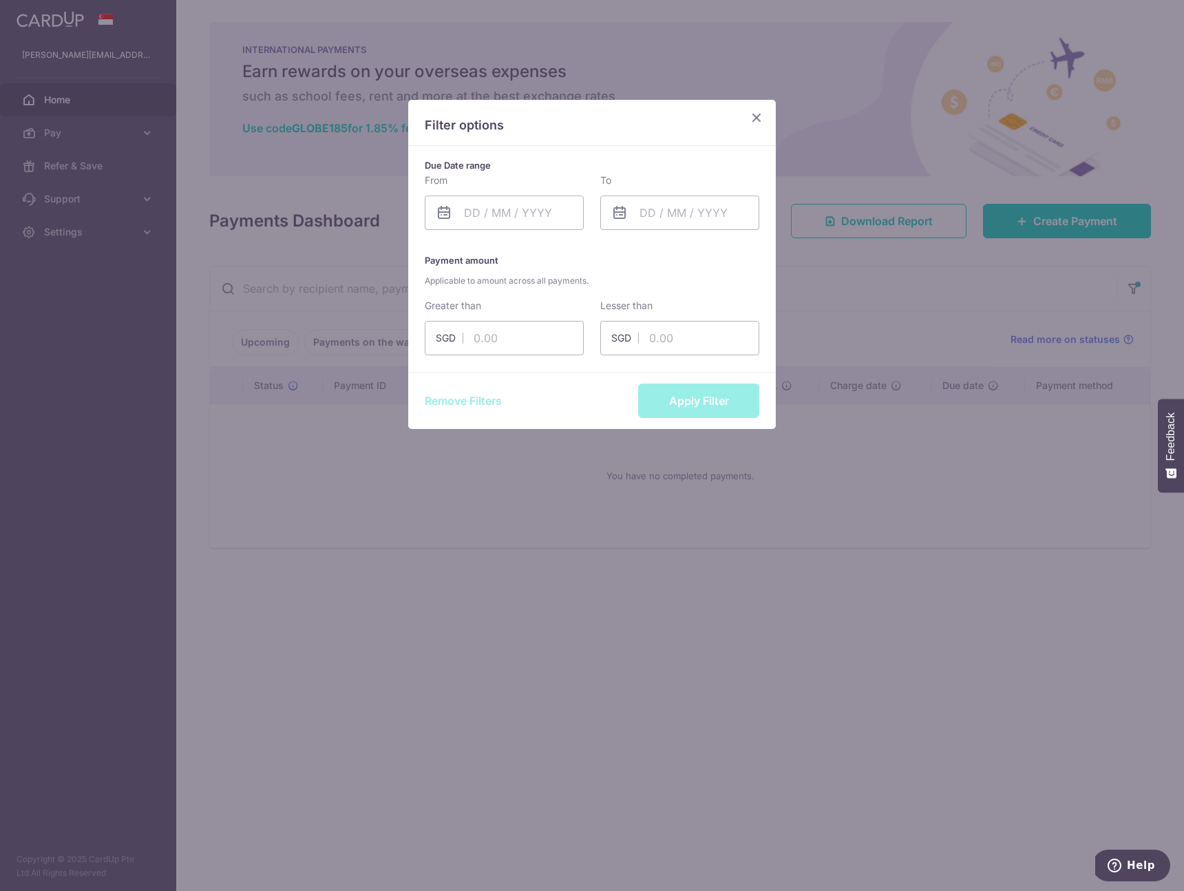
click at [694, 408] on div "Remove Filters Apply Filter" at bounding box center [592, 400] width 368 height 57
click at [543, 334] on input "text" at bounding box center [504, 338] width 159 height 34
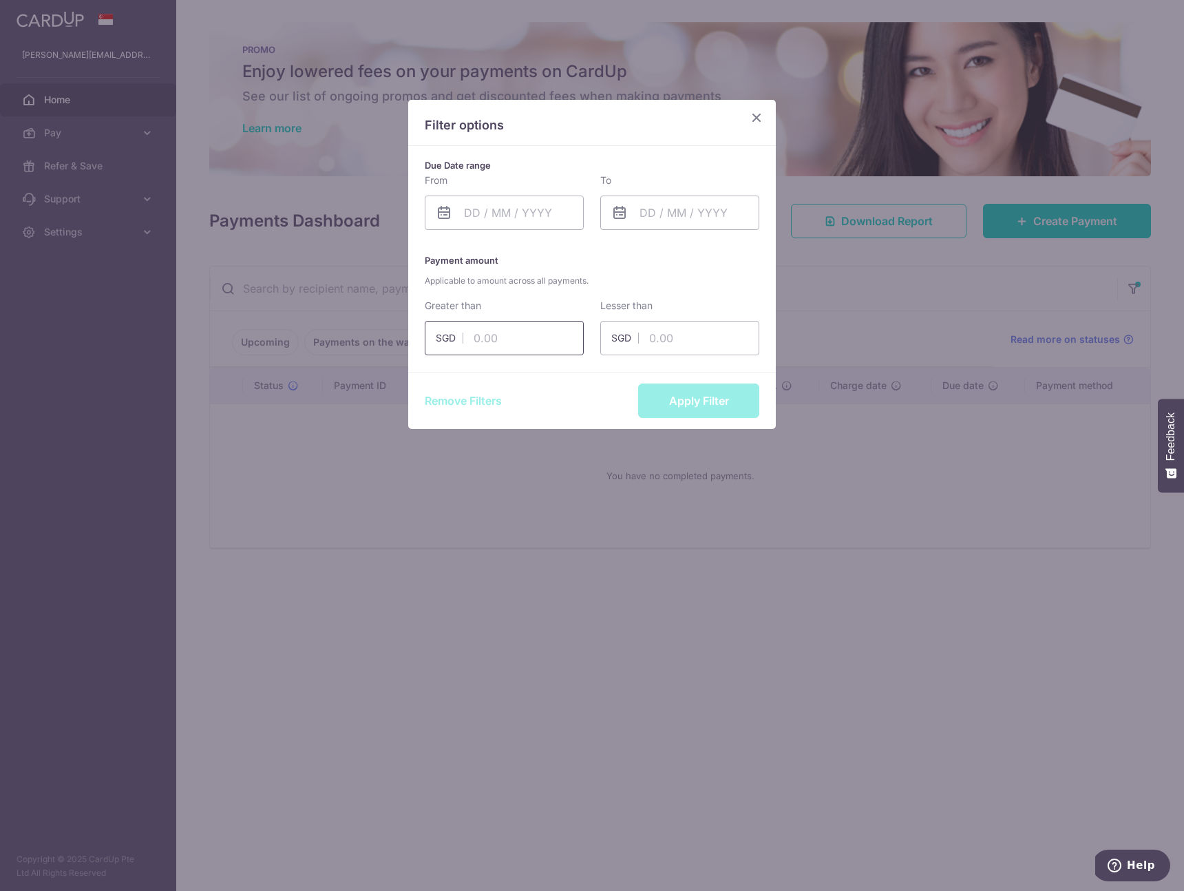
click at [513, 330] on input "text" at bounding box center [504, 338] width 159 height 34
paste input "21924"
type input "21924"
click at [697, 401] on button "Apply Filter" at bounding box center [698, 400] width 121 height 34
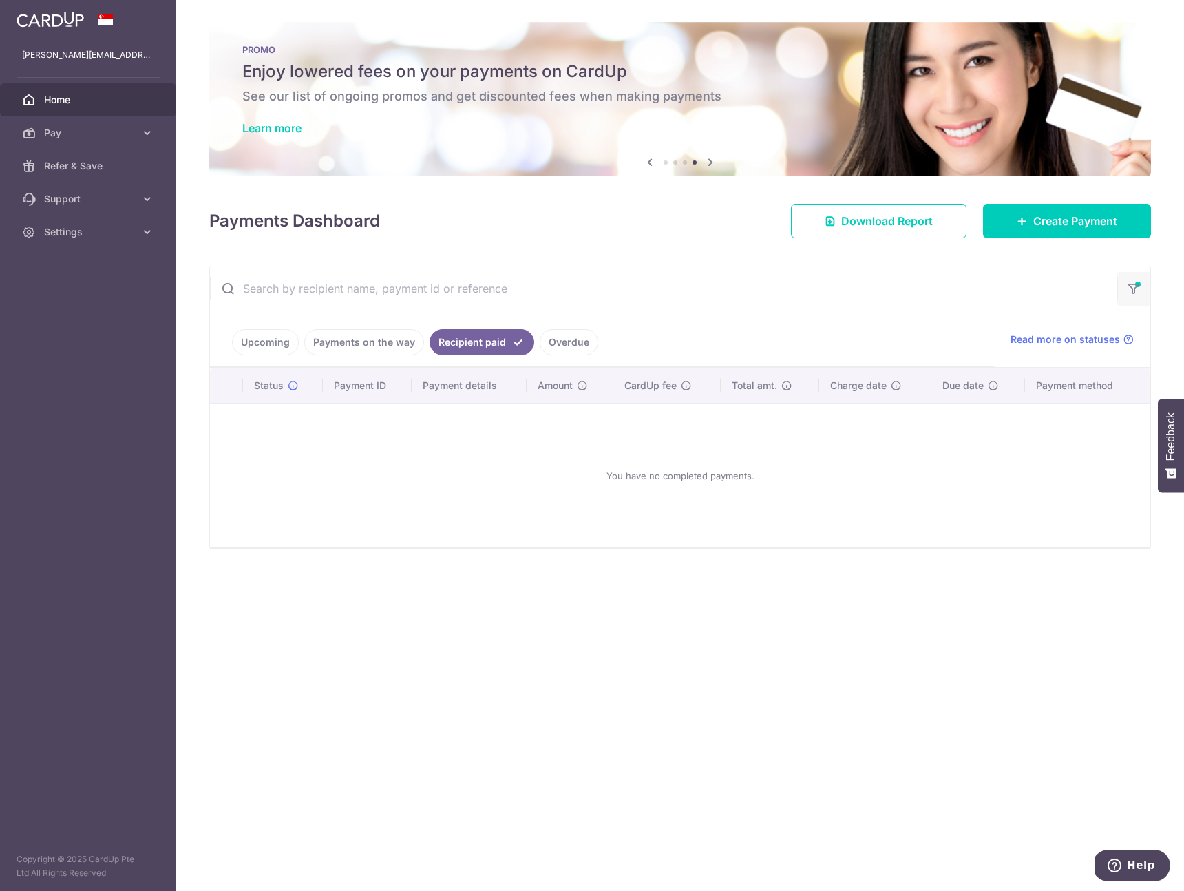
click at [1127, 287] on icon "button" at bounding box center [1134, 284] width 14 height 6
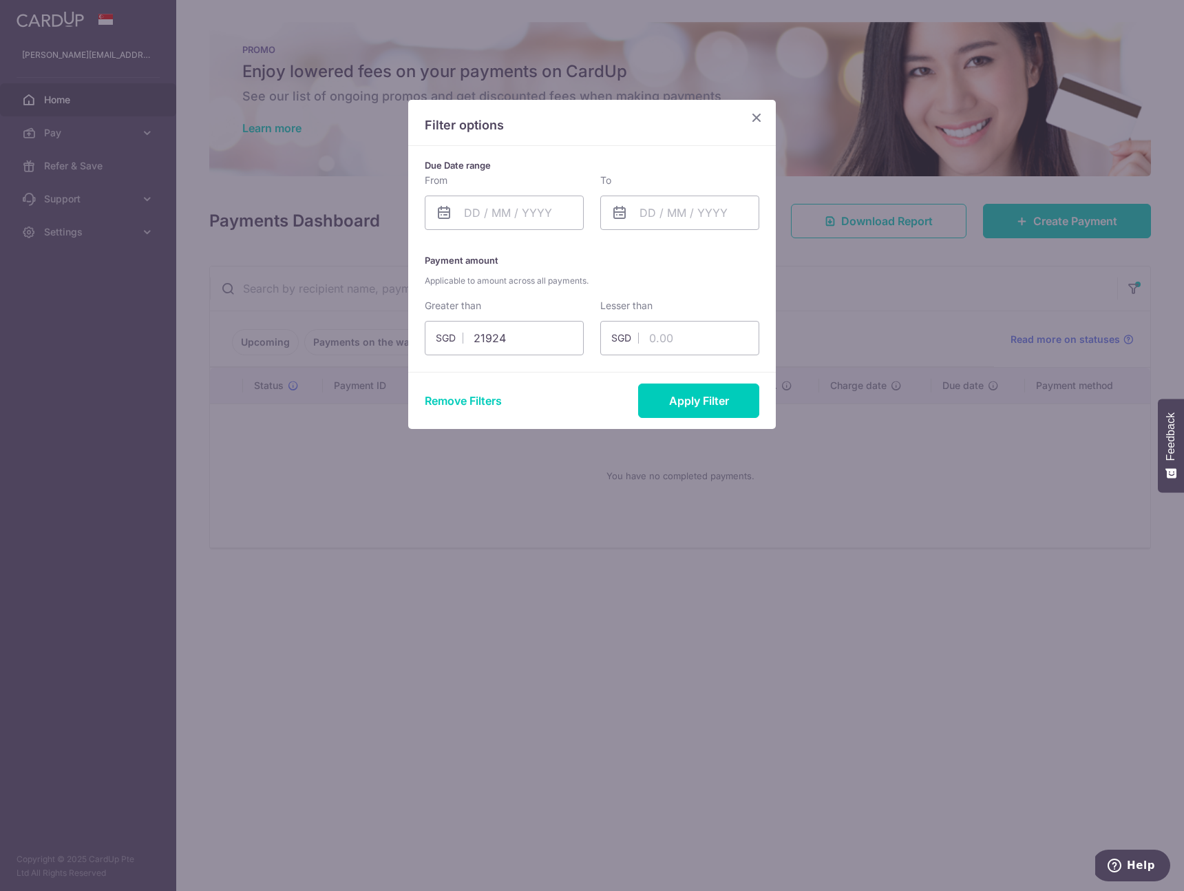
click at [761, 114] on icon "Close" at bounding box center [756, 117] width 17 height 17
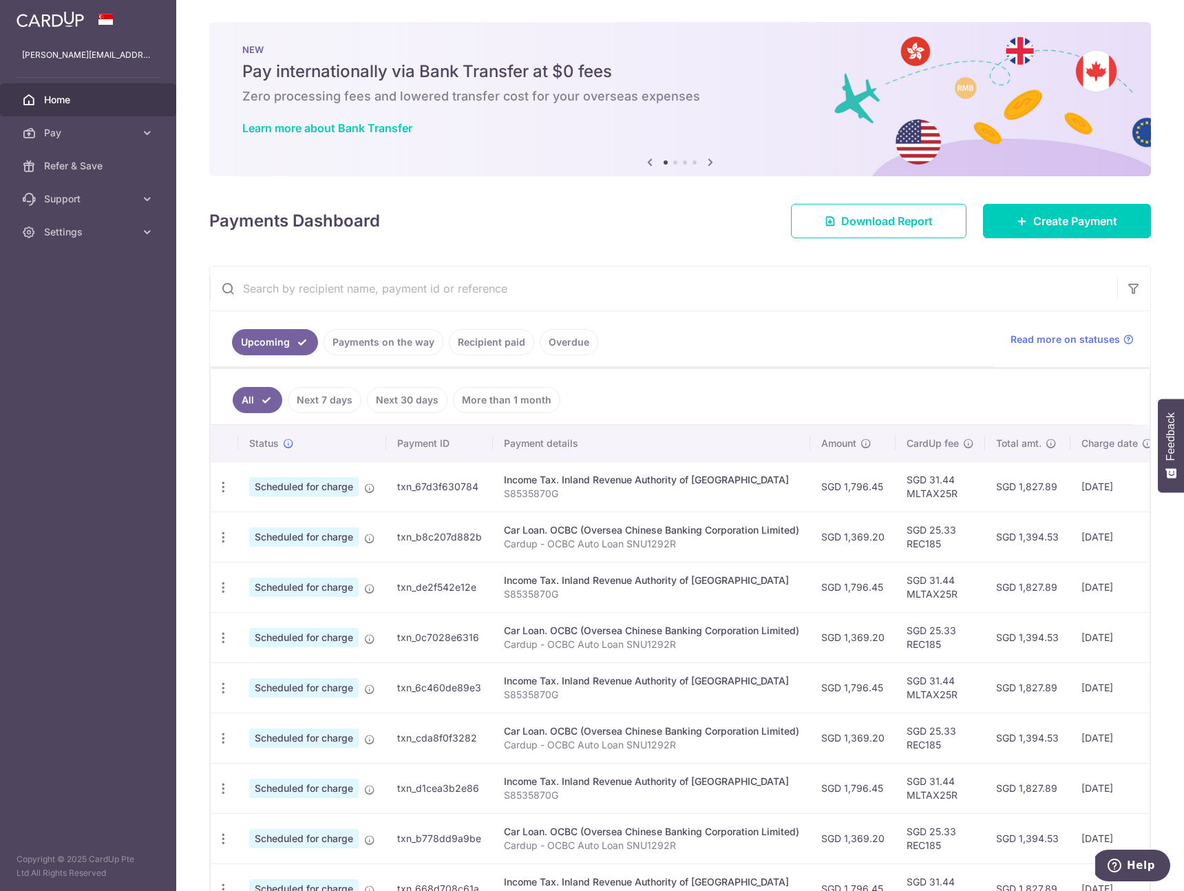
click at [487, 361] on ul "Upcoming Payments on the way Recipient paid Overdue" at bounding box center [602, 339] width 784 height 56
click at [497, 330] on link "Recipient paid" at bounding box center [491, 342] width 85 height 26
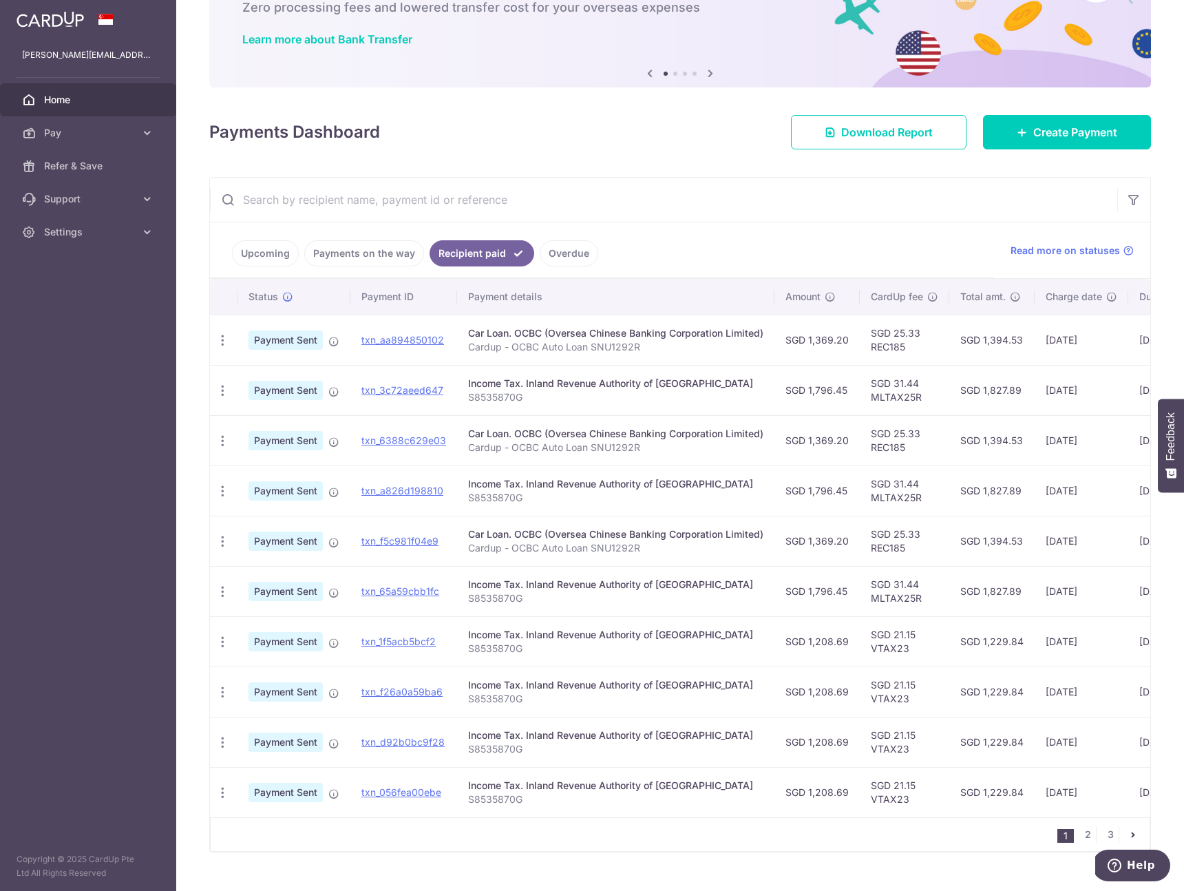
scroll to position [123, 0]
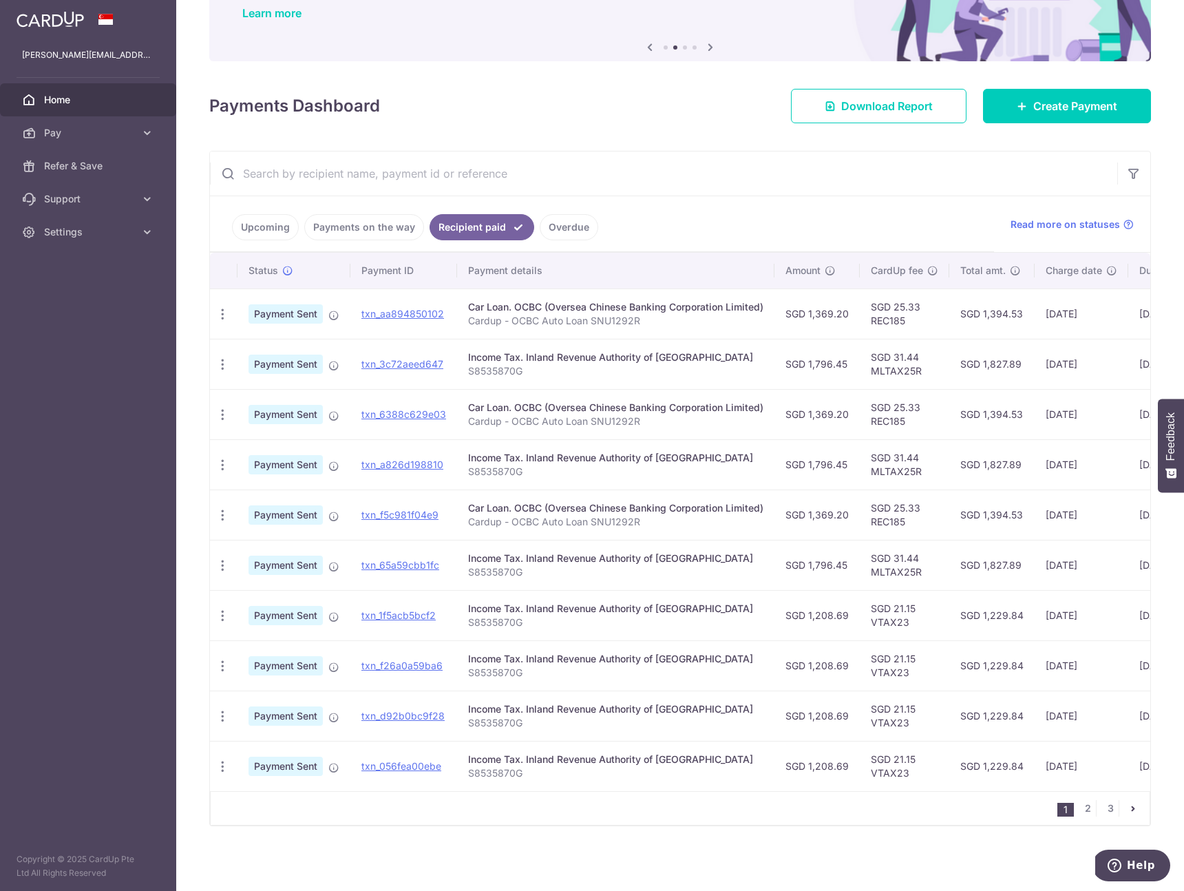
drag, startPoint x: 1101, startPoint y: 560, endPoint x: 250, endPoint y: 294, distance: 891.4
click at [250, 294] on tbody "PDF Receipt Payment Sent txn_aa894850102 Car Loan. OCBC (Oversea Chinese Bankin…" at bounding box center [760, 539] width 1101 height 502
click at [1034, 542] on td "[DATE]" at bounding box center [1081, 565] width 94 height 50
click at [997, 561] on td "SGD 1,827.89" at bounding box center [991, 565] width 85 height 50
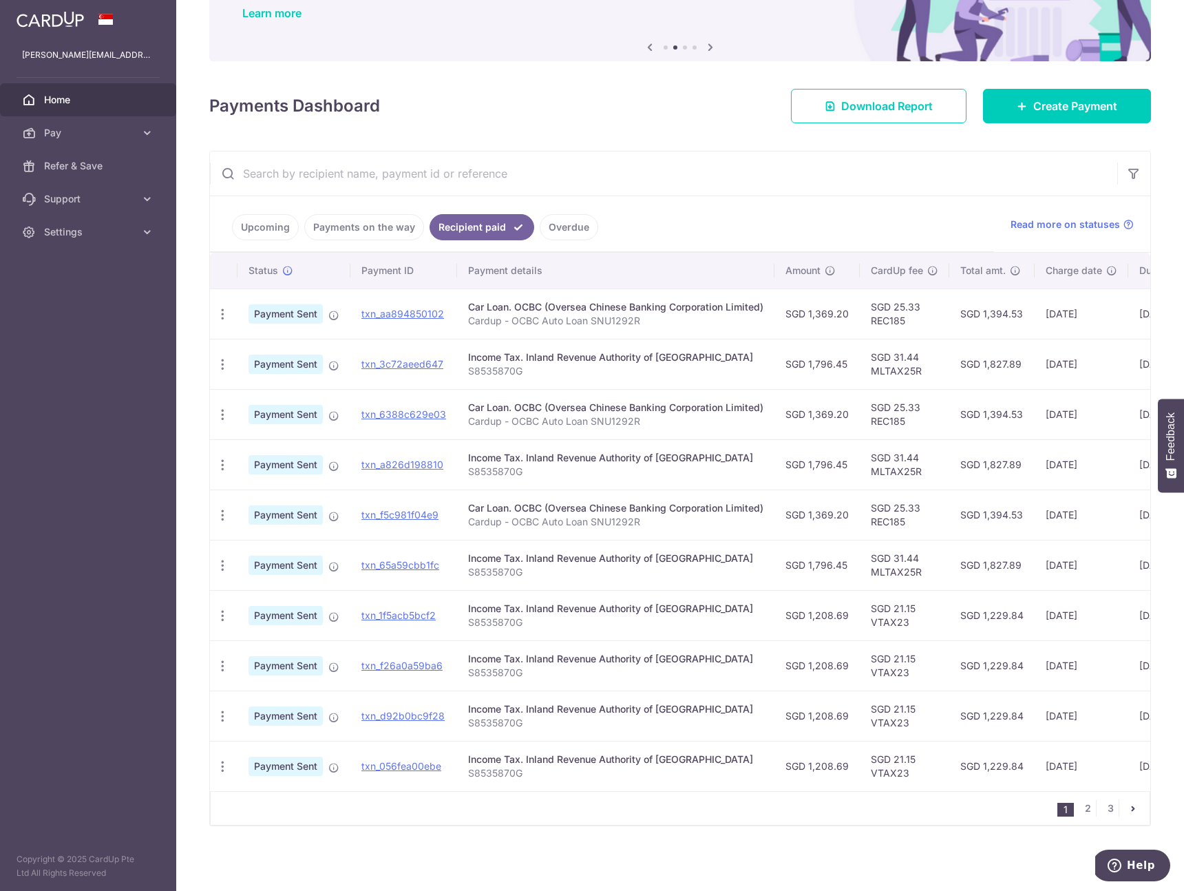
copy td "1,827.89"
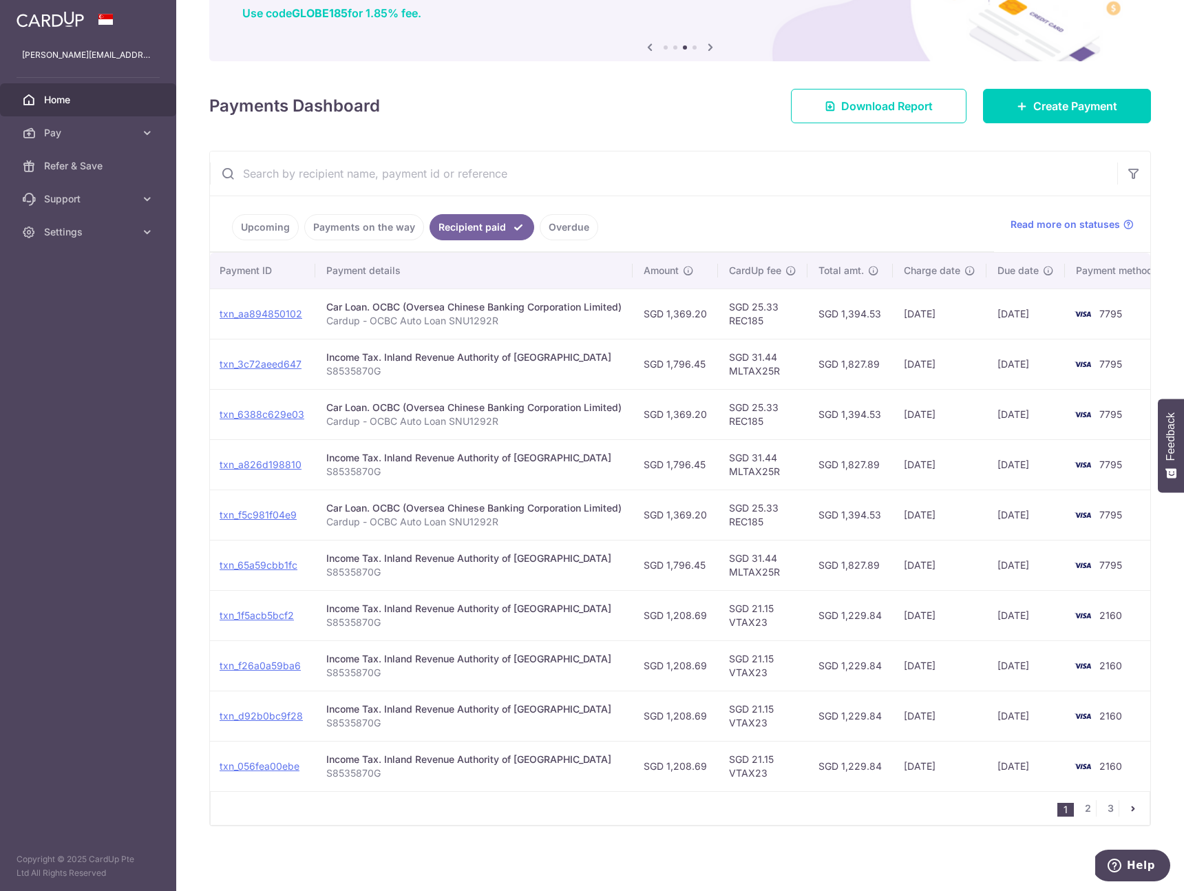
scroll to position [0, 161]
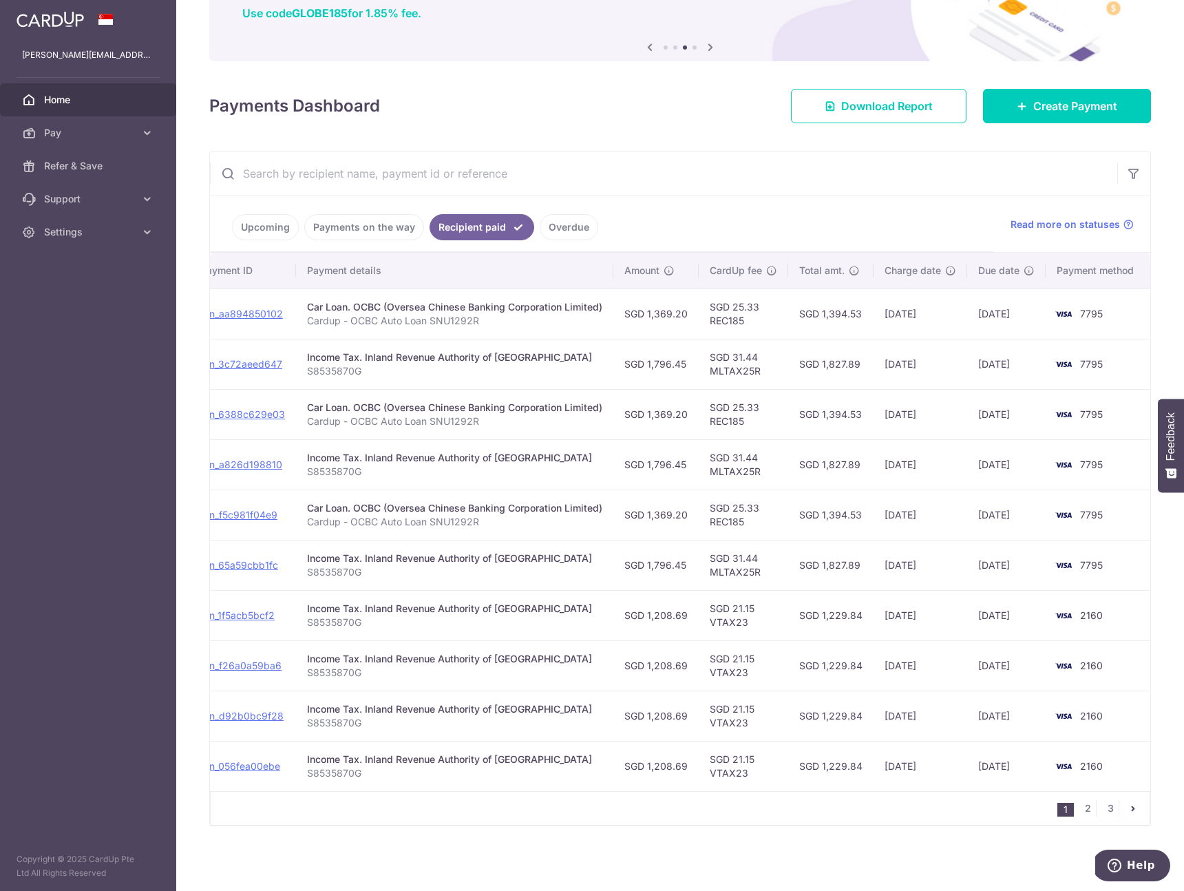
drag, startPoint x: 1120, startPoint y: 569, endPoint x: 997, endPoint y: 563, distance: 123.4
click at [997, 566] on tr "PDF Receipt Payment Sent txn_65a59cbb1fc Income Tax. Inland Revenue Authority o…" at bounding box center [599, 565] width 1101 height 50
click at [1000, 555] on td "[DATE]" at bounding box center [1006, 565] width 78 height 50
click at [900, 557] on td "[DATE]" at bounding box center [920, 565] width 94 height 50
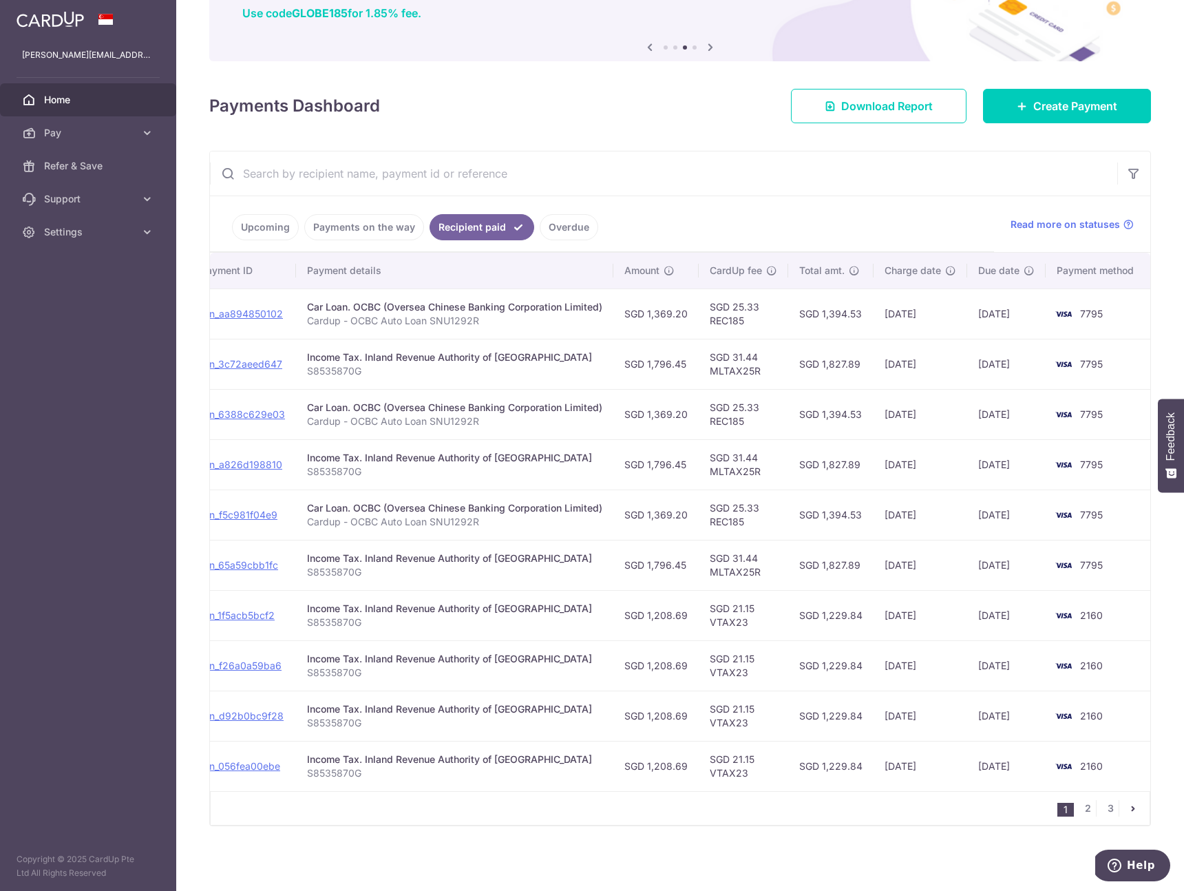
click at [875, 560] on td "[DATE]" at bounding box center [920, 565] width 94 height 50
drag, startPoint x: 878, startPoint y: 557, endPoint x: 936, endPoint y: 560, distance: 57.9
click at [936, 560] on td "[DATE]" at bounding box center [920, 565] width 94 height 50
copy td "[DATE]"
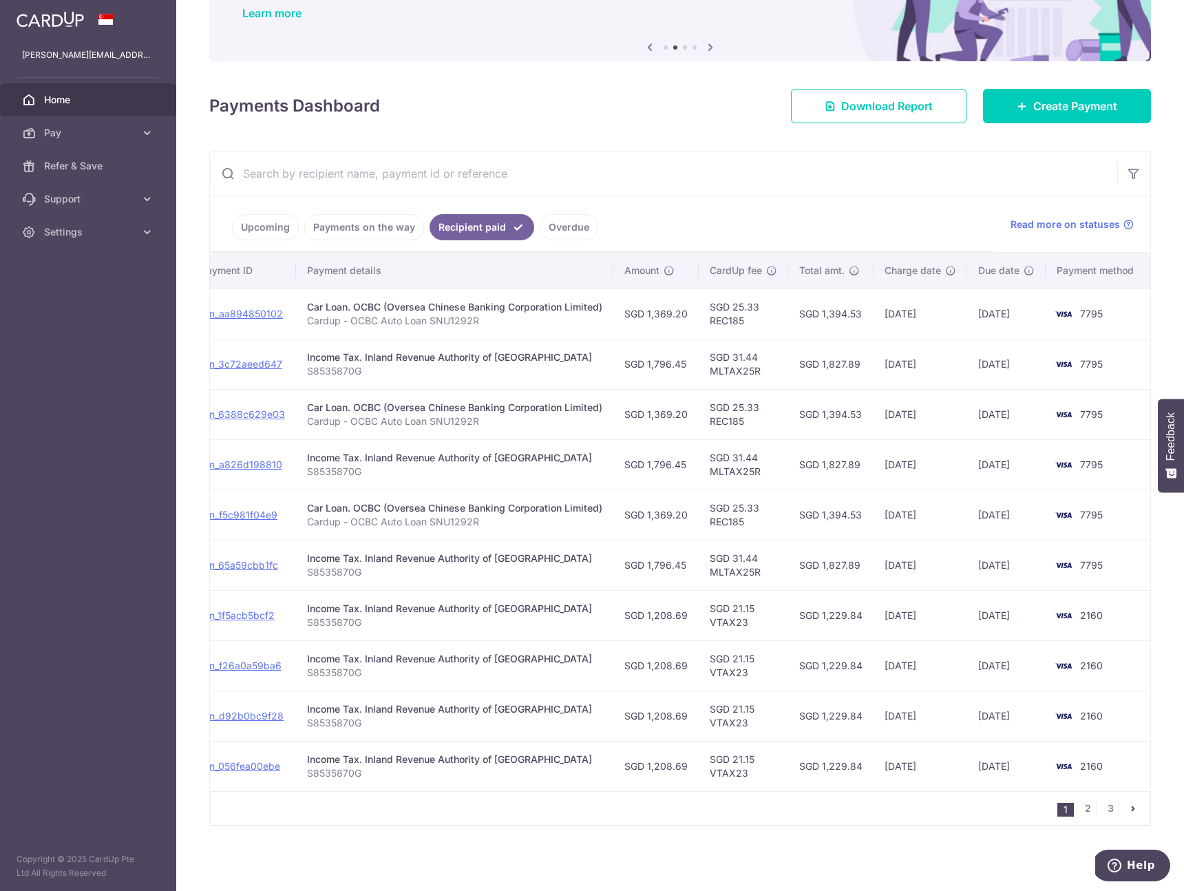
click at [842, 551] on td "SGD 1,827.89" at bounding box center [830, 565] width 85 height 50
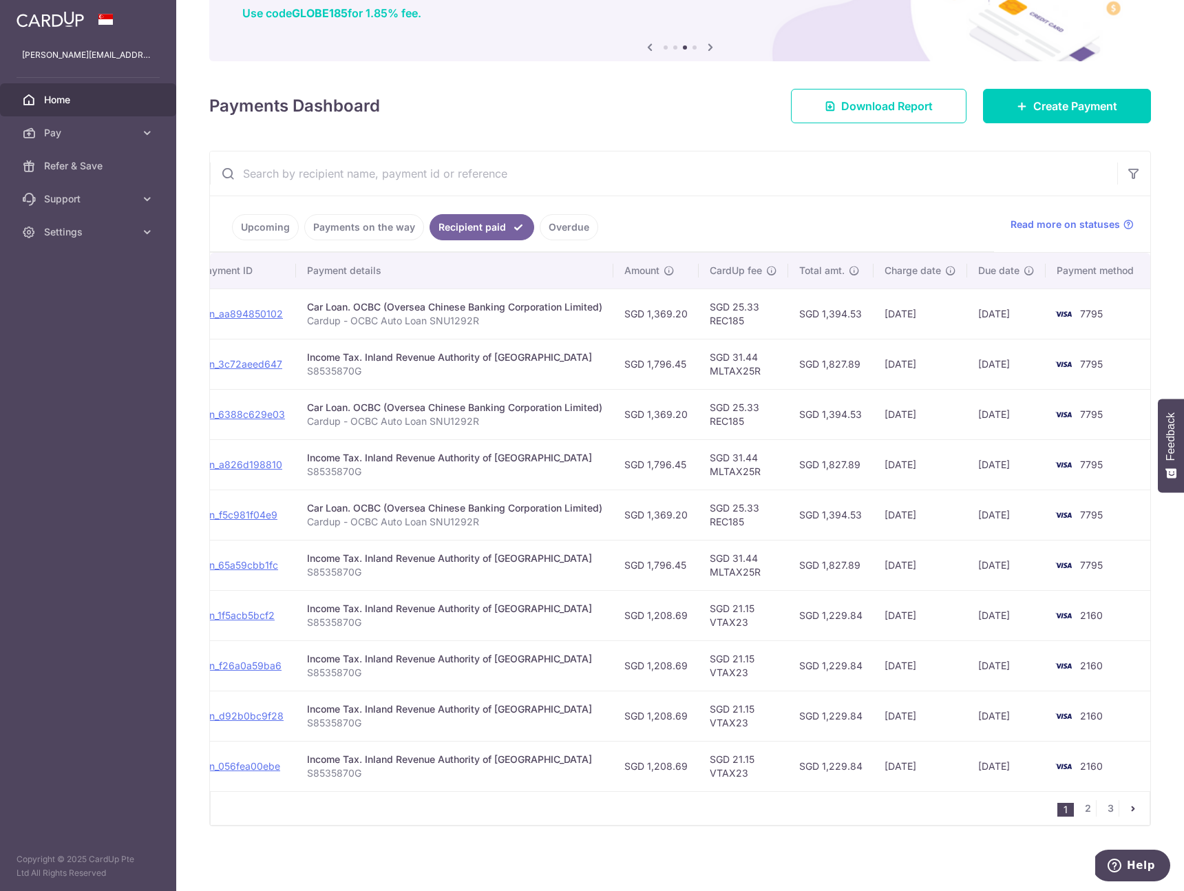
click at [664, 566] on td "SGD 1,796.45" at bounding box center [655, 565] width 85 height 50
click at [664, 560] on td "SGD 1,796.45" at bounding box center [655, 565] width 85 height 50
copy td "1,796.45"
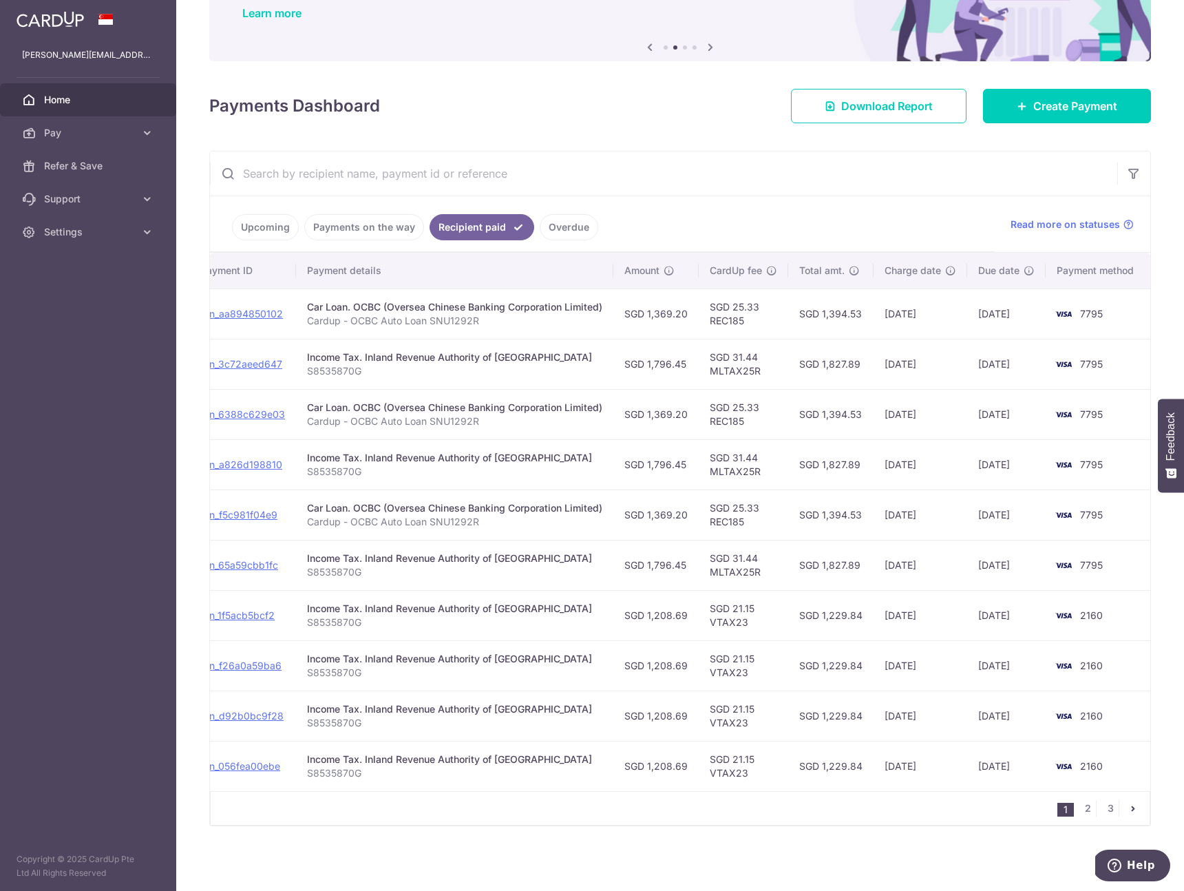
click at [653, 609] on td "SGD 1,208.69" at bounding box center [655, 615] width 85 height 50
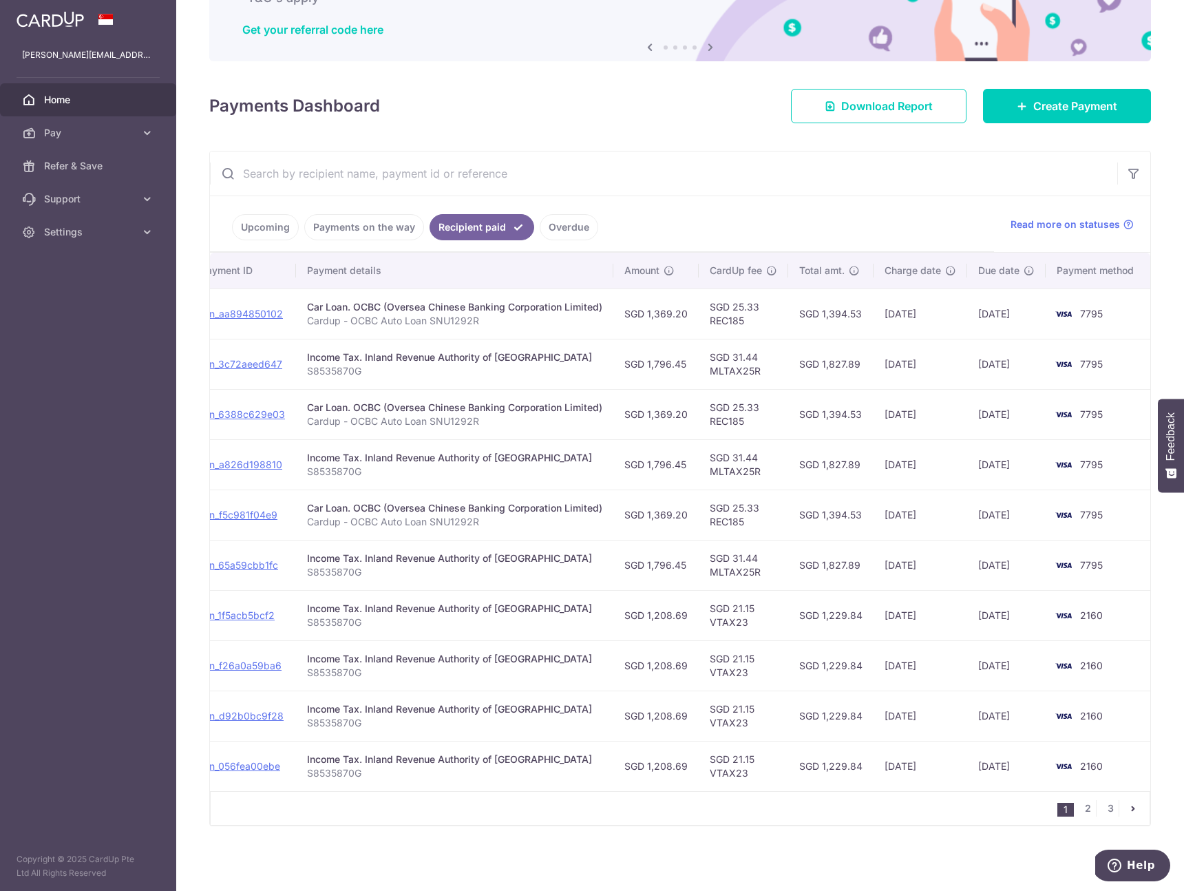
click at [1007, 602] on td "[DATE]" at bounding box center [1006, 615] width 78 height 50
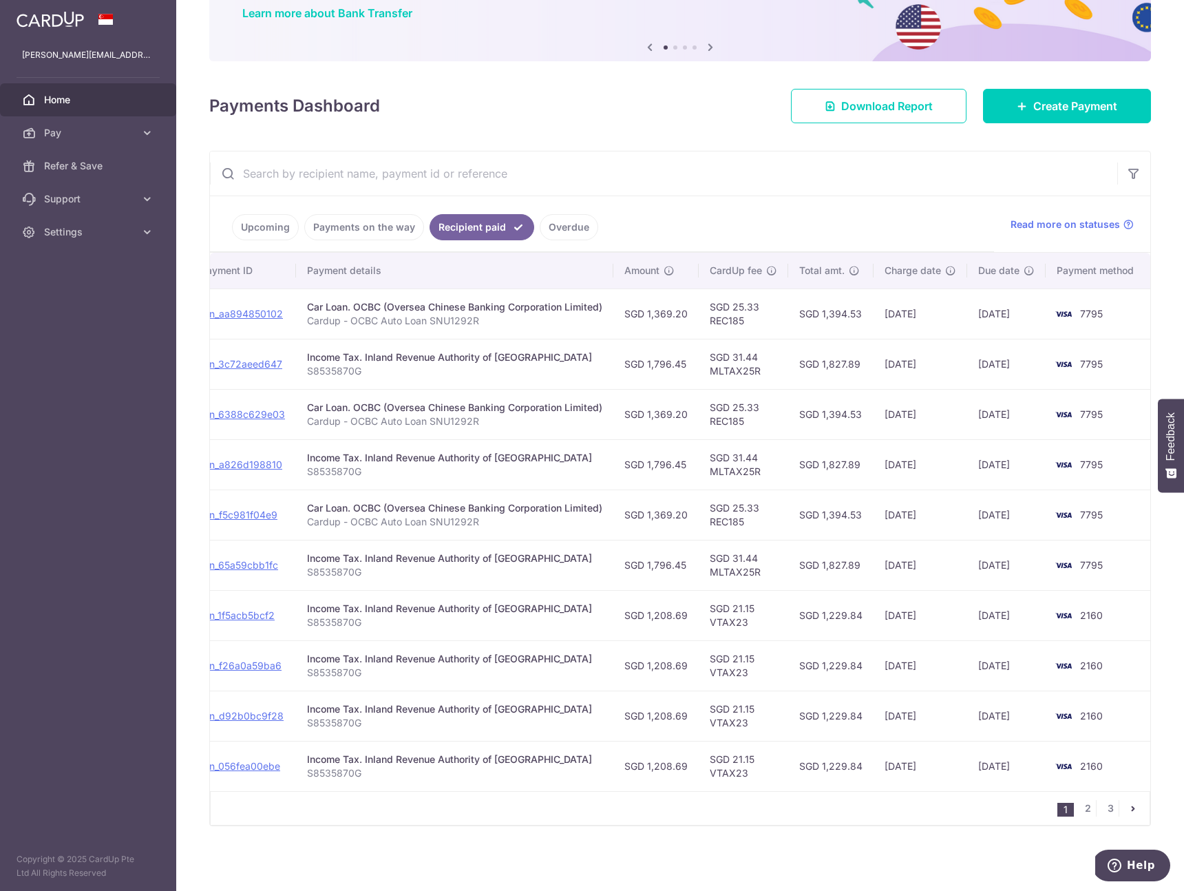
click at [840, 162] on input "text" at bounding box center [663, 173] width 907 height 44
click at [895, 108] on link "Download Report" at bounding box center [879, 106] width 176 height 34
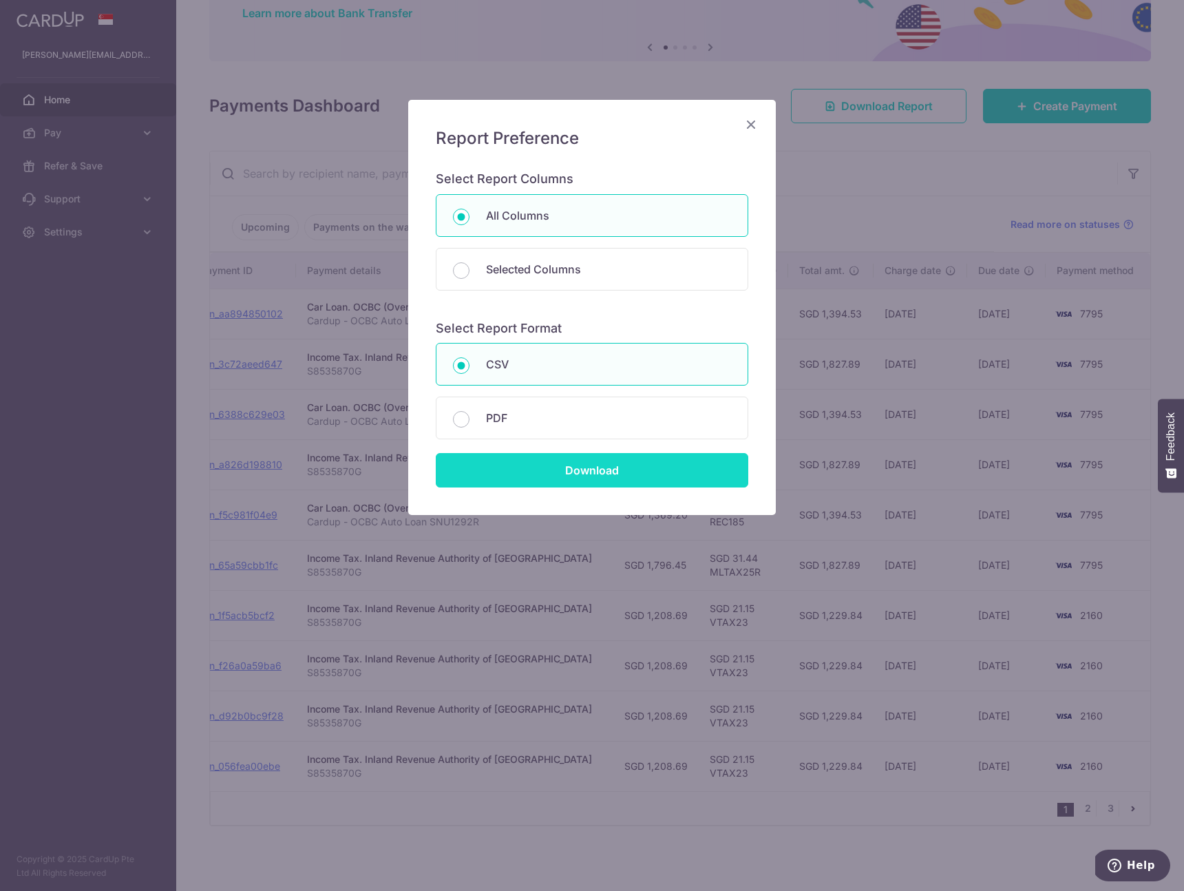
click at [597, 475] on input "Download" at bounding box center [592, 470] width 312 height 34
